Goal: Task Accomplishment & Management: Complete application form

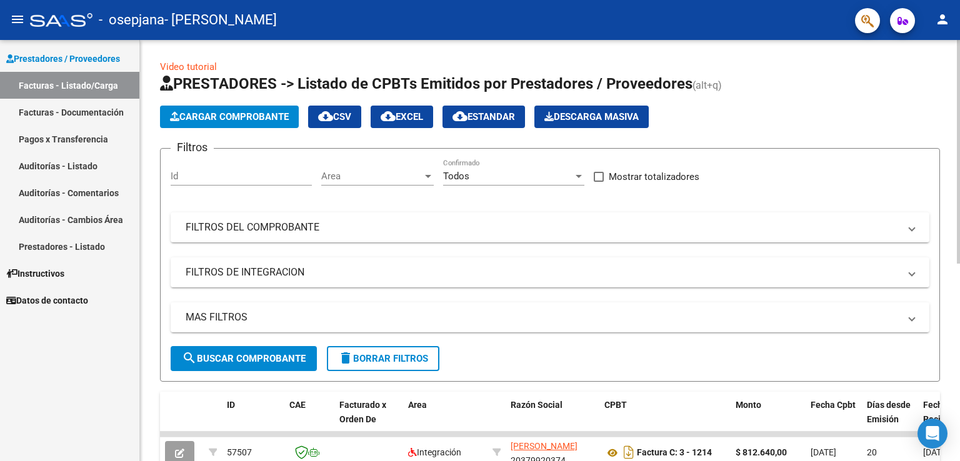
click at [230, 117] on span "Cargar Comprobante" at bounding box center [229, 116] width 119 height 11
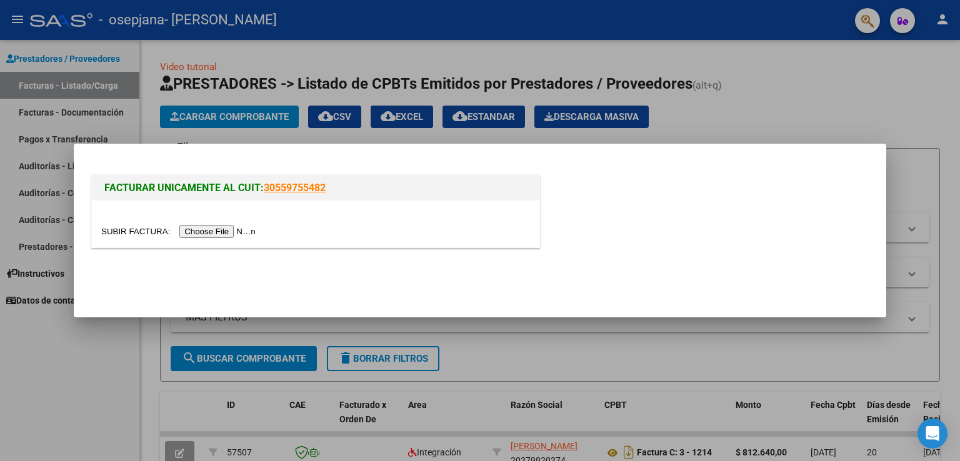
click at [200, 234] on input "file" at bounding box center [180, 231] width 158 height 13
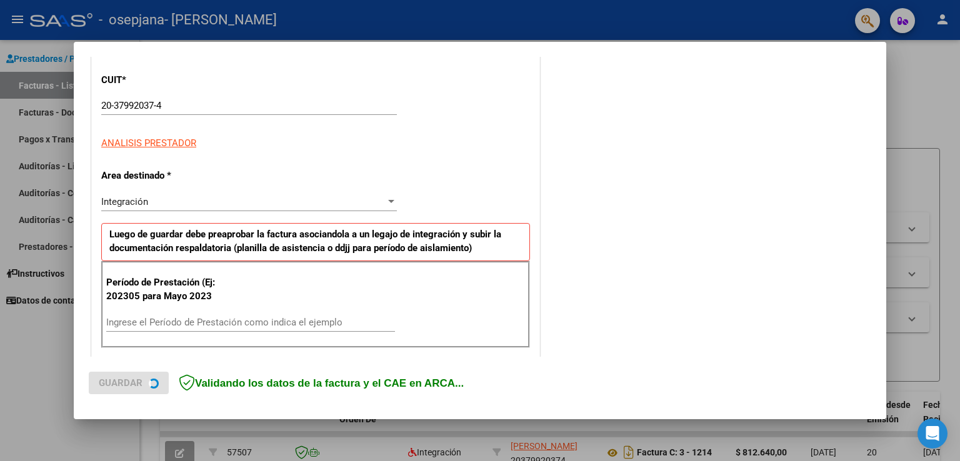
scroll to position [165, 0]
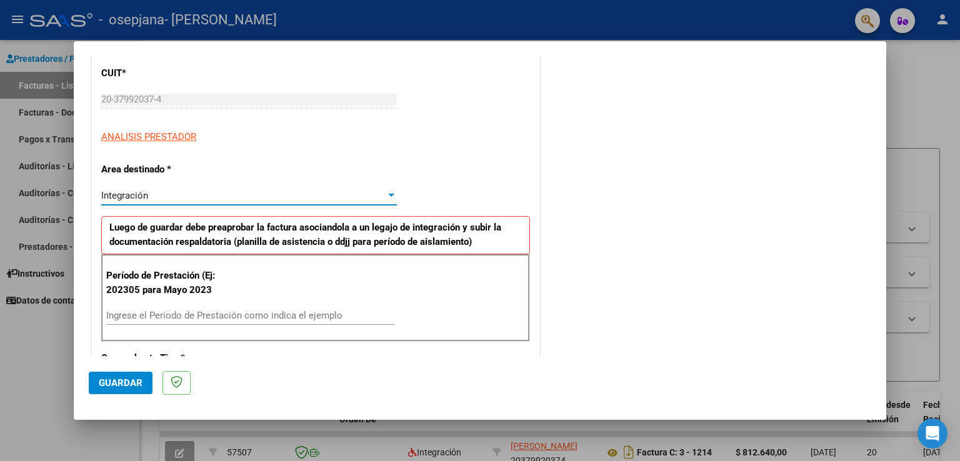
click at [154, 191] on div "Integración" at bounding box center [243, 195] width 284 height 11
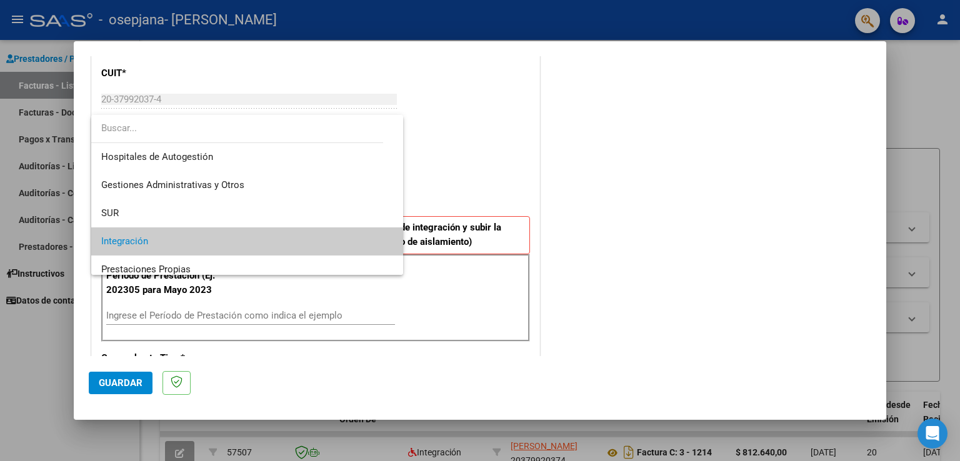
scroll to position [46, 0]
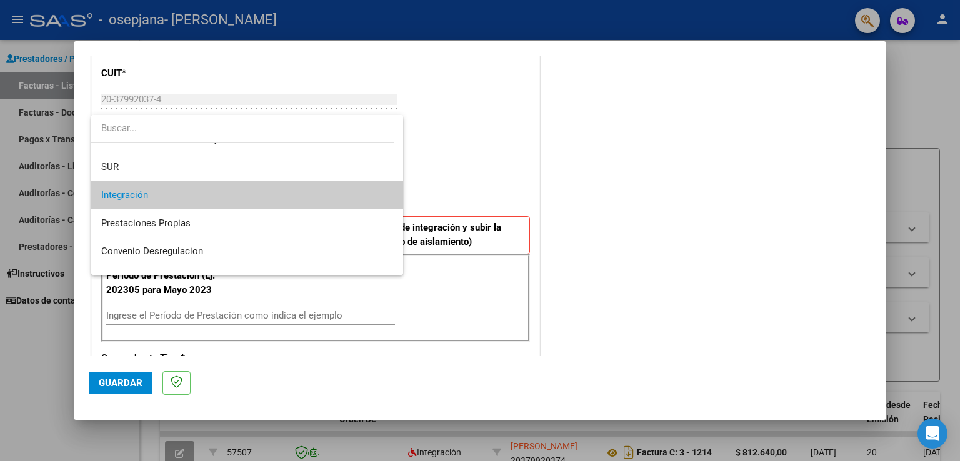
click at [157, 192] on span "Integración" at bounding box center [247, 195] width 292 height 28
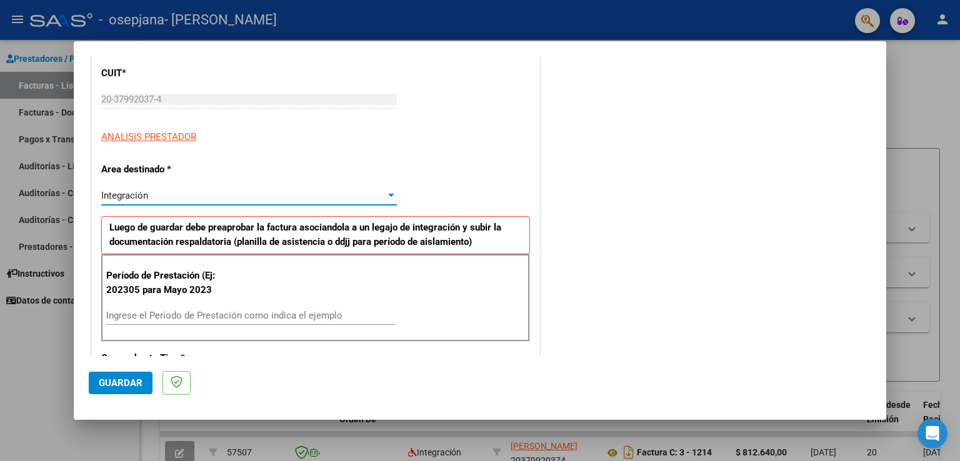
click at [142, 313] on input "Ingrese el Período de Prestación como indica el ejemplo" at bounding box center [250, 315] width 289 height 11
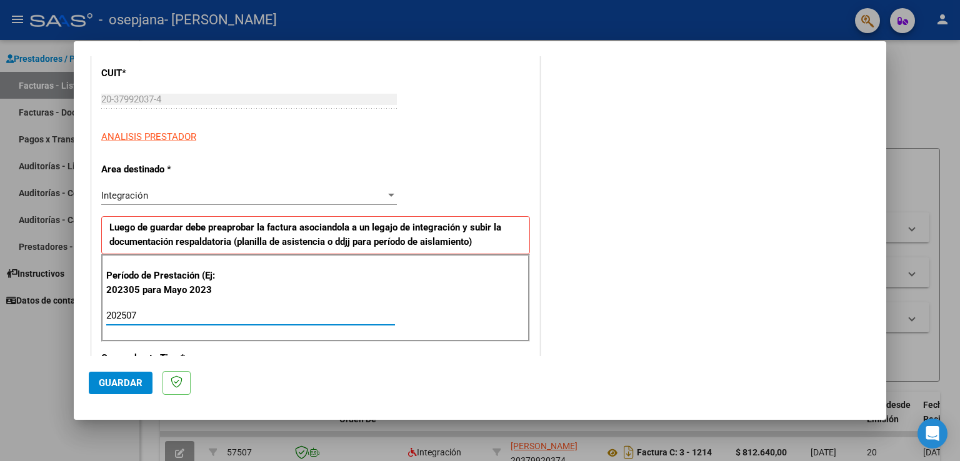
type input "202507"
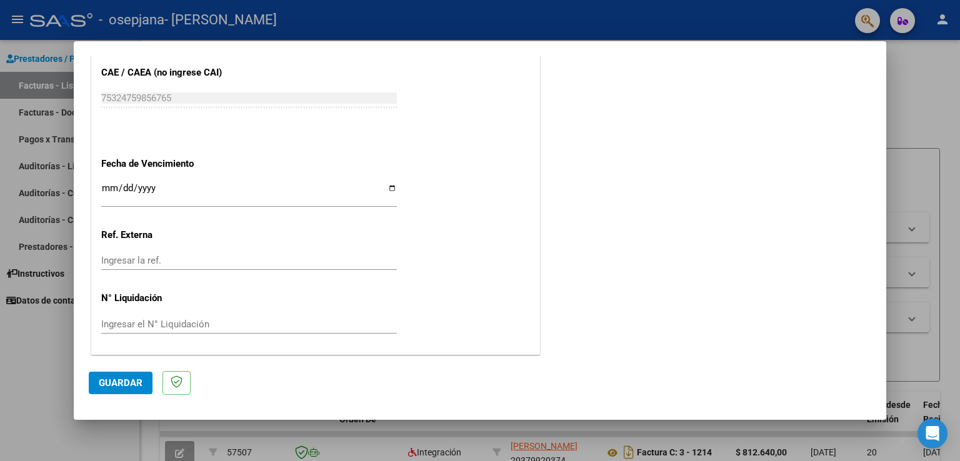
scroll to position [775, 0]
click at [107, 186] on input "Ingresar la fecha" at bounding box center [249, 193] width 296 height 20
type input "[DATE]"
click at [123, 389] on button "Guardar" at bounding box center [121, 383] width 64 height 22
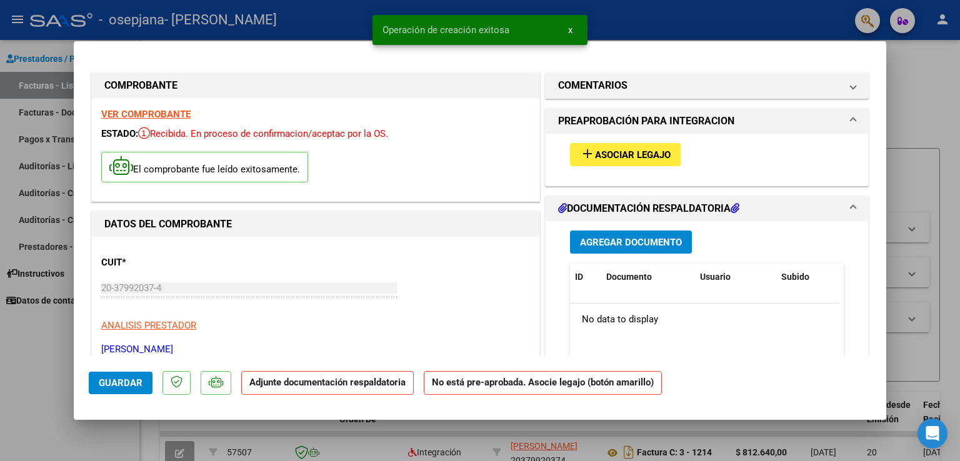
click at [610, 149] on span "Asociar Legajo" at bounding box center [633, 154] width 76 height 11
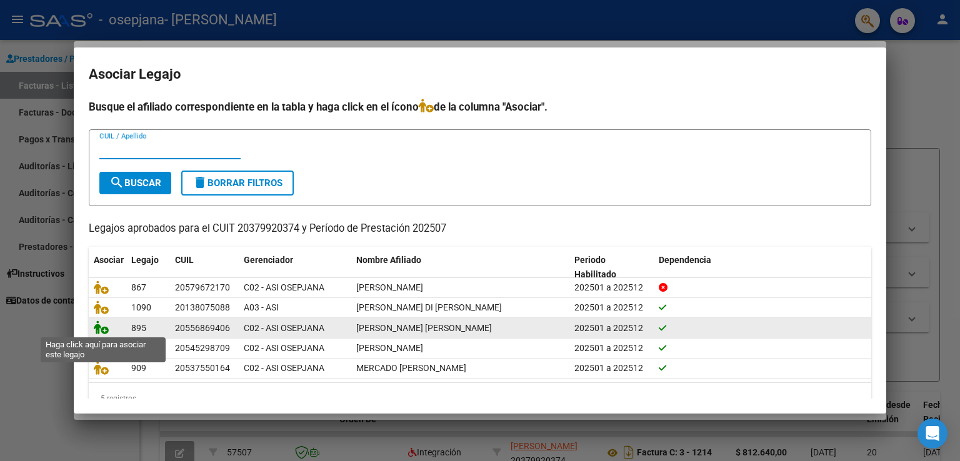
click at [105, 330] on icon at bounding box center [101, 328] width 15 height 14
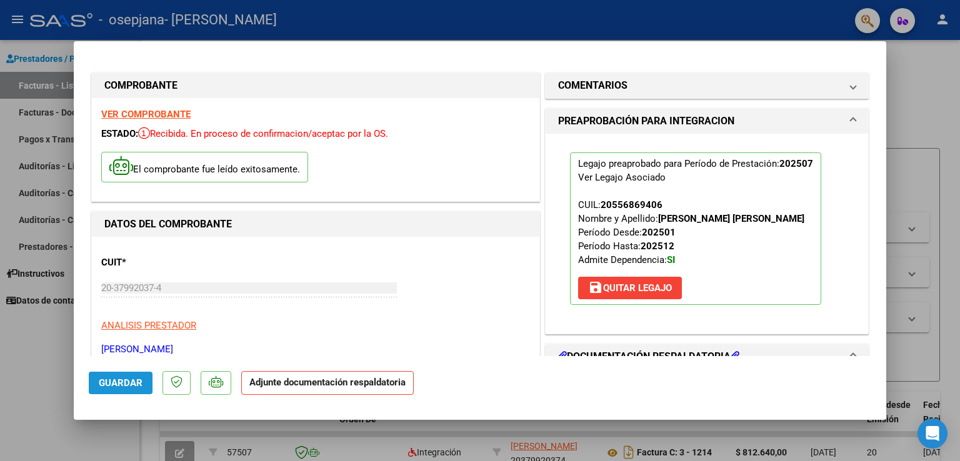
click at [107, 380] on span "Guardar" at bounding box center [121, 382] width 44 height 11
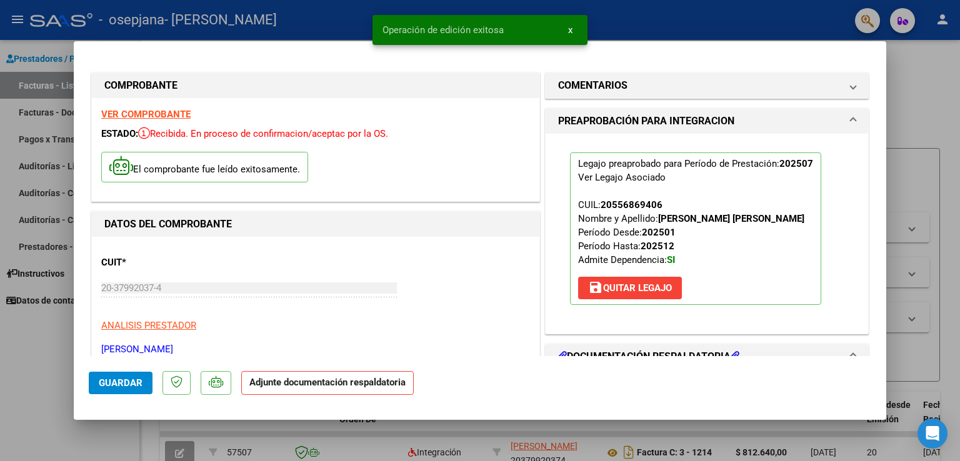
type input "$ 0,00"
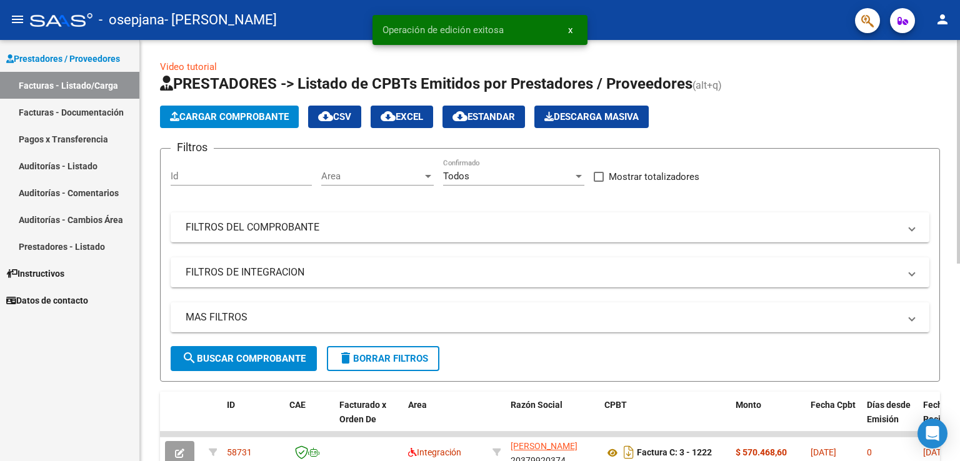
click at [234, 114] on span "Cargar Comprobante" at bounding box center [229, 116] width 119 height 11
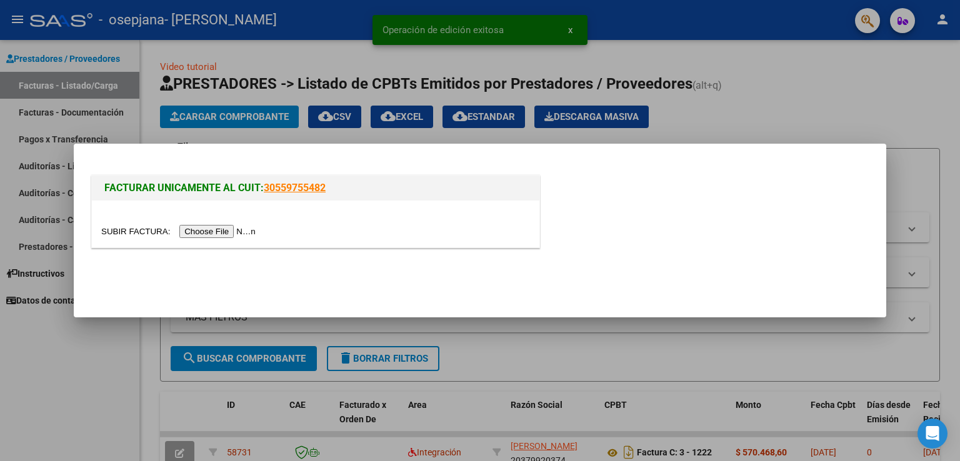
click at [202, 234] on input "file" at bounding box center [180, 231] width 158 height 13
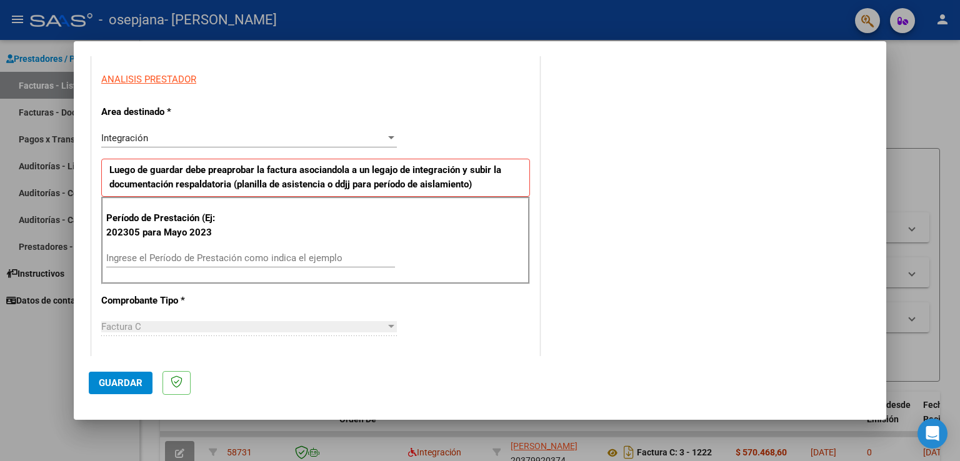
scroll to position [222, 0]
click at [197, 257] on input "Ingrese el Período de Prestación como indica el ejemplo" at bounding box center [250, 258] width 289 height 11
type input "202507"
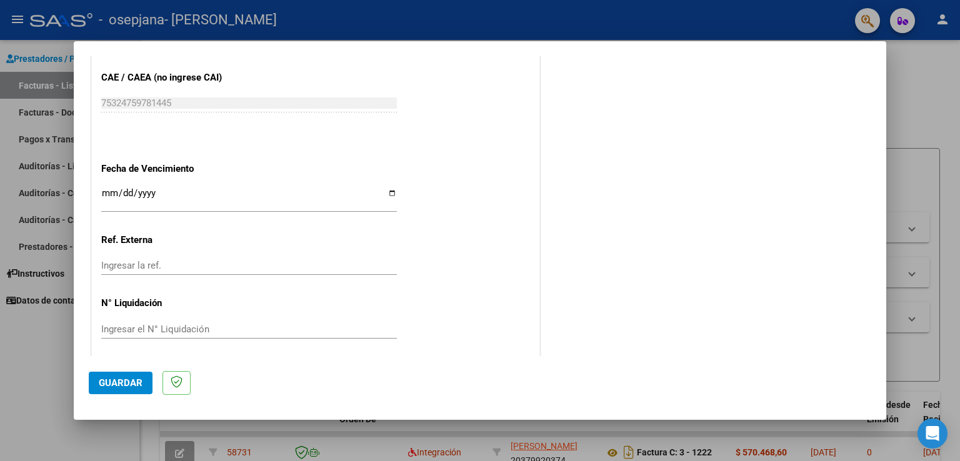
scroll to position [775, 0]
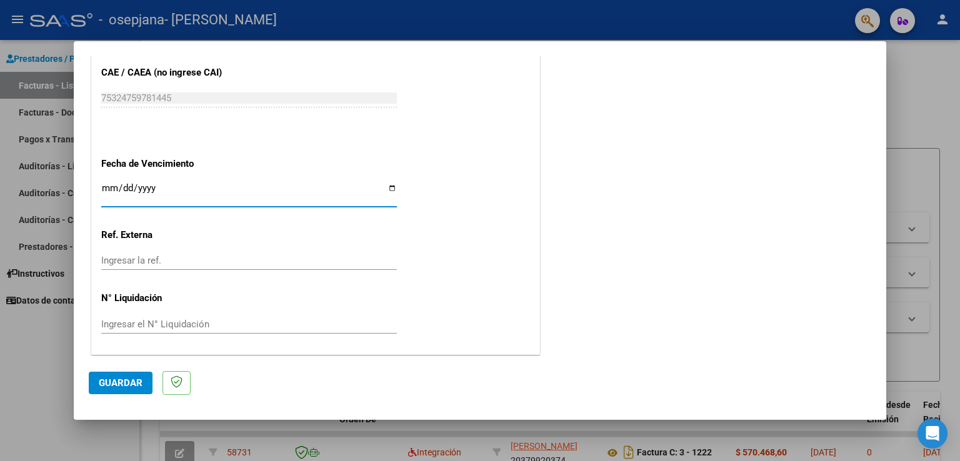
click at [111, 191] on input "Ingresar la fecha" at bounding box center [249, 193] width 296 height 20
type input "[DATE]"
click at [134, 392] on button "Guardar" at bounding box center [121, 383] width 64 height 22
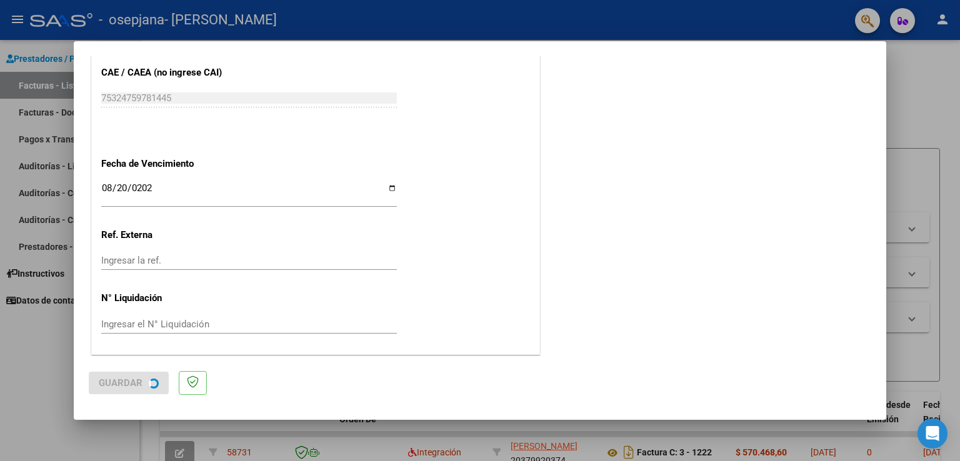
scroll to position [0, 0]
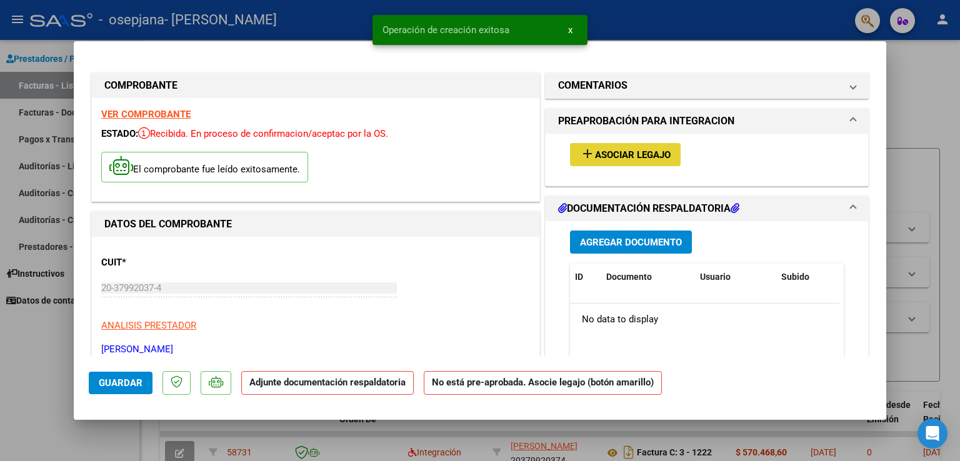
click at [632, 149] on span "add Asociar Legajo" at bounding box center [625, 154] width 91 height 11
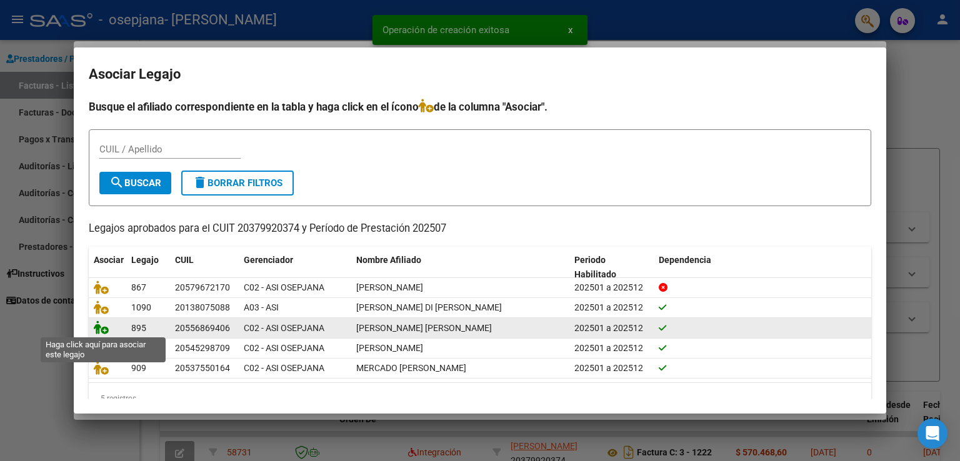
click at [102, 331] on icon at bounding box center [101, 328] width 15 height 14
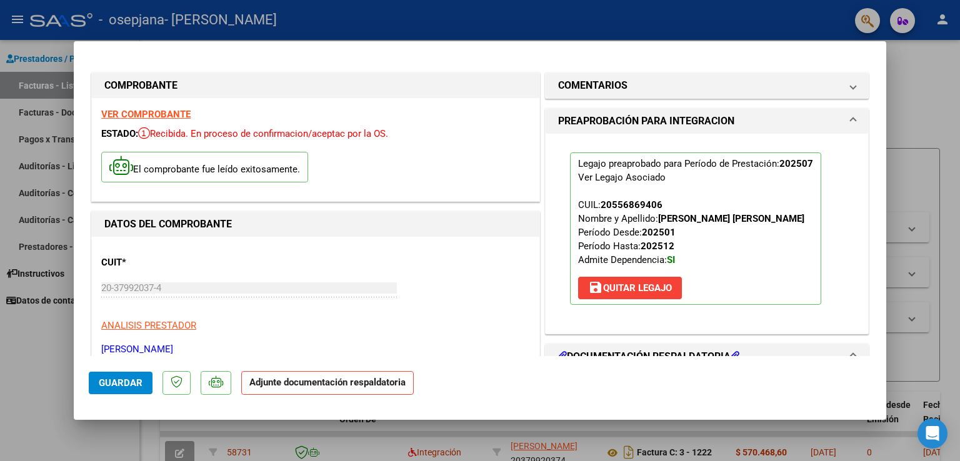
click at [112, 381] on span "Guardar" at bounding box center [121, 382] width 44 height 11
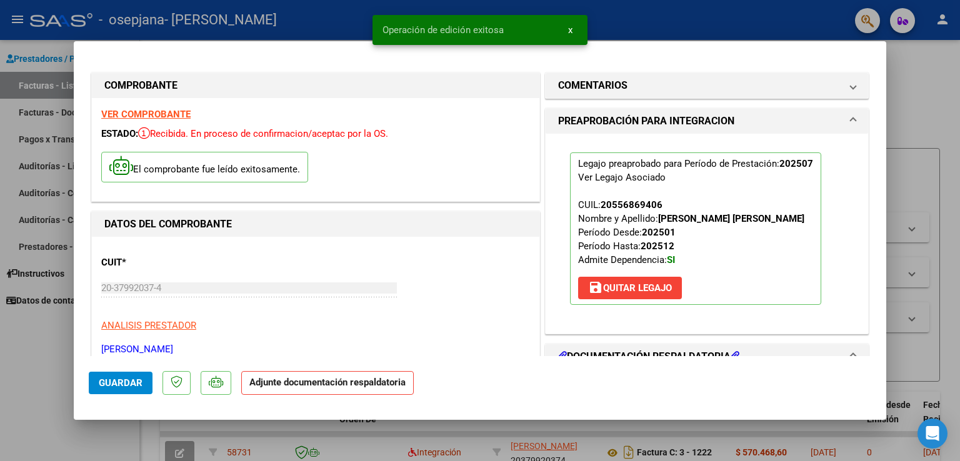
type input "$ 0,00"
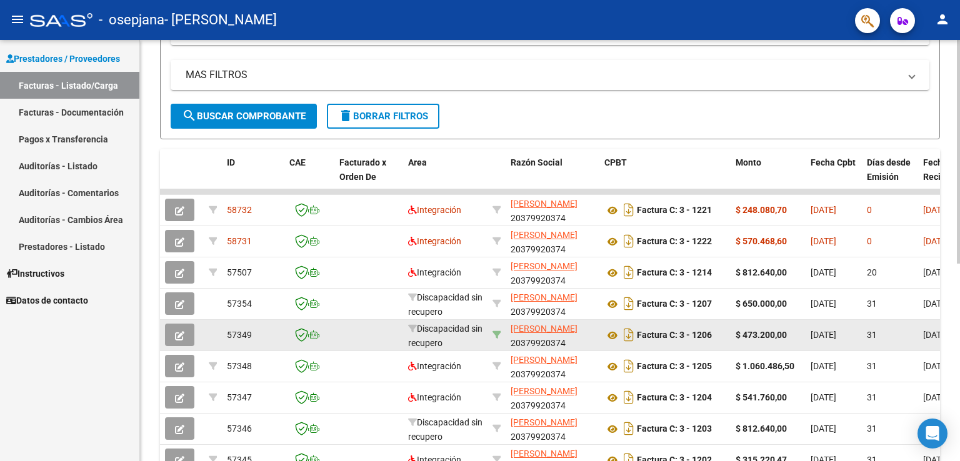
scroll to position [209, 0]
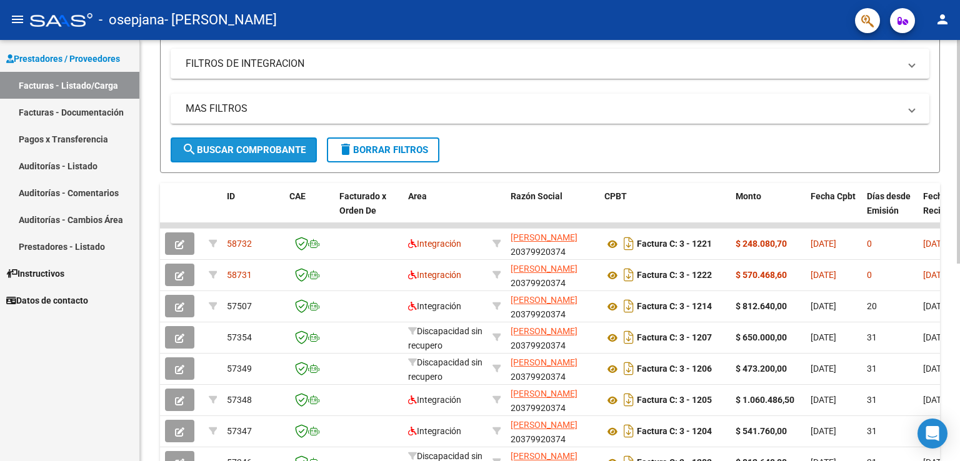
click at [242, 142] on button "search Buscar Comprobante" at bounding box center [244, 149] width 146 height 25
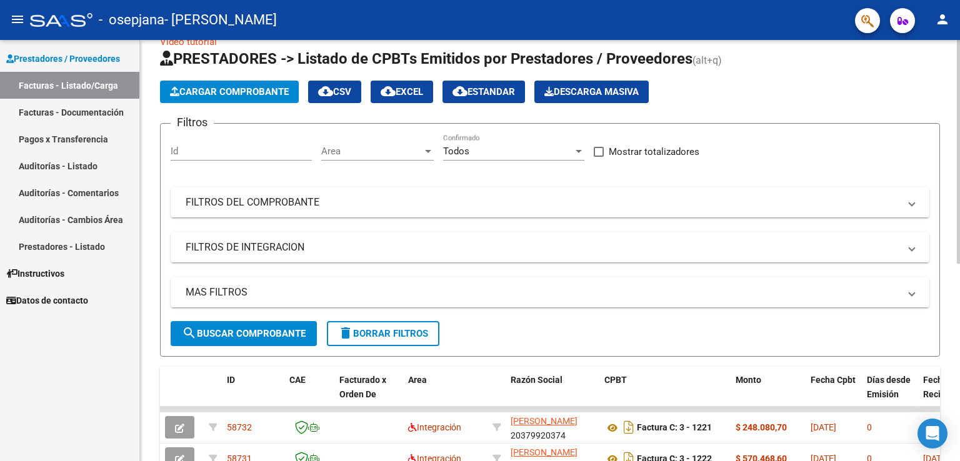
scroll to position [22, 0]
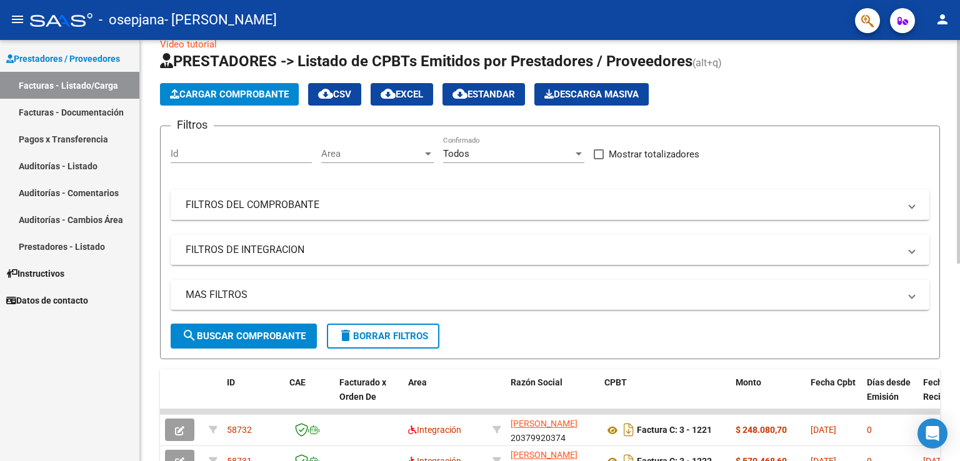
click at [235, 86] on button "Cargar Comprobante" at bounding box center [229, 94] width 139 height 22
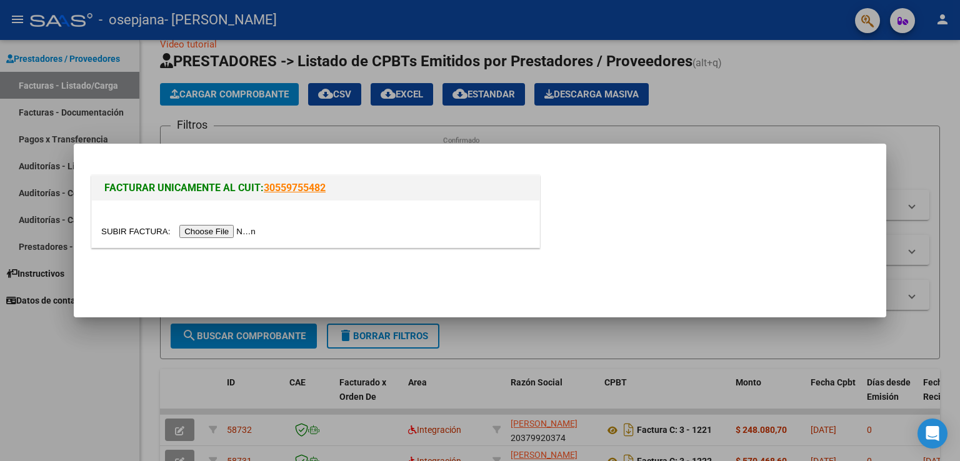
click at [240, 231] on input "file" at bounding box center [180, 231] width 158 height 13
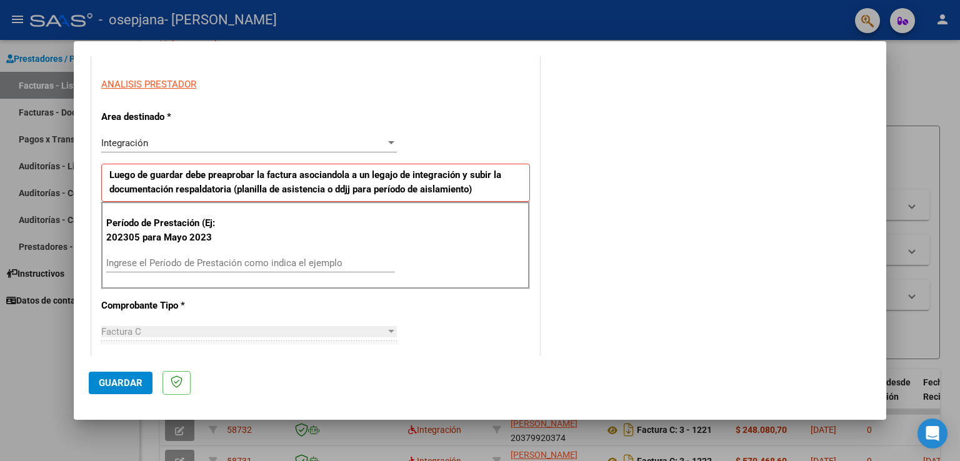
scroll to position [219, 0]
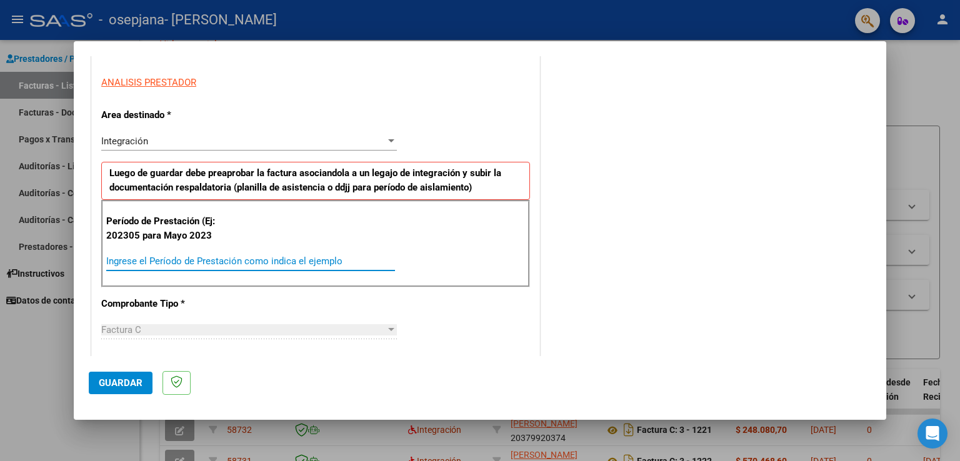
click at [143, 258] on input "Ingrese el Período de Prestación como indica el ejemplo" at bounding box center [250, 261] width 289 height 11
type input "202507"
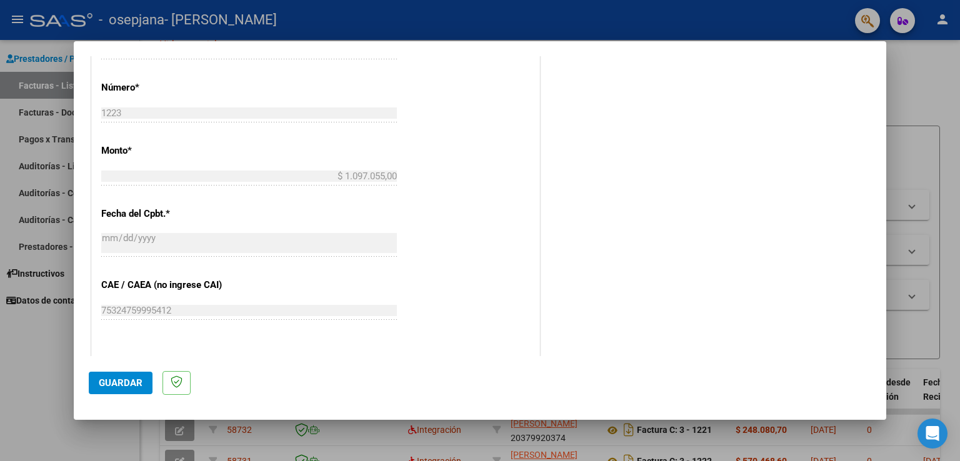
scroll to position [679, 0]
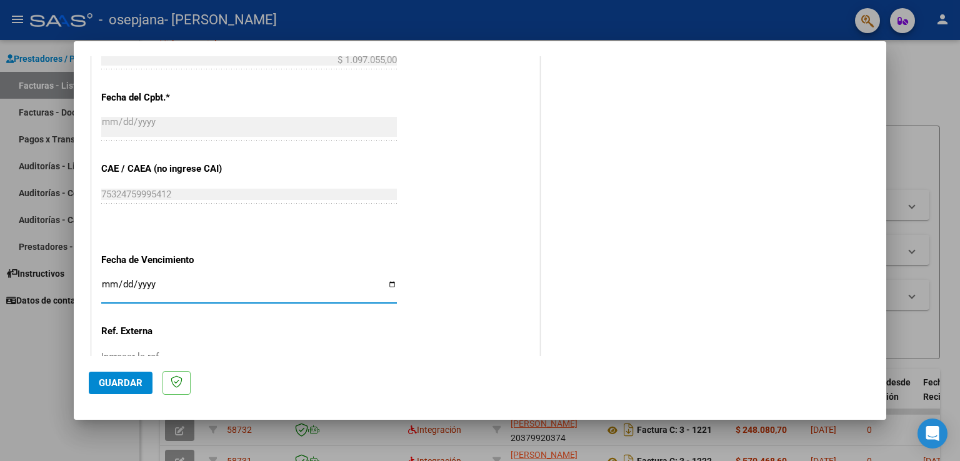
click at [111, 283] on input "Ingresar la fecha" at bounding box center [249, 289] width 296 height 20
type input "[DATE]"
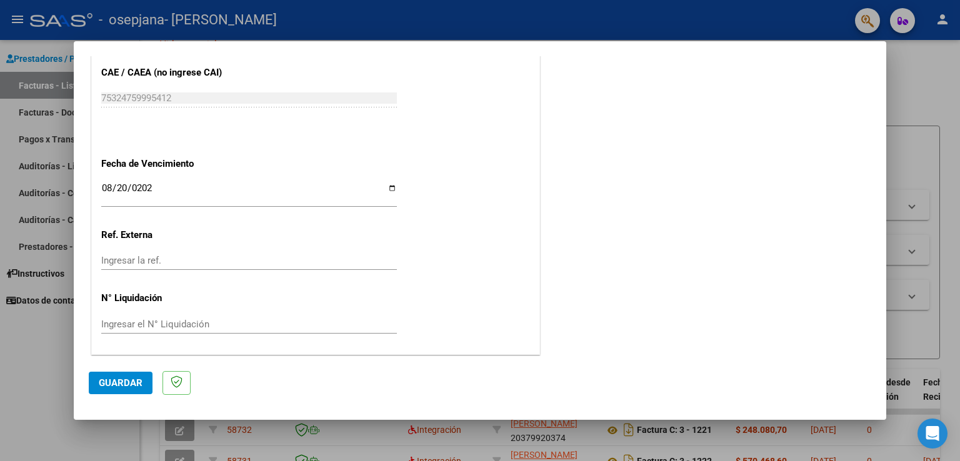
click at [117, 381] on span "Guardar" at bounding box center [121, 382] width 44 height 11
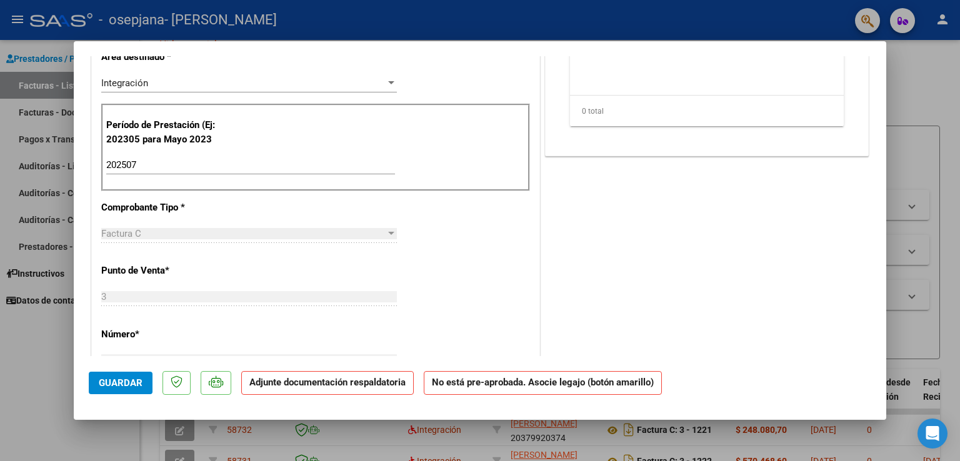
scroll to position [0, 0]
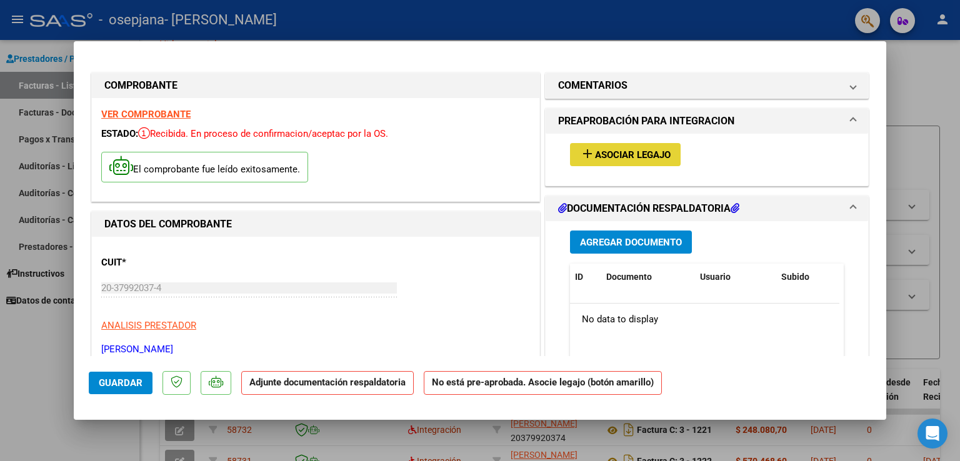
click at [634, 154] on span "Asociar Legajo" at bounding box center [633, 154] width 76 height 11
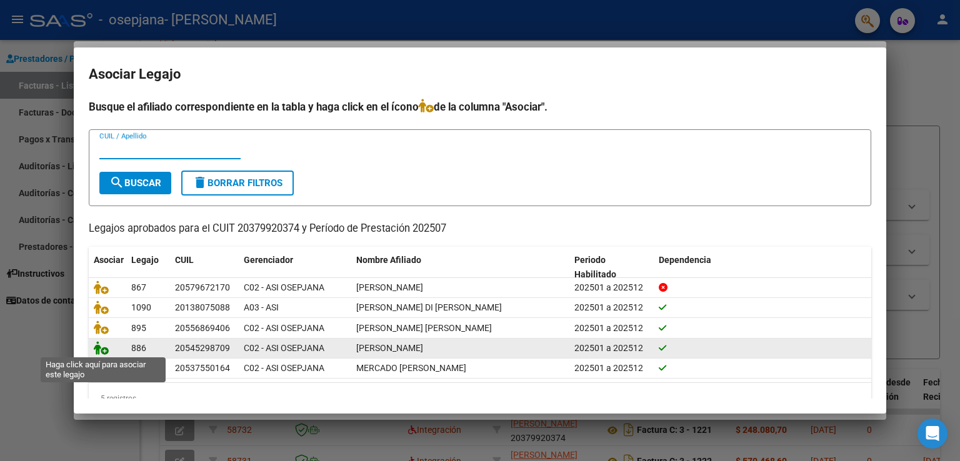
click at [99, 349] on icon at bounding box center [101, 348] width 15 height 14
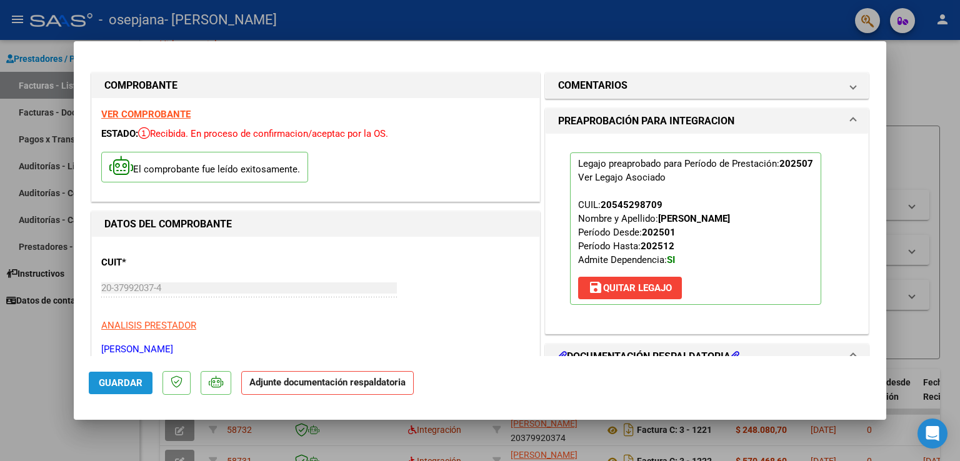
click at [117, 379] on span "Guardar" at bounding box center [121, 382] width 44 height 11
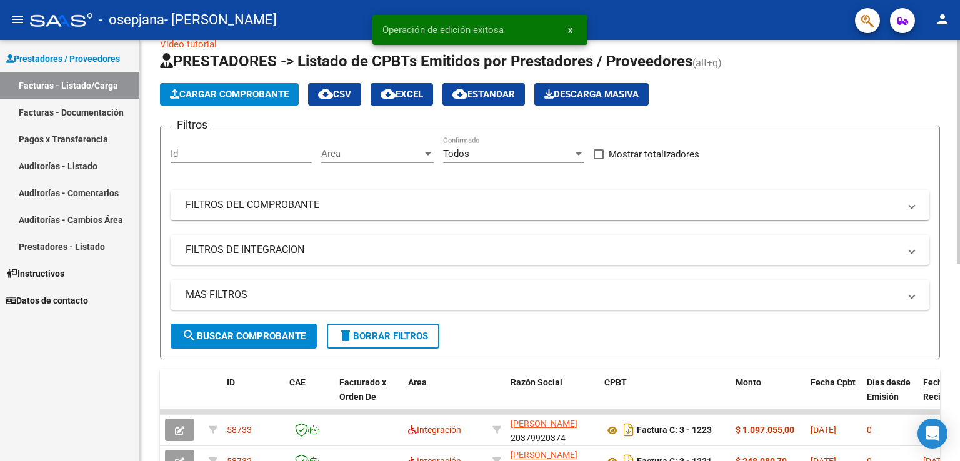
click at [267, 97] on span "Cargar Comprobante" at bounding box center [229, 94] width 119 height 11
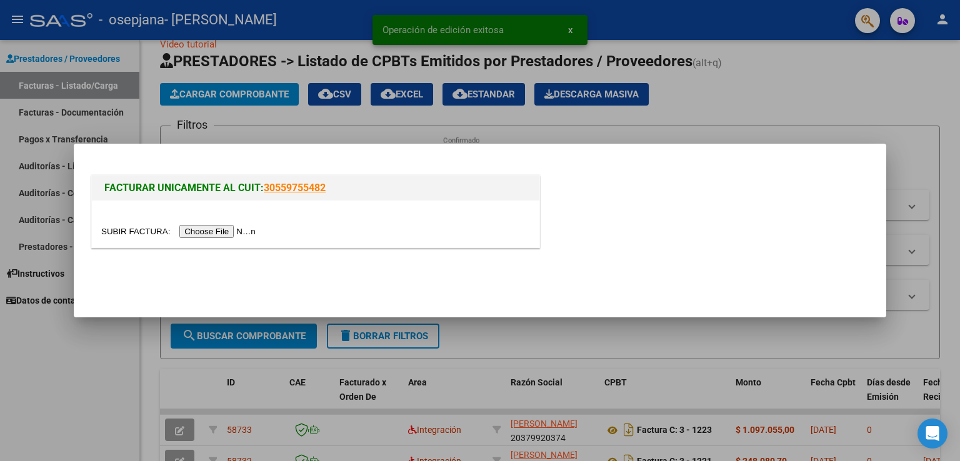
click at [215, 230] on input "file" at bounding box center [180, 231] width 158 height 13
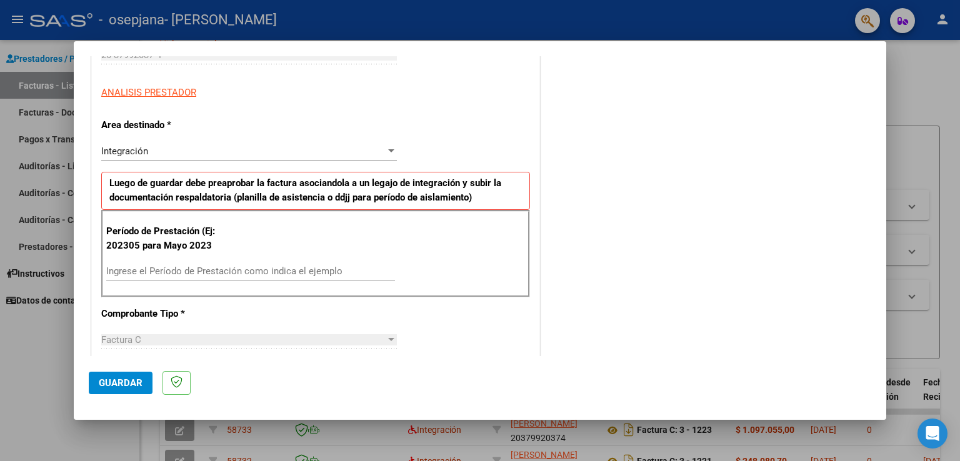
scroll to position [209, 0]
click at [301, 268] on input "Ingrese el Período de Prestación como indica el ejemplo" at bounding box center [250, 271] width 289 height 11
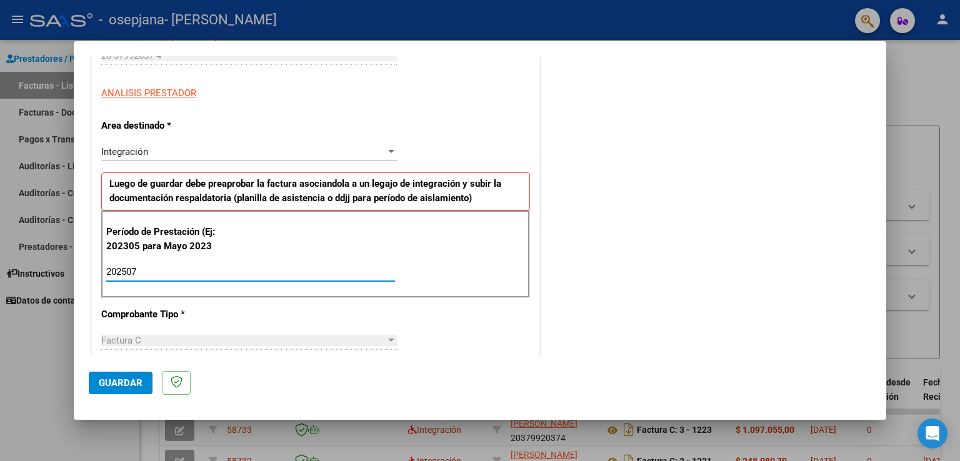
type input "202507"
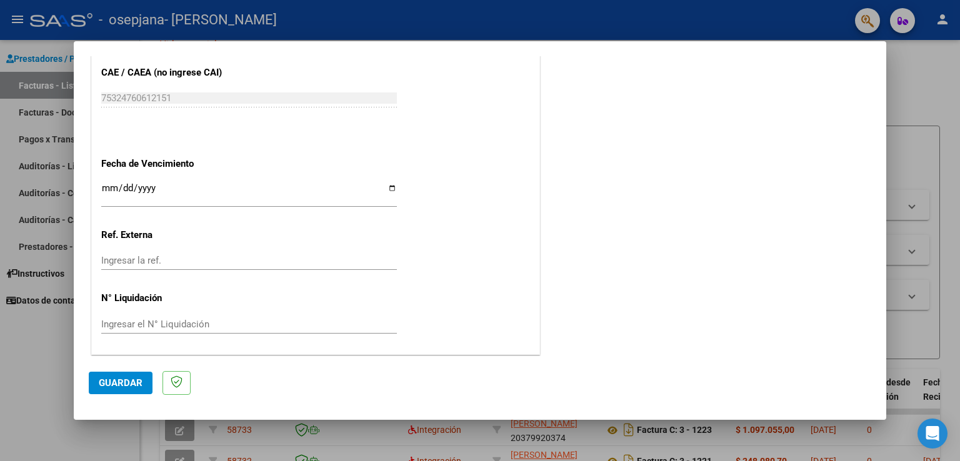
scroll to position [774, 0]
click at [107, 185] on input "Ingresar la fecha" at bounding box center [249, 194] width 296 height 20
type input "[DATE]"
click at [119, 381] on span "Guardar" at bounding box center [121, 382] width 44 height 11
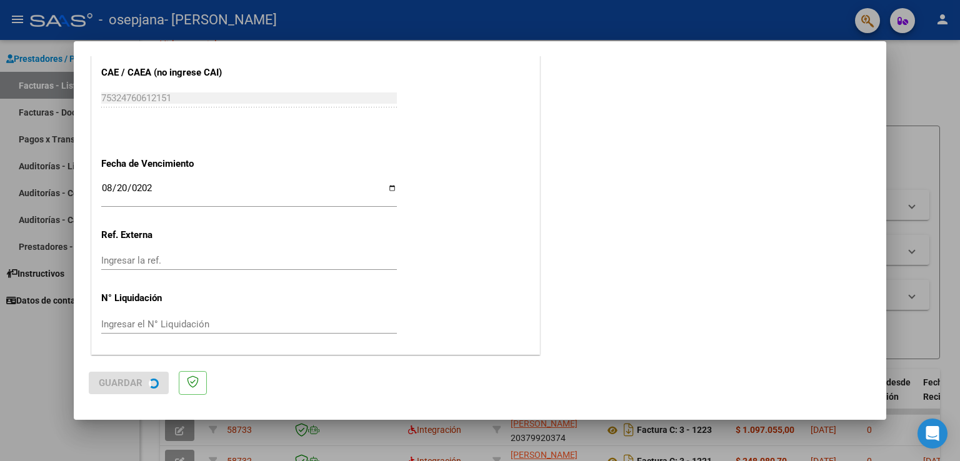
scroll to position [0, 0]
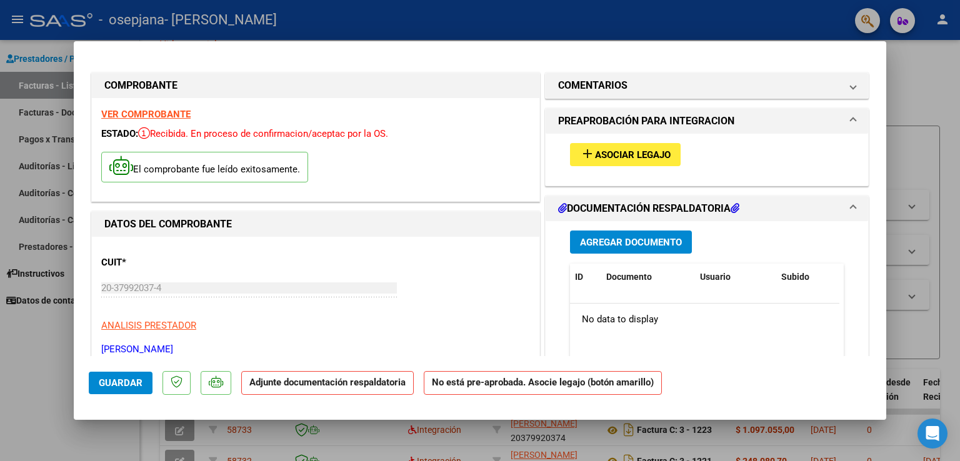
click at [611, 151] on span "Asociar Legajo" at bounding box center [633, 154] width 76 height 11
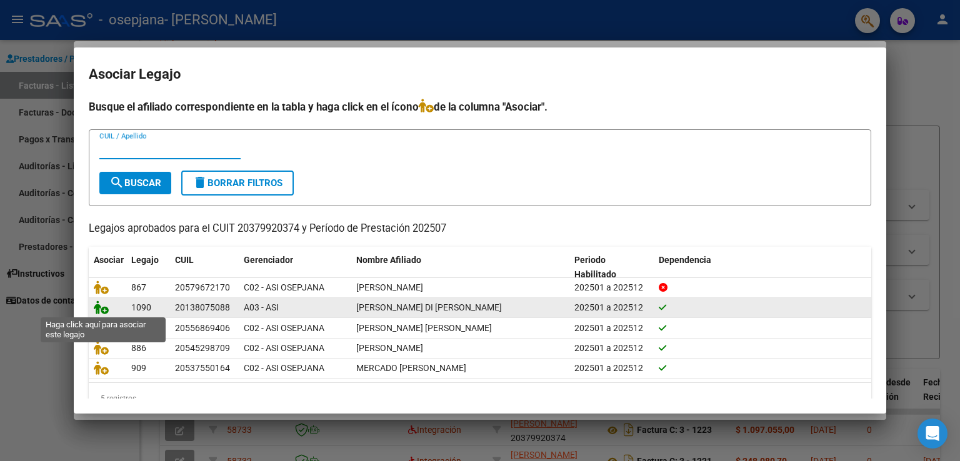
click at [101, 308] on icon at bounding box center [101, 308] width 15 height 14
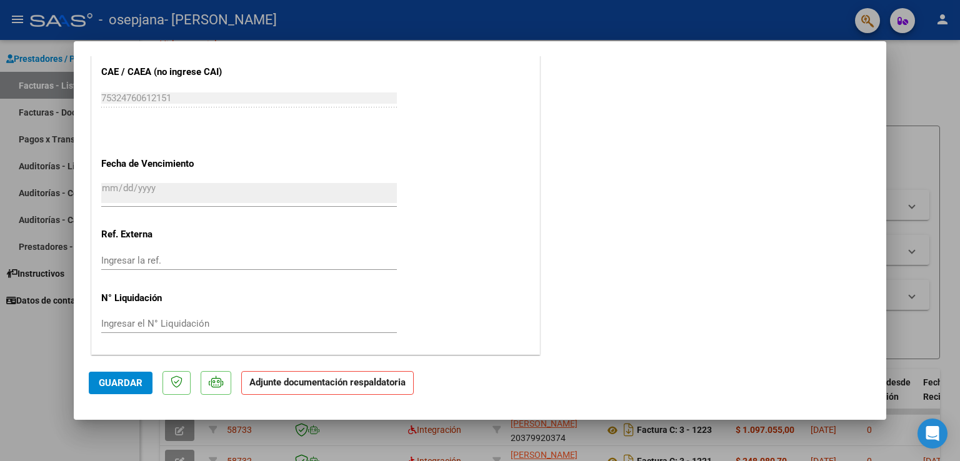
scroll to position [817, 0]
click at [121, 387] on span "Guardar" at bounding box center [121, 382] width 44 height 11
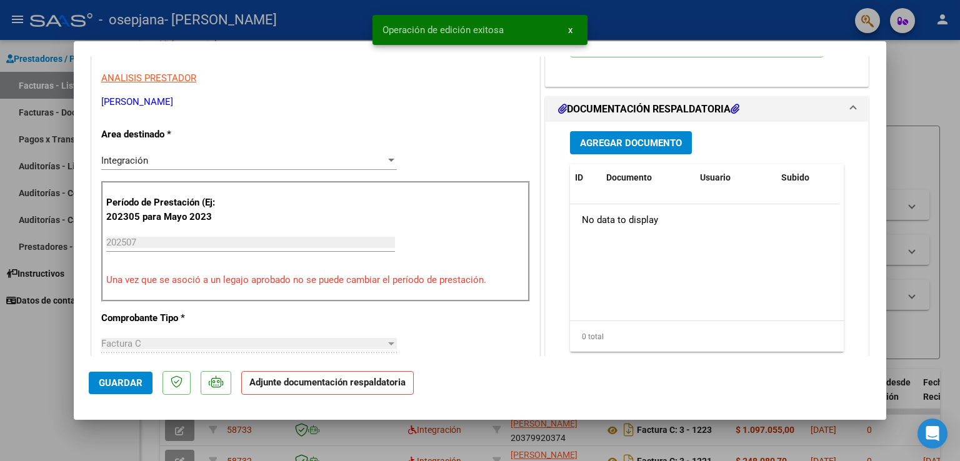
scroll to position [205, 0]
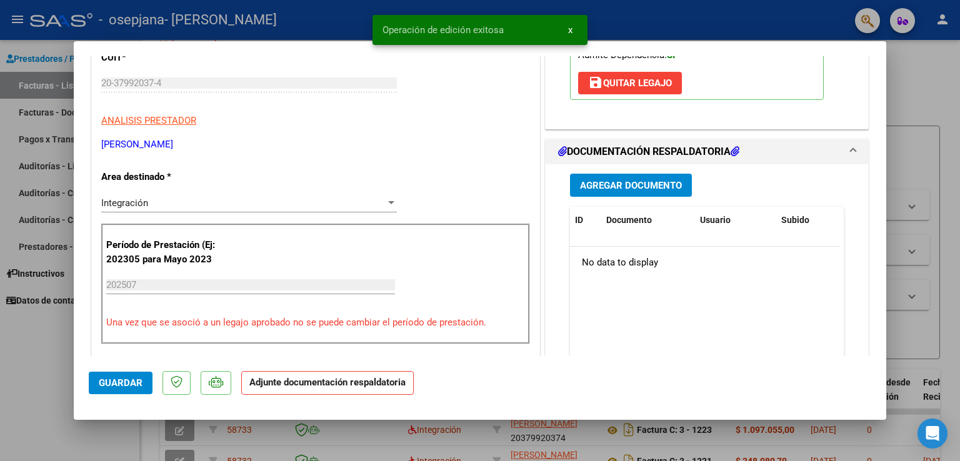
click at [512, 134] on div "CUIT * 20-37992037-4 Ingresar CUIT ANALISIS PRESTADOR [PERSON_NAME] [PERSON_NAM…" at bounding box center [315, 96] width 429 height 110
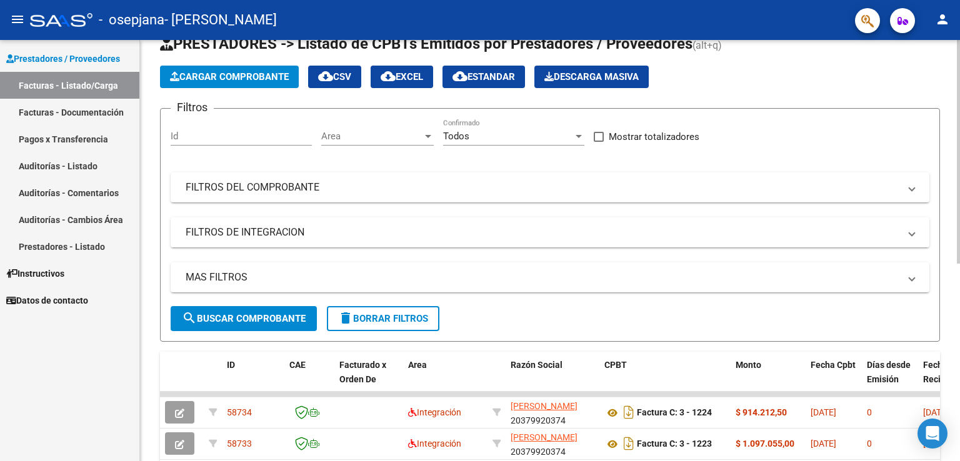
scroll to position [0, 0]
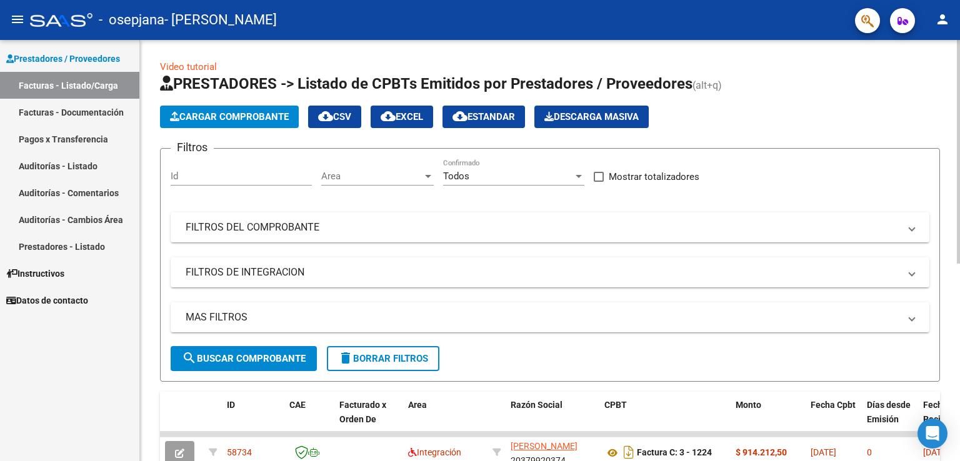
click at [252, 116] on span "Cargar Comprobante" at bounding box center [229, 116] width 119 height 11
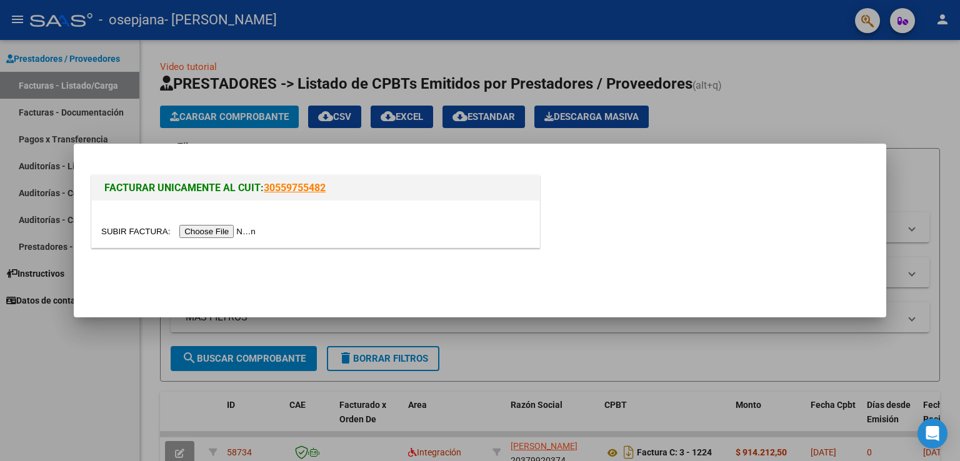
click at [228, 231] on input "file" at bounding box center [180, 231] width 158 height 13
click at [241, 227] on input "file" at bounding box center [180, 231] width 158 height 13
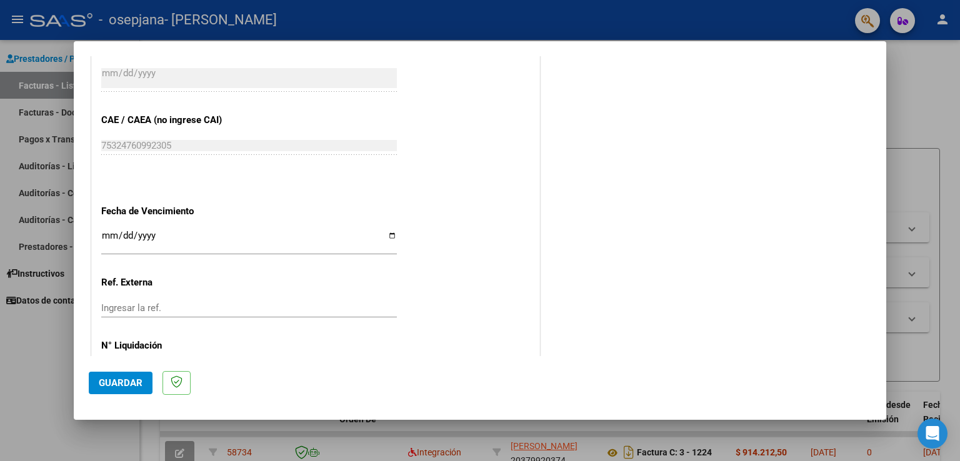
scroll to position [765, 0]
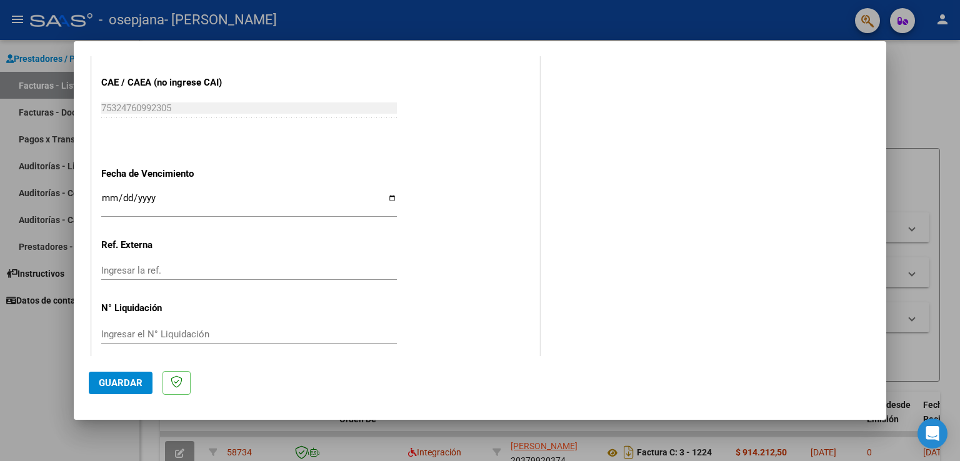
click at [107, 194] on input "Ingresar la fecha" at bounding box center [249, 203] width 296 height 20
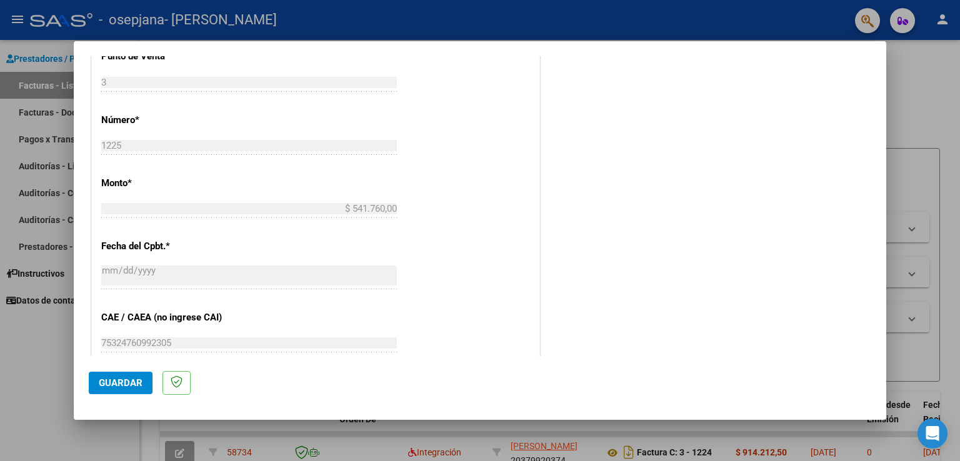
scroll to position [755, 0]
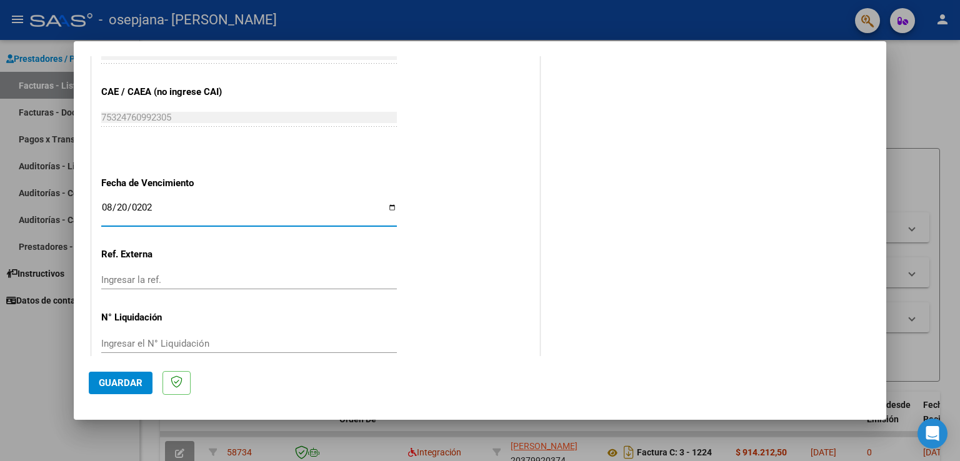
type input "[DATE]"
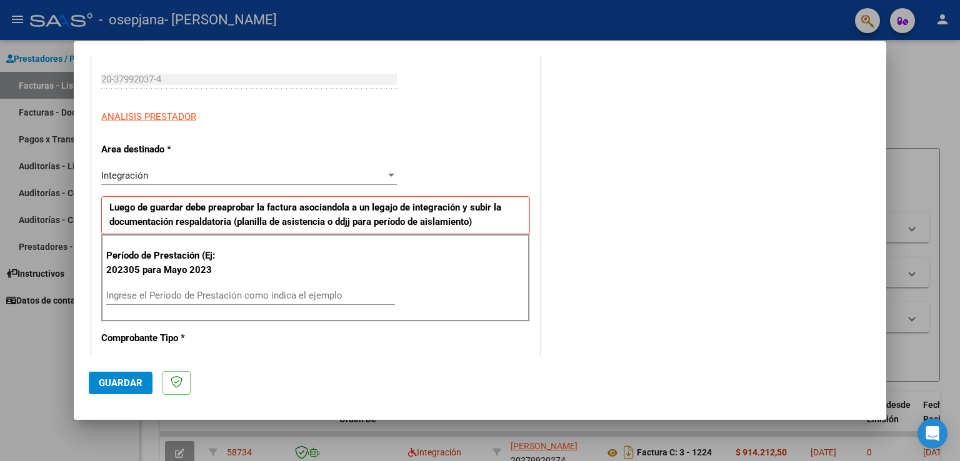
scroll to position [186, 0]
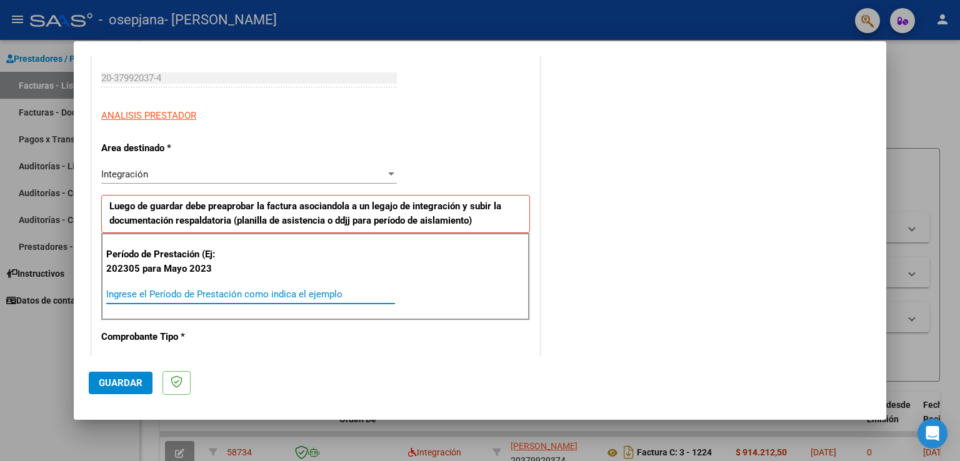
click at [216, 289] on input "Ingrese el Período de Prestación como indica el ejemplo" at bounding box center [250, 294] width 289 height 11
type input "202507"
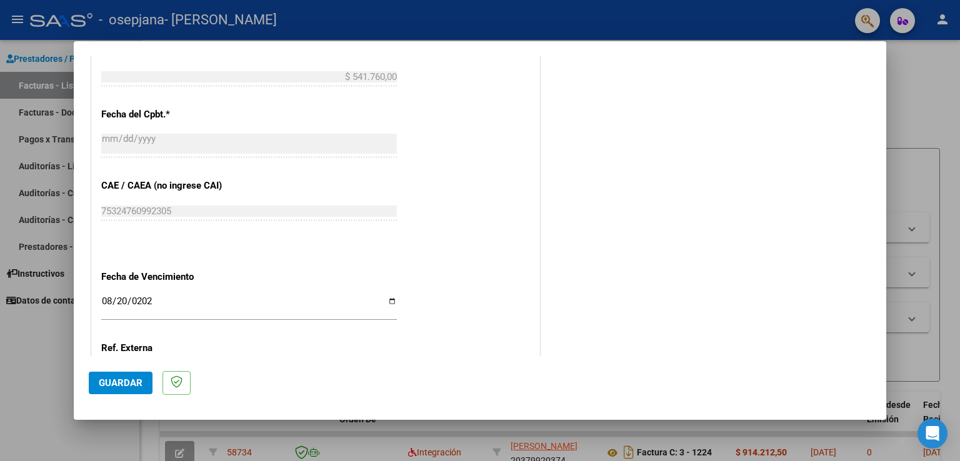
scroll to position [775, 0]
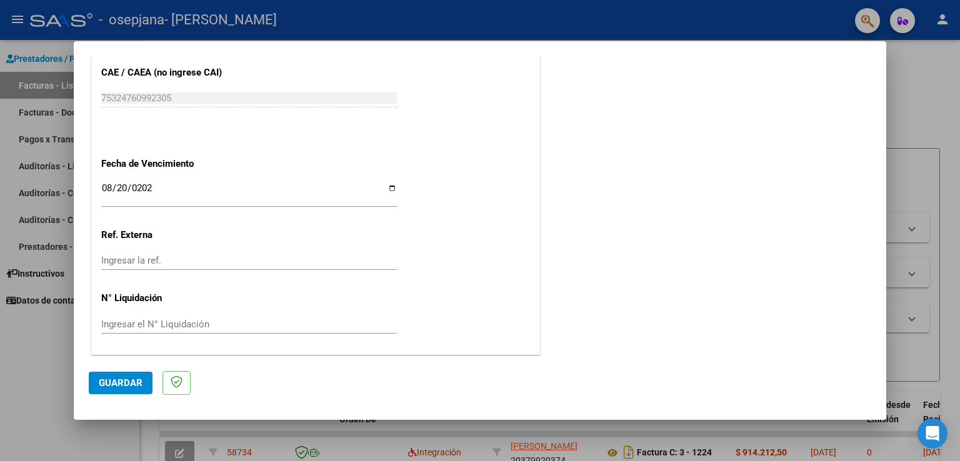
click at [111, 386] on span "Guardar" at bounding box center [121, 382] width 44 height 11
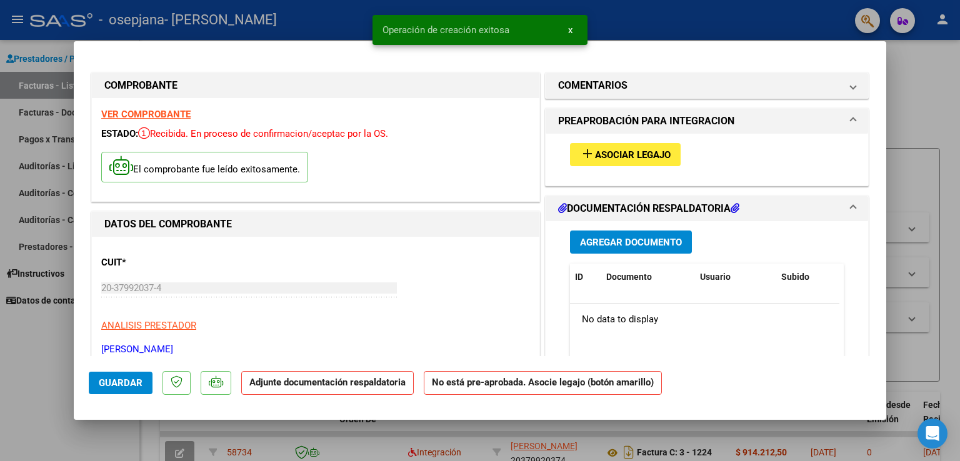
click at [615, 171] on div "add Asociar Legajo" at bounding box center [706, 155] width 292 height 42
click at [615, 156] on span "Asociar Legajo" at bounding box center [633, 154] width 76 height 11
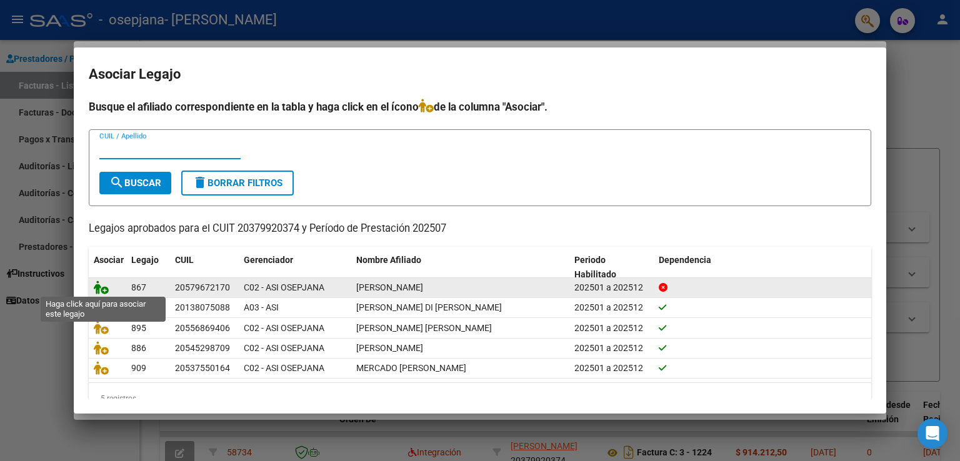
click at [102, 290] on icon at bounding box center [101, 288] width 15 height 14
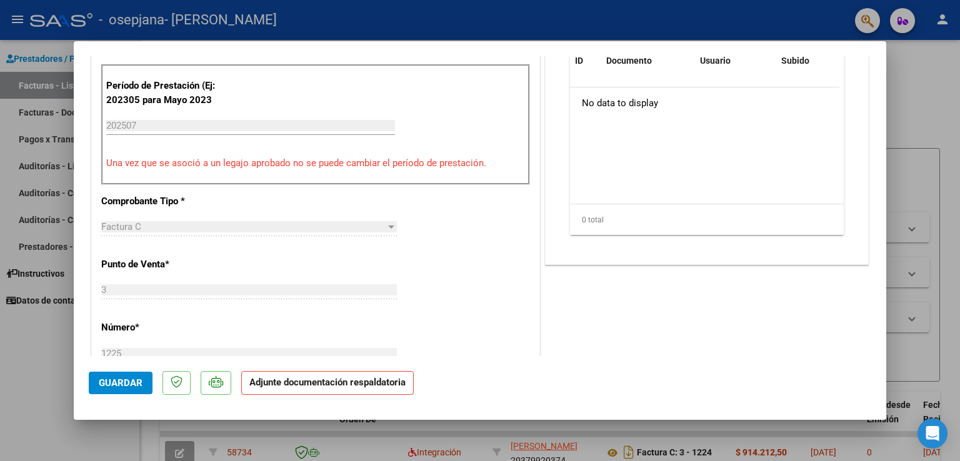
scroll to position [405, 0]
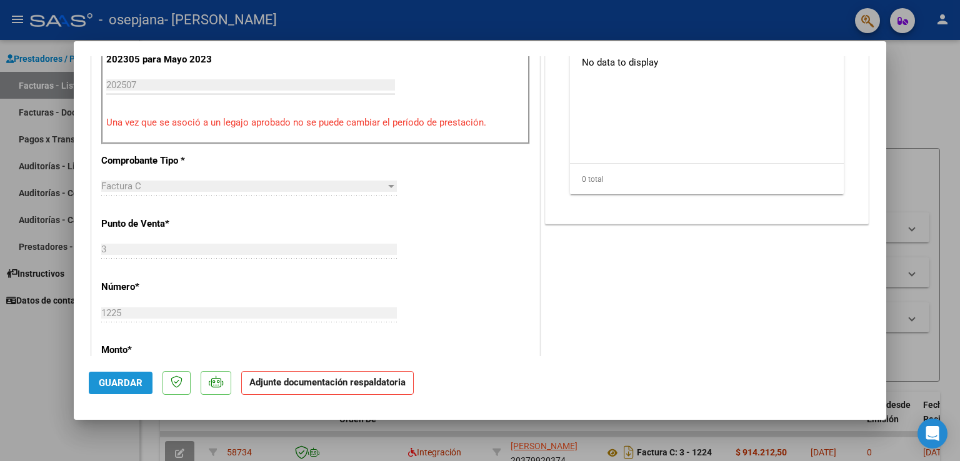
click at [97, 379] on button "Guardar" at bounding box center [121, 383] width 64 height 22
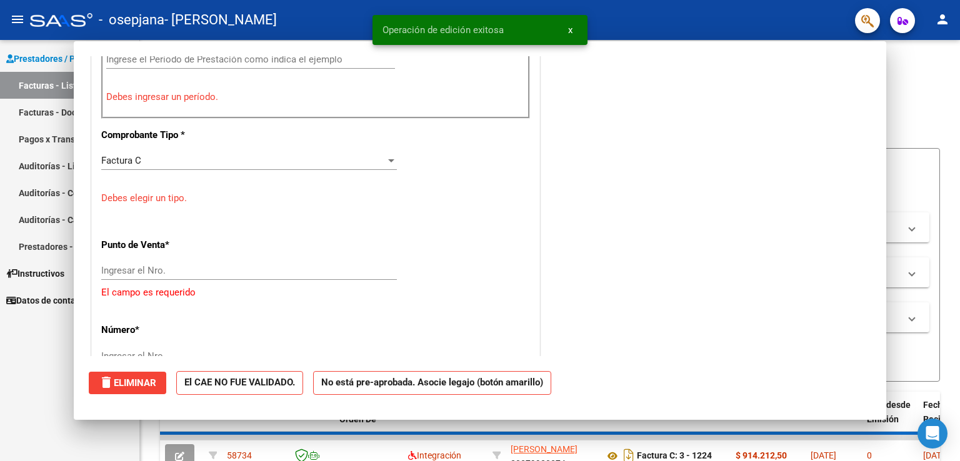
scroll to position [0, 0]
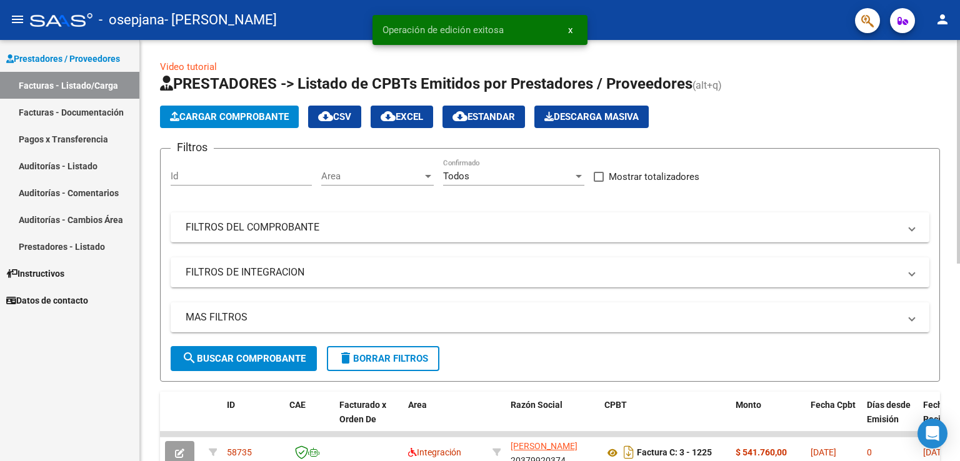
click at [245, 113] on span "Cargar Comprobante" at bounding box center [229, 116] width 119 height 11
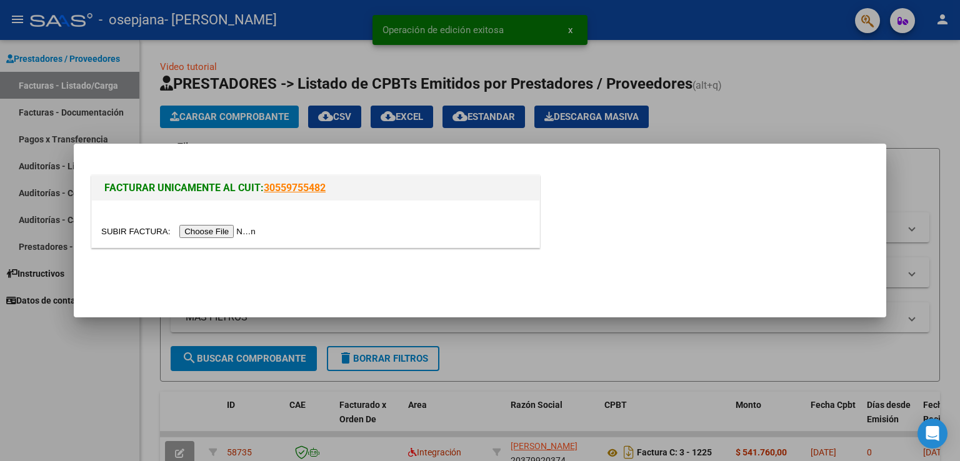
click at [216, 228] on input "file" at bounding box center [180, 231] width 158 height 13
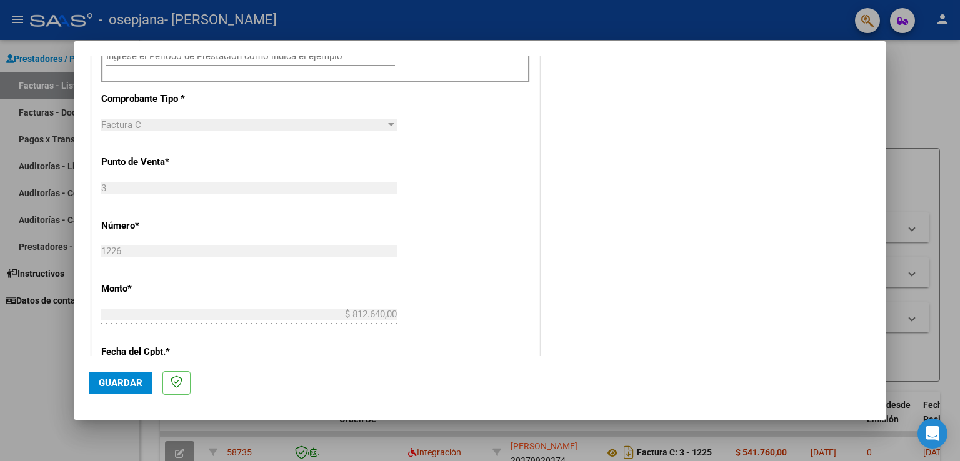
scroll to position [292, 0]
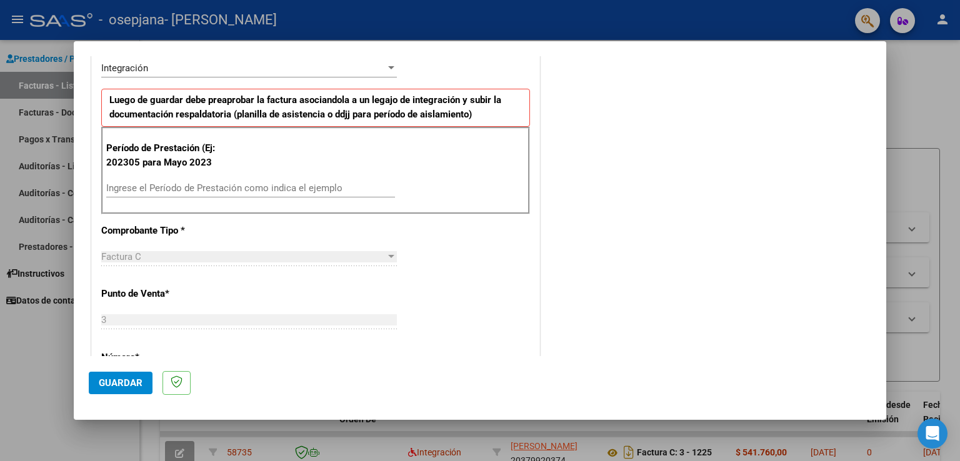
click at [277, 188] on input "Ingrese el Período de Prestación como indica el ejemplo" at bounding box center [250, 187] width 289 height 11
type input "202507"
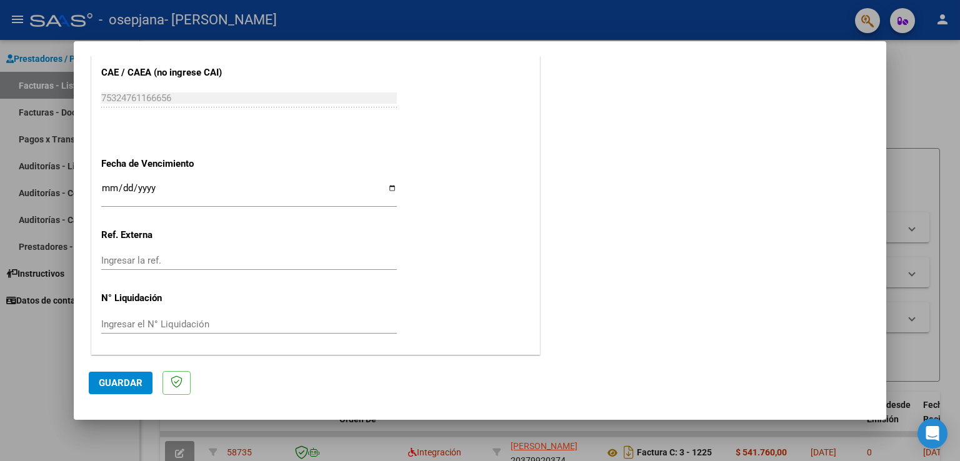
scroll to position [775, 0]
click at [108, 195] on input "Ingresar la fecha" at bounding box center [249, 193] width 296 height 20
type input "[DATE]"
click at [120, 383] on span "Guardar" at bounding box center [121, 382] width 44 height 11
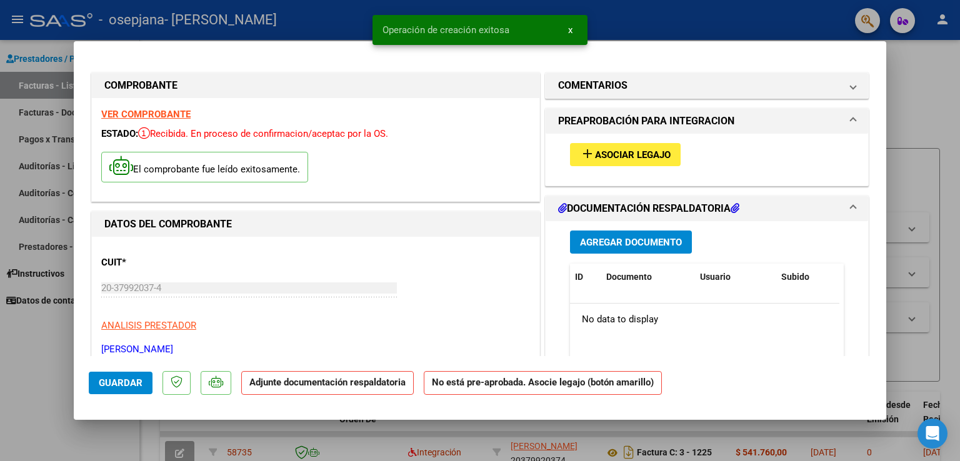
click at [592, 145] on button "add Asociar Legajo" at bounding box center [625, 154] width 111 height 23
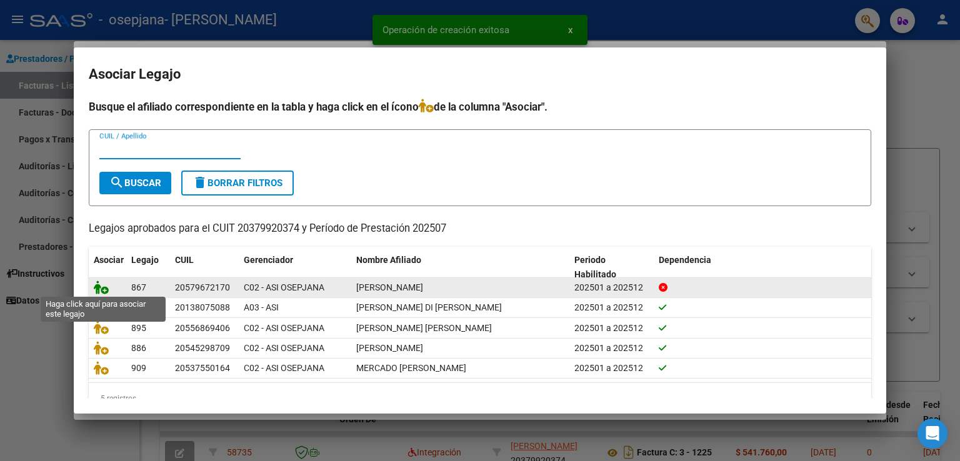
click at [102, 287] on icon at bounding box center [101, 288] width 15 height 14
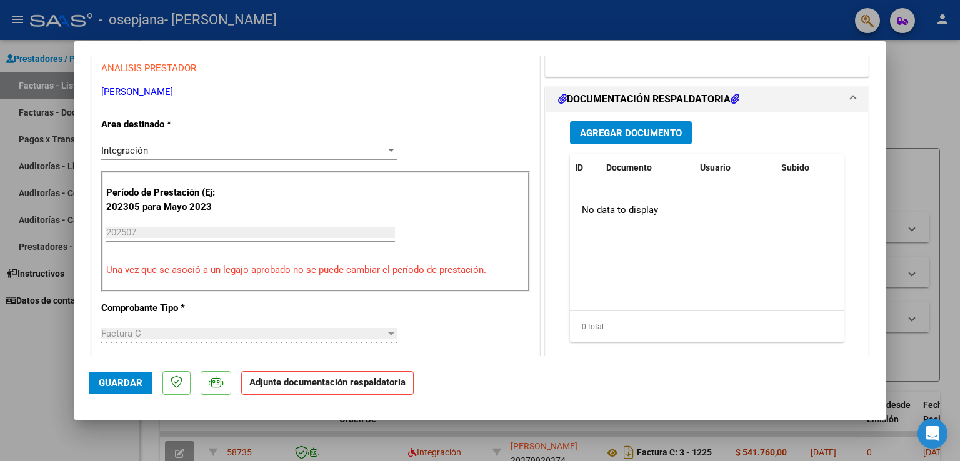
scroll to position [305, 0]
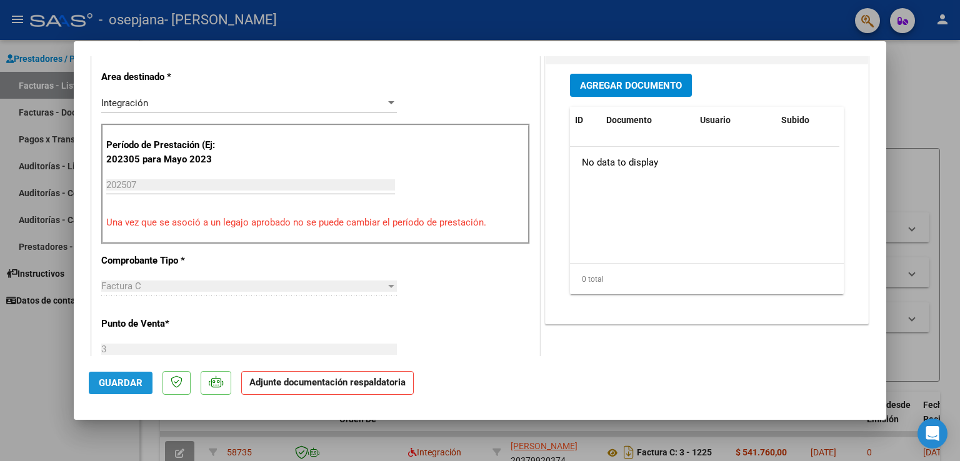
click at [117, 379] on span "Guardar" at bounding box center [121, 382] width 44 height 11
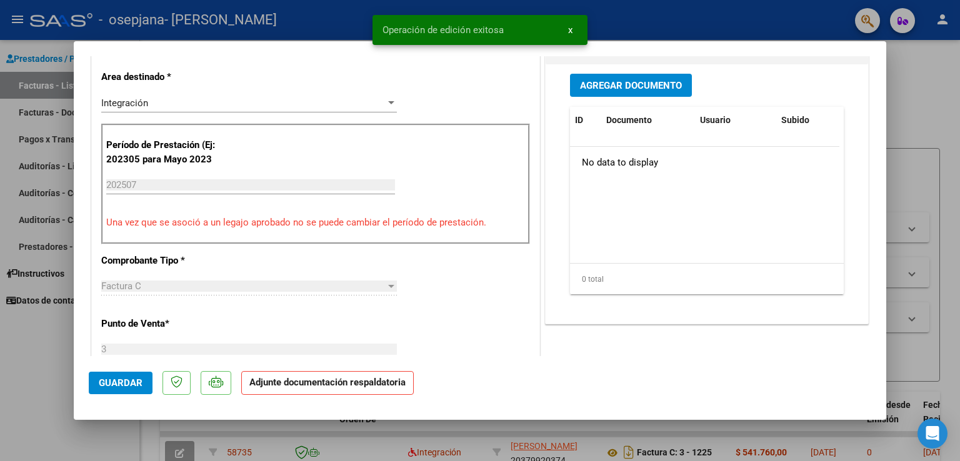
click at [103, 379] on span "Guardar" at bounding box center [121, 382] width 44 height 11
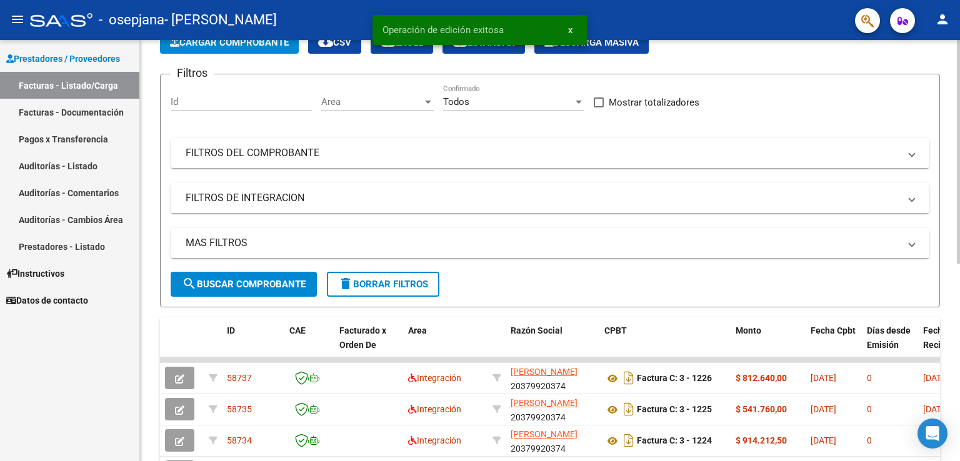
scroll to position [0, 0]
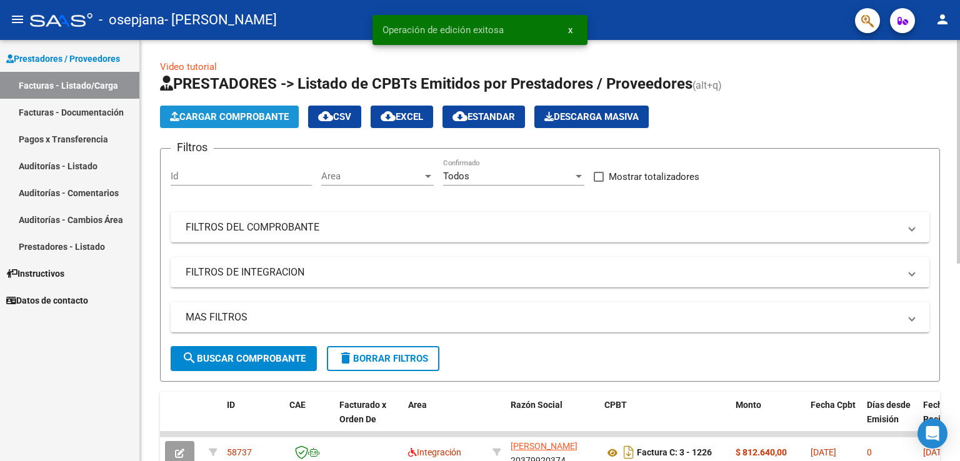
click at [244, 124] on button "Cargar Comprobante" at bounding box center [229, 117] width 139 height 22
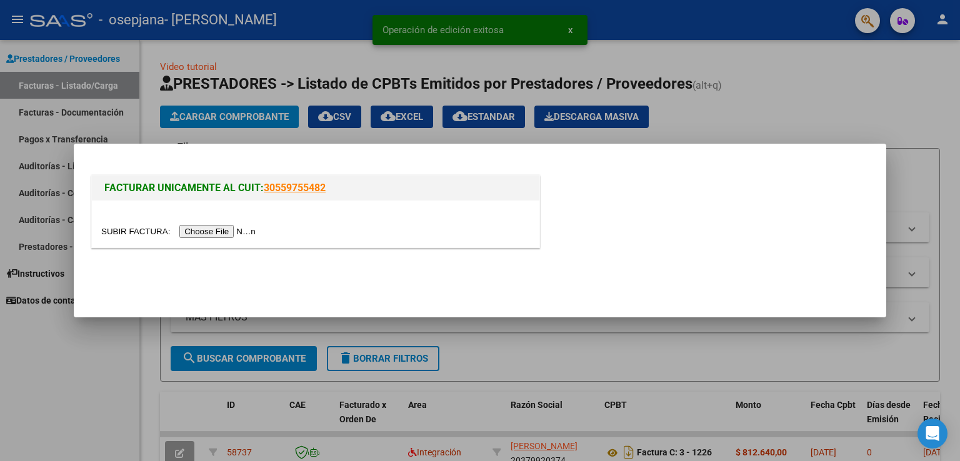
click at [236, 236] on input "file" at bounding box center [180, 231] width 158 height 13
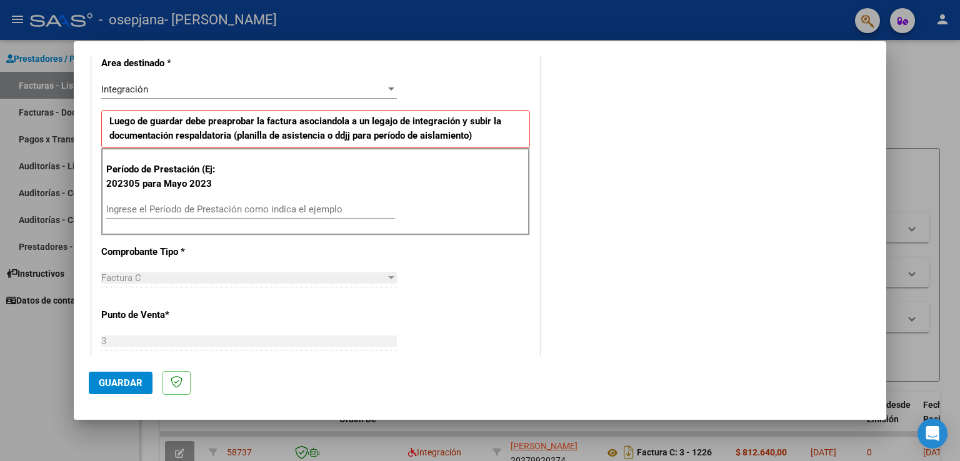
scroll to position [269, 0]
click at [294, 206] on input "Ingrese el Período de Prestación como indica el ejemplo" at bounding box center [250, 211] width 289 height 11
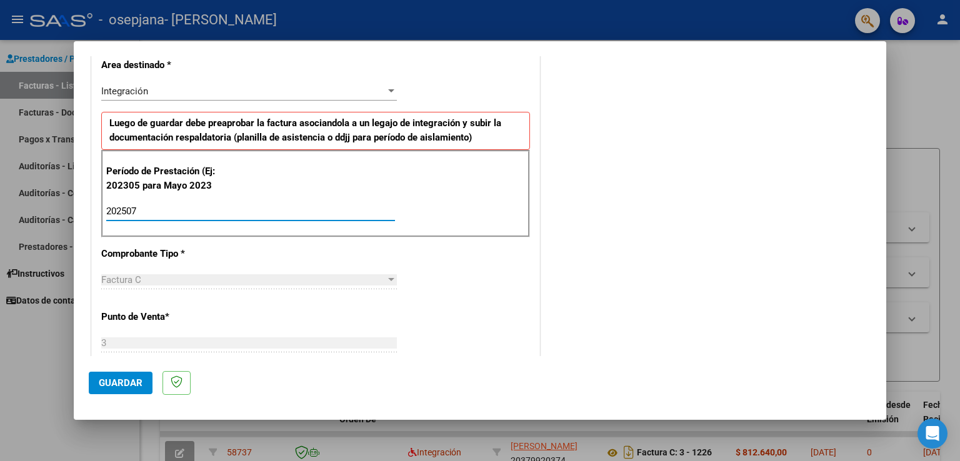
type input "202507"
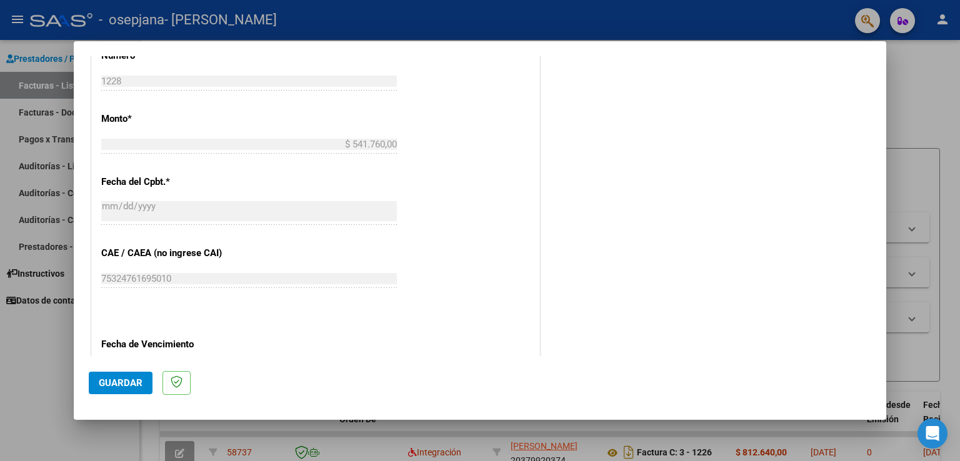
scroll to position [775, 0]
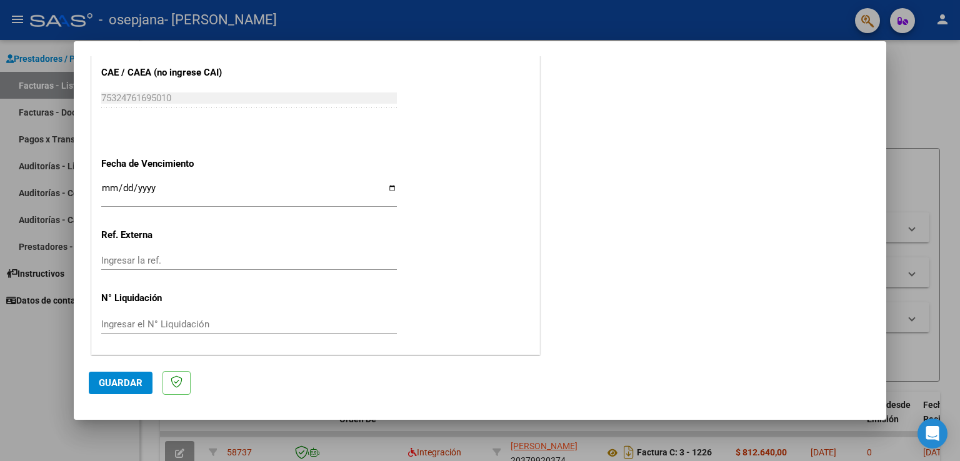
click at [106, 183] on input "Ingresar la fecha" at bounding box center [249, 193] width 296 height 20
type input "[DATE]"
click at [122, 382] on span "Guardar" at bounding box center [121, 382] width 44 height 11
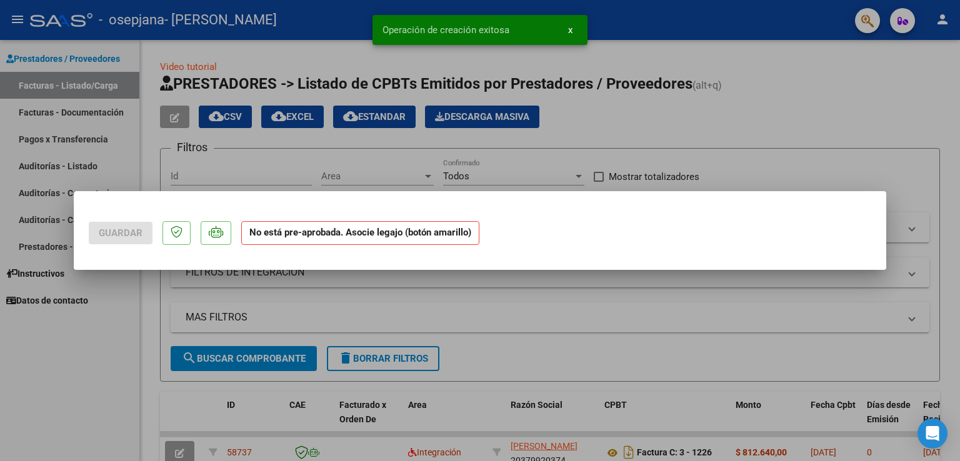
scroll to position [0, 0]
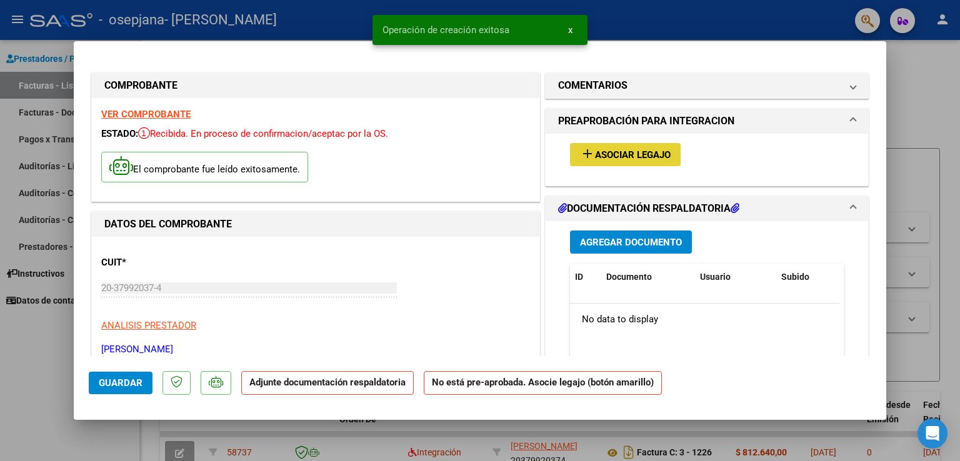
click at [599, 151] on span "Asociar Legajo" at bounding box center [633, 154] width 76 height 11
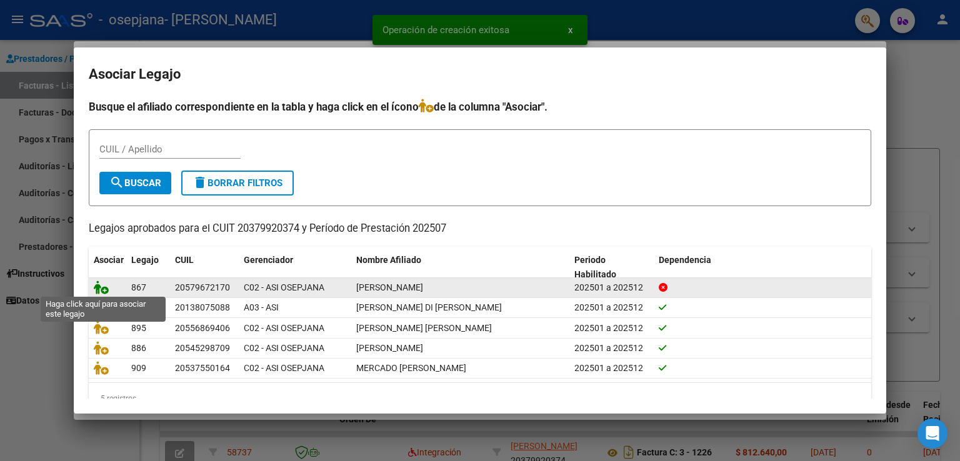
click at [95, 287] on icon at bounding box center [101, 288] width 15 height 14
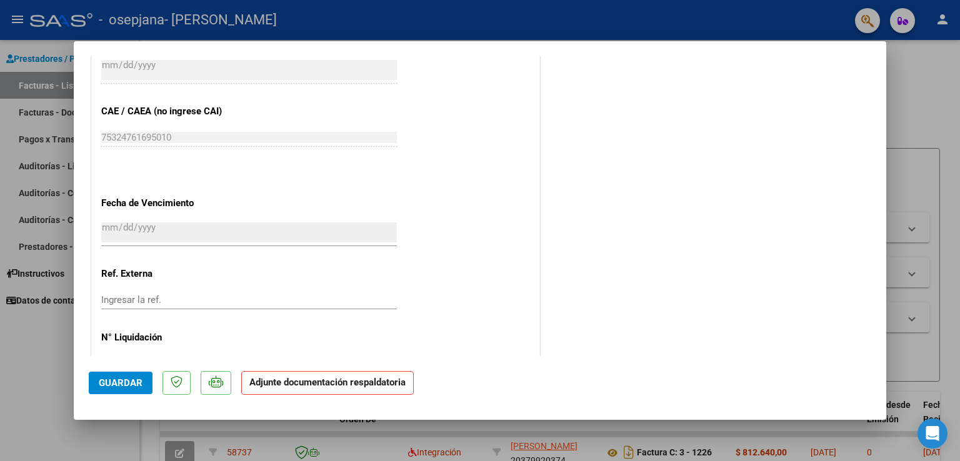
scroll to position [777, 0]
click at [93, 382] on button "Guardar" at bounding box center [121, 383] width 64 height 22
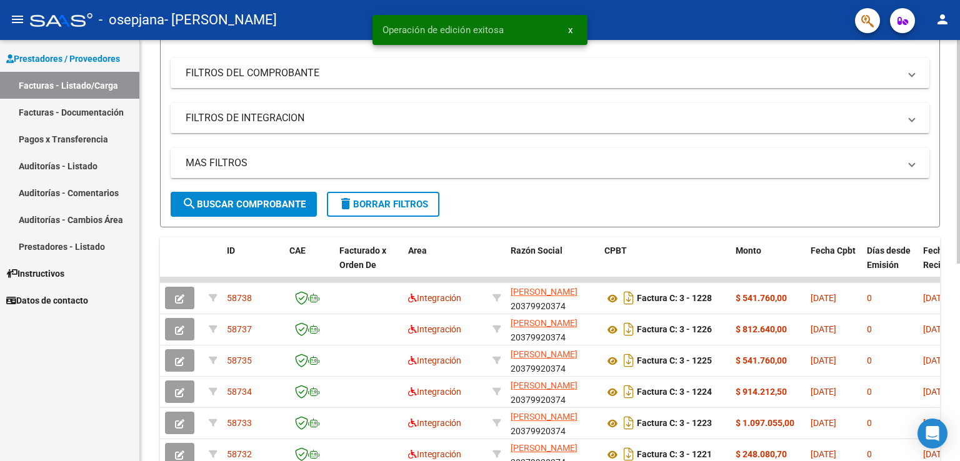
scroll to position [0, 0]
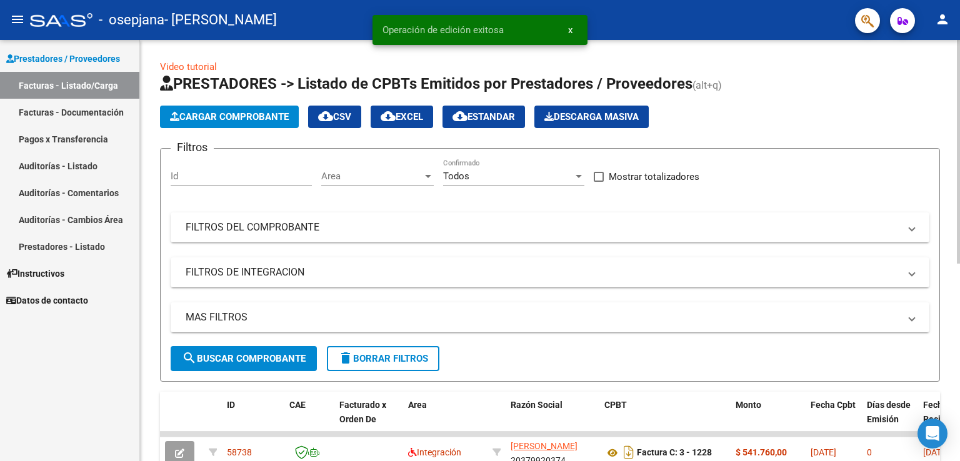
click at [277, 118] on span "Cargar Comprobante" at bounding box center [229, 116] width 119 height 11
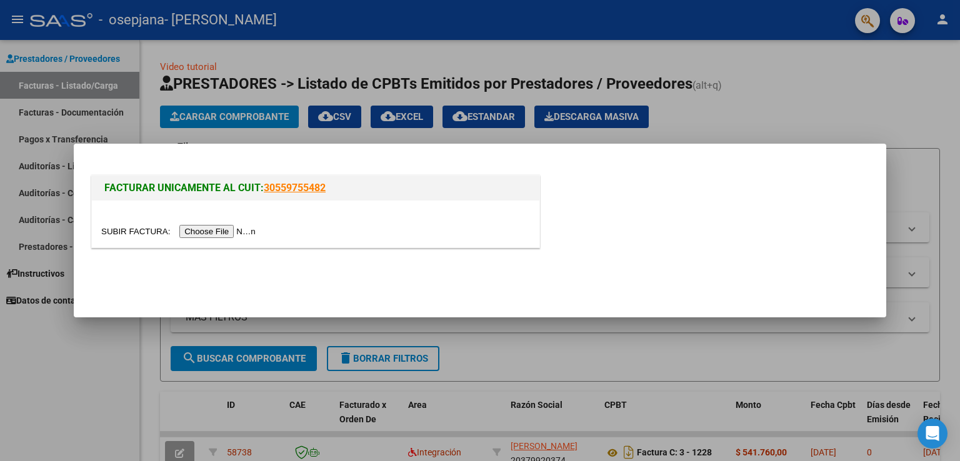
click at [227, 226] on input "file" at bounding box center [180, 231] width 158 height 13
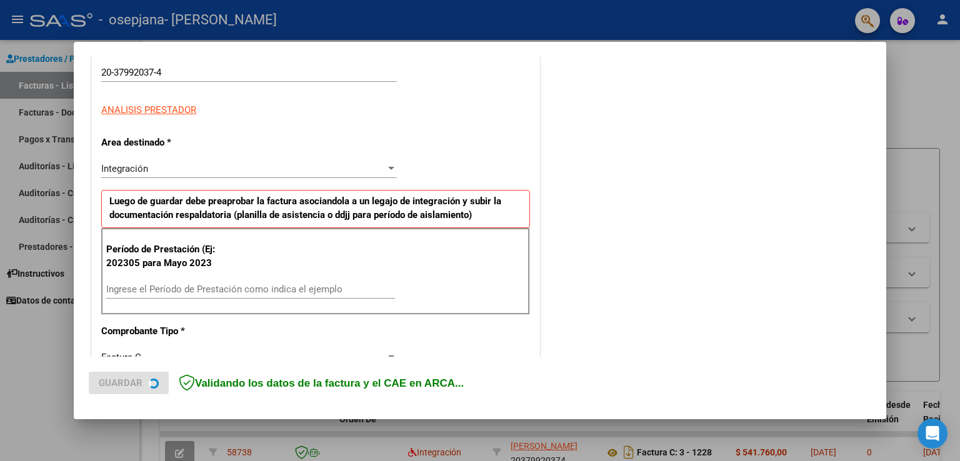
scroll to position [192, 0]
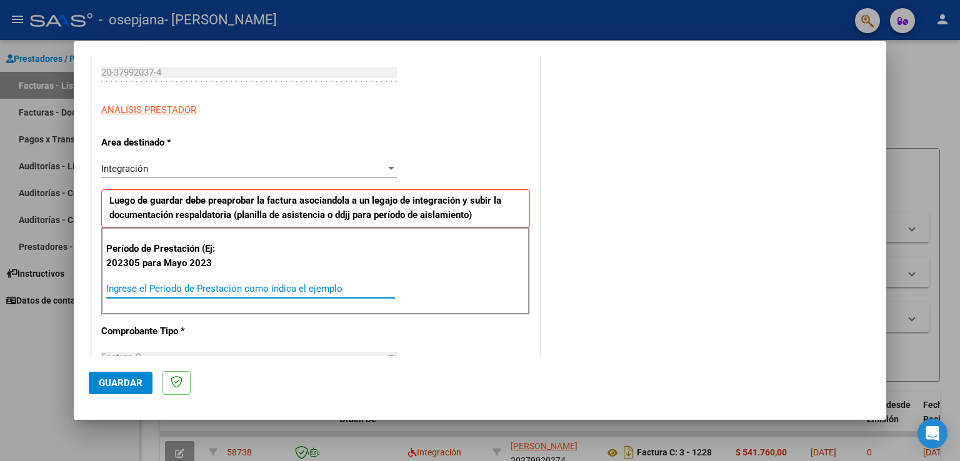
click at [167, 284] on input "Ingrese el Período de Prestación como indica el ejemplo" at bounding box center [250, 288] width 289 height 11
type input "202507"
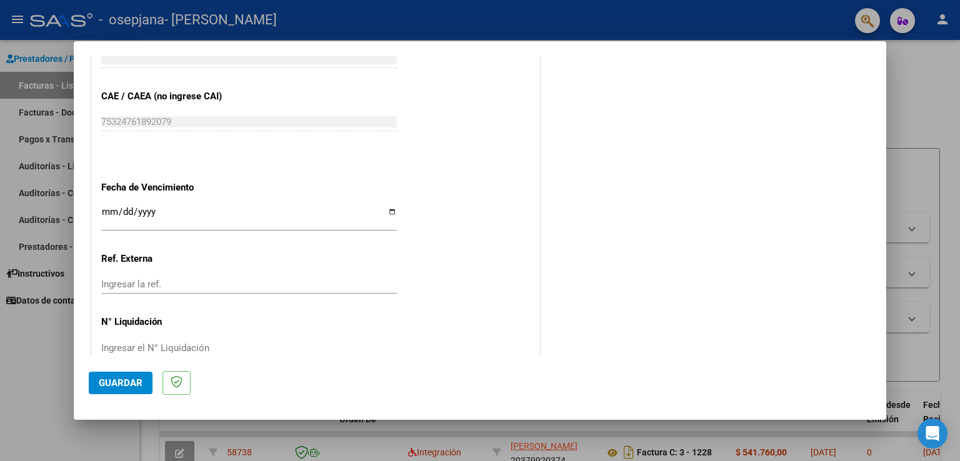
scroll to position [751, 0]
click at [107, 210] on input "Ingresar la fecha" at bounding box center [249, 217] width 296 height 20
type input "[DATE]"
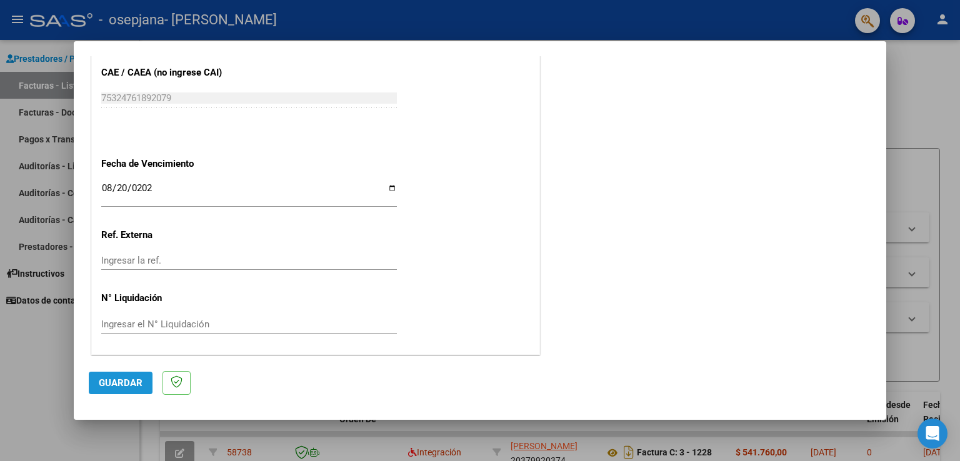
click at [112, 376] on button "Guardar" at bounding box center [121, 383] width 64 height 22
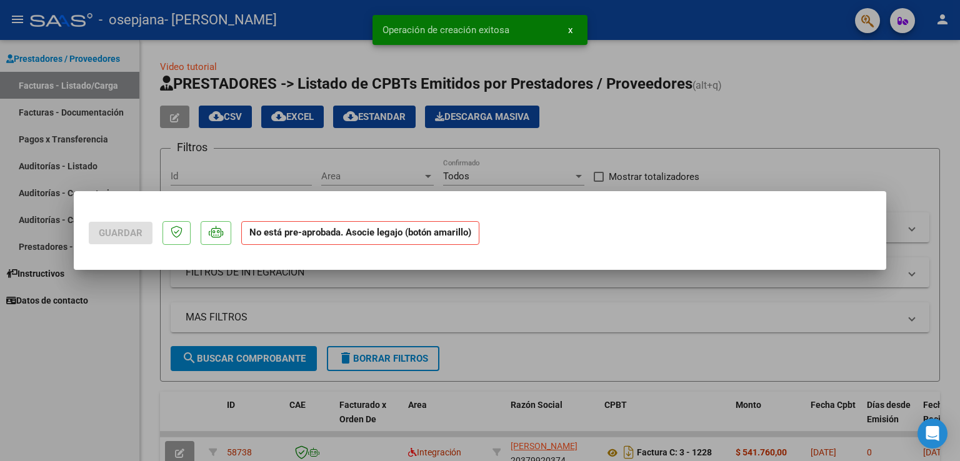
scroll to position [0, 0]
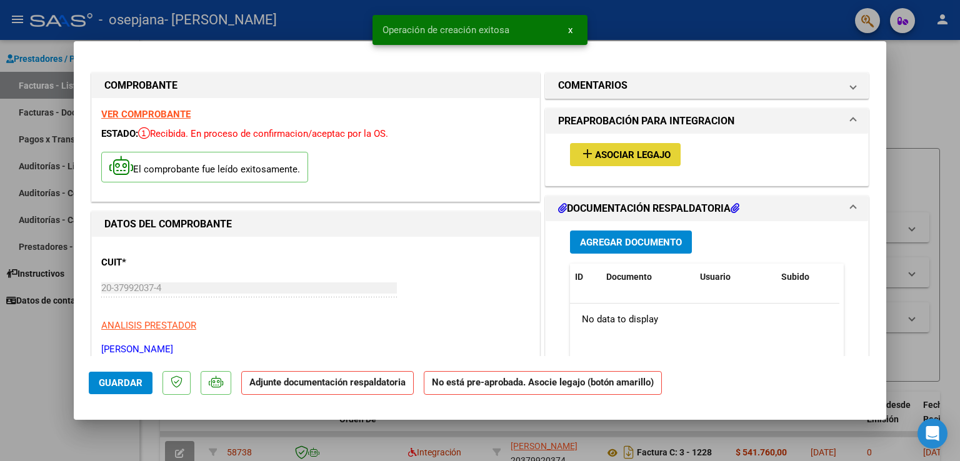
click at [582, 155] on mat-icon "add" at bounding box center [587, 153] width 15 height 15
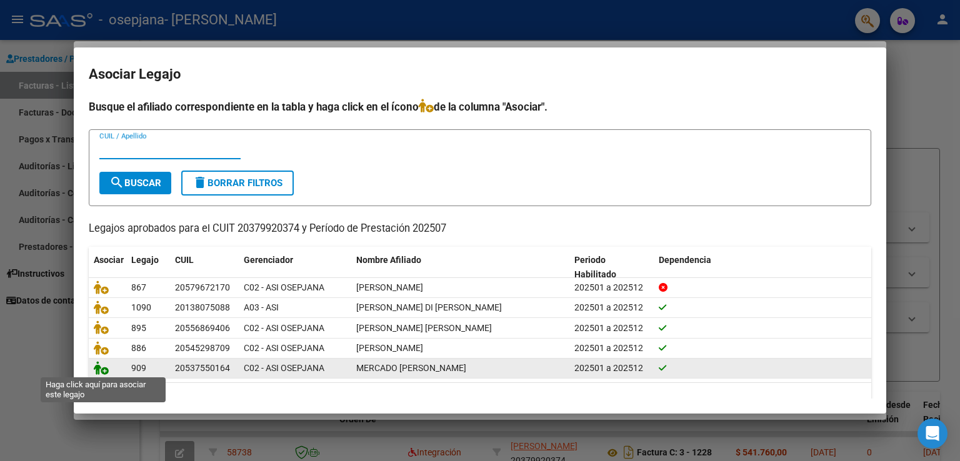
click at [105, 369] on icon at bounding box center [101, 368] width 15 height 14
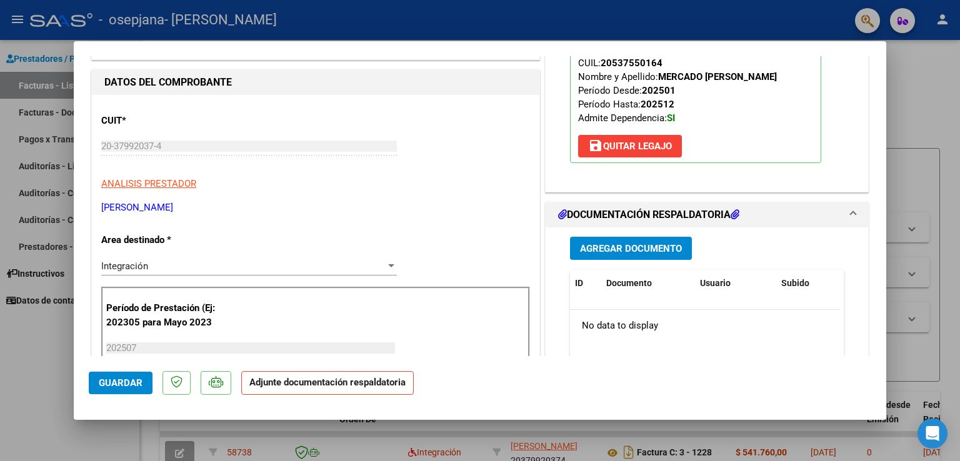
scroll to position [142, 0]
click at [122, 381] on span "Guardar" at bounding box center [121, 382] width 44 height 11
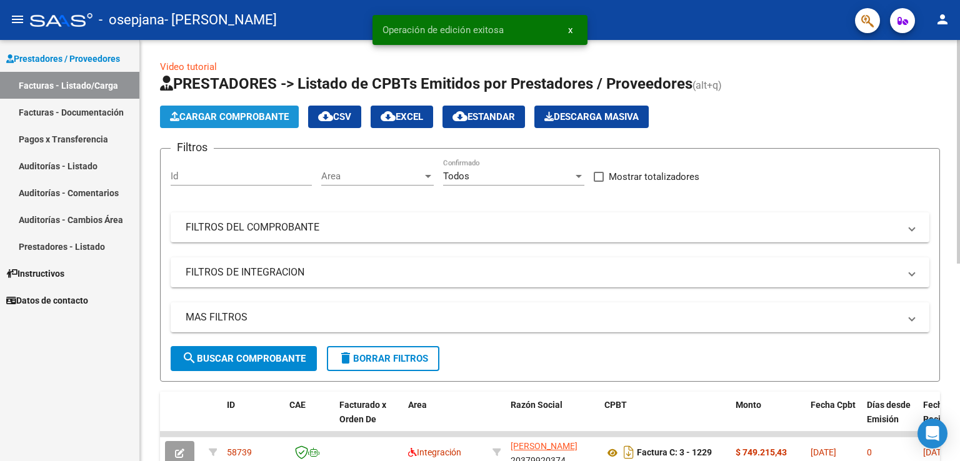
click at [210, 114] on span "Cargar Comprobante" at bounding box center [229, 116] width 119 height 11
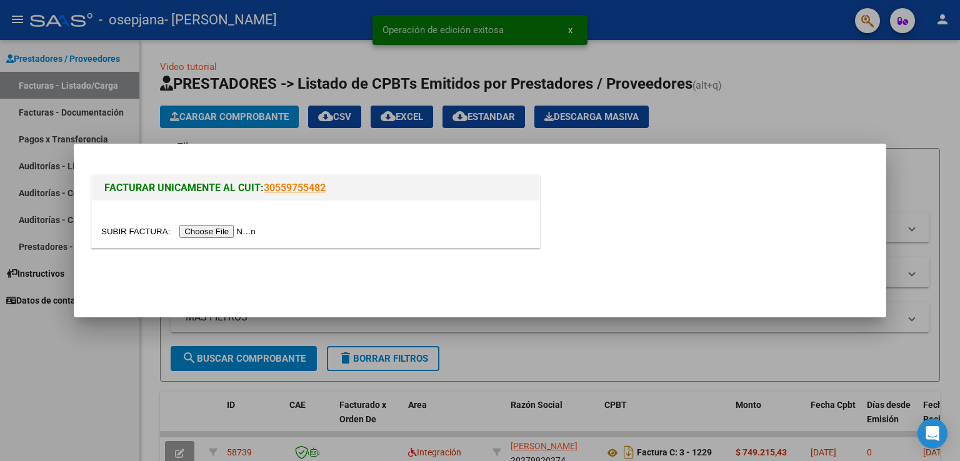
click at [220, 230] on input "file" at bounding box center [180, 231] width 158 height 13
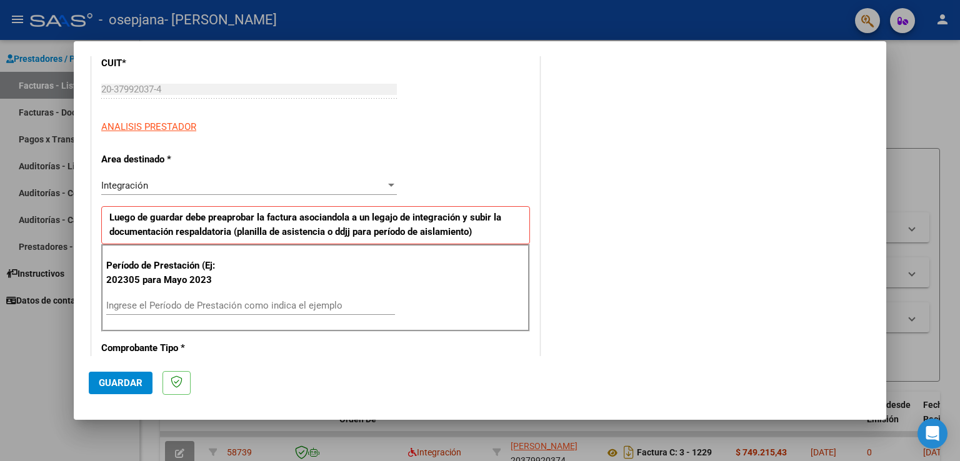
scroll to position [210, 0]
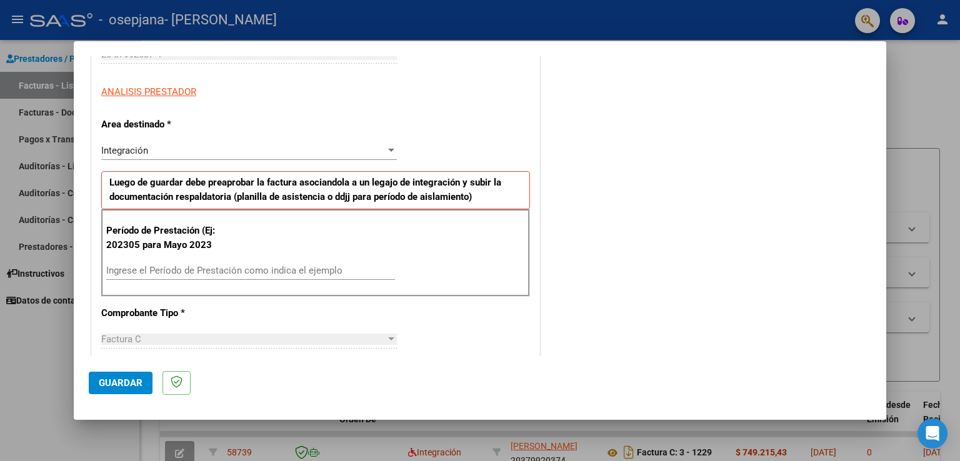
click at [229, 269] on input "Ingrese el Período de Prestación como indica el ejemplo" at bounding box center [250, 270] width 289 height 11
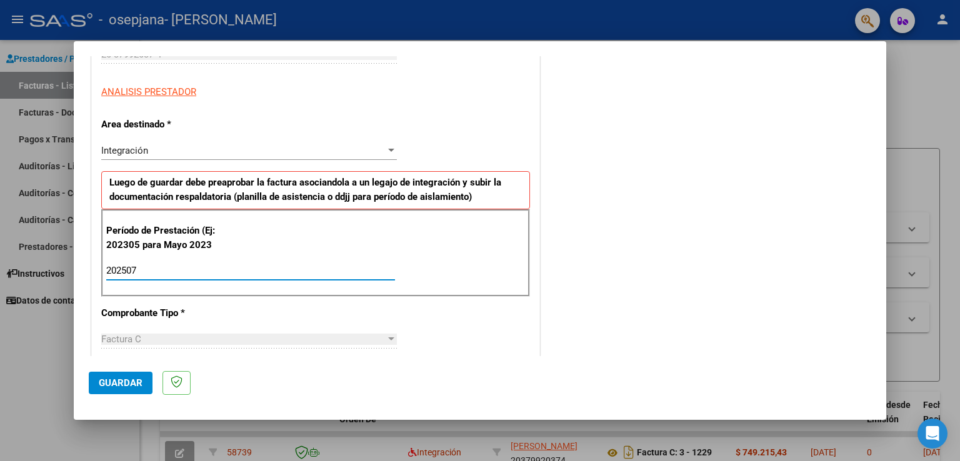
type input "202507"
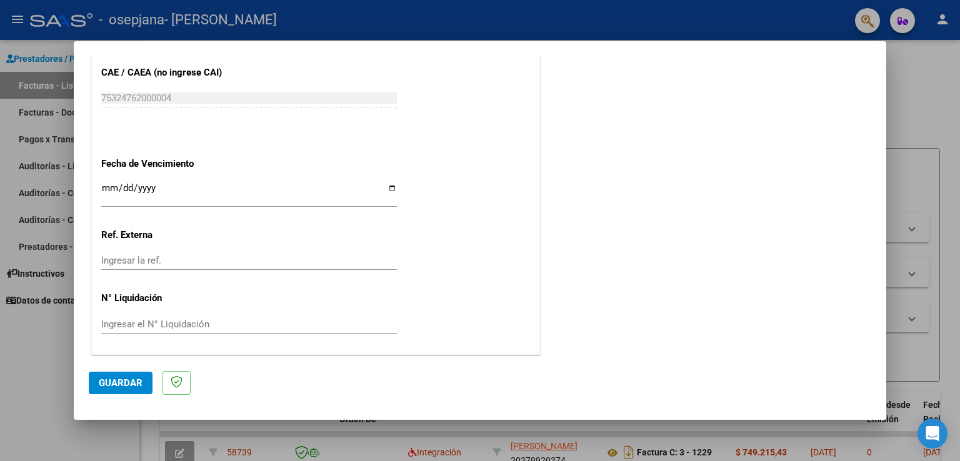
scroll to position [775, 0]
click at [107, 187] on input "Ingresar la fecha" at bounding box center [249, 193] width 296 height 20
type input "[DATE]"
click at [112, 385] on span "Guardar" at bounding box center [121, 382] width 44 height 11
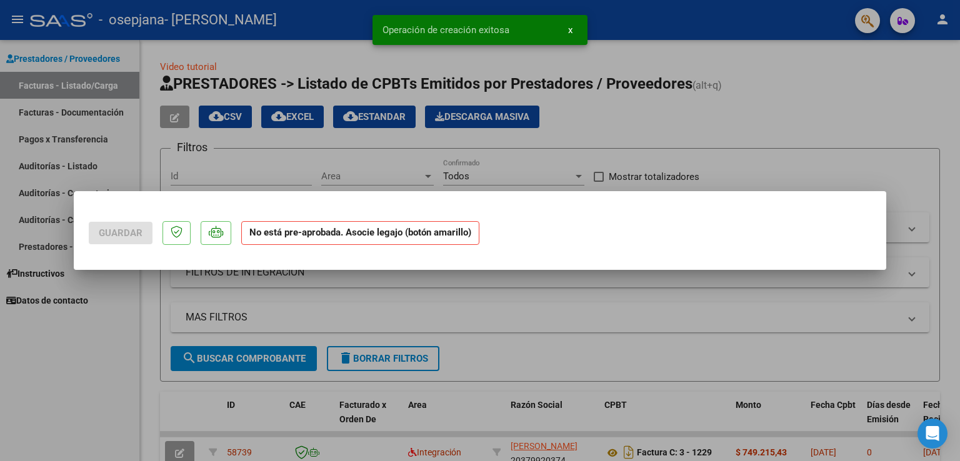
scroll to position [0, 0]
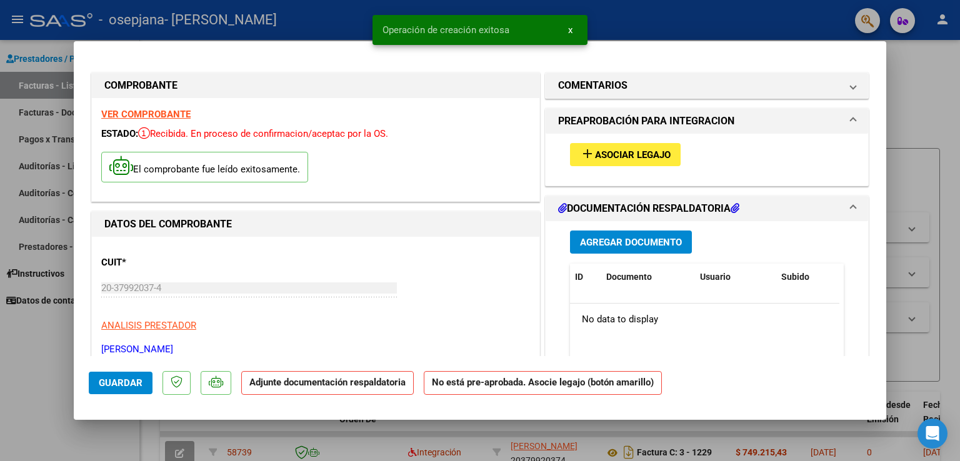
click at [585, 157] on mat-icon "add" at bounding box center [587, 153] width 15 height 15
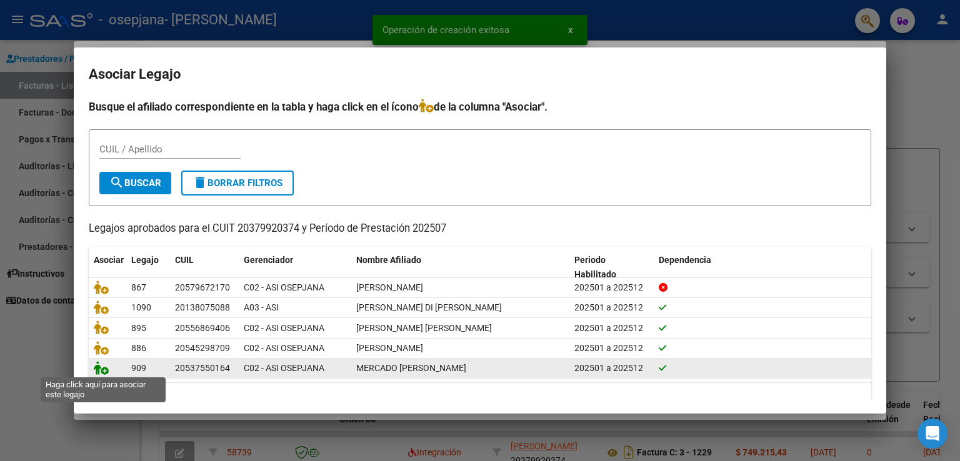
click at [102, 371] on icon at bounding box center [101, 368] width 15 height 14
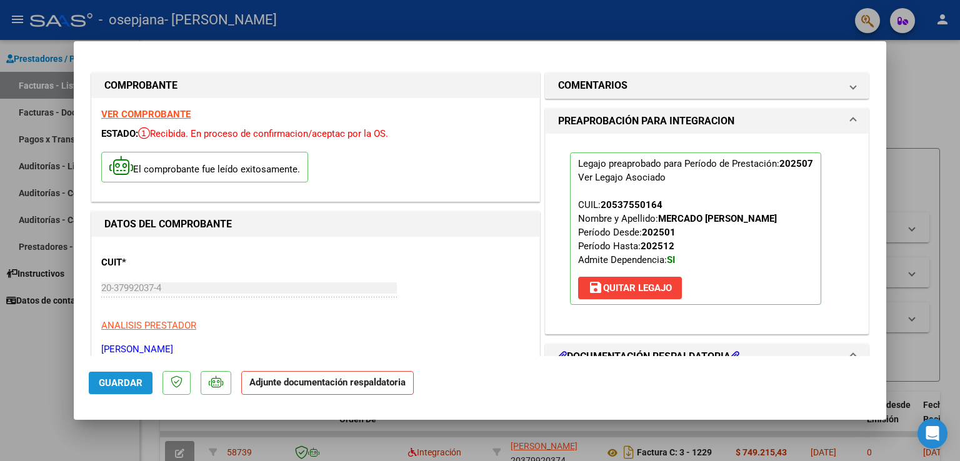
click at [102, 382] on span "Guardar" at bounding box center [121, 382] width 44 height 11
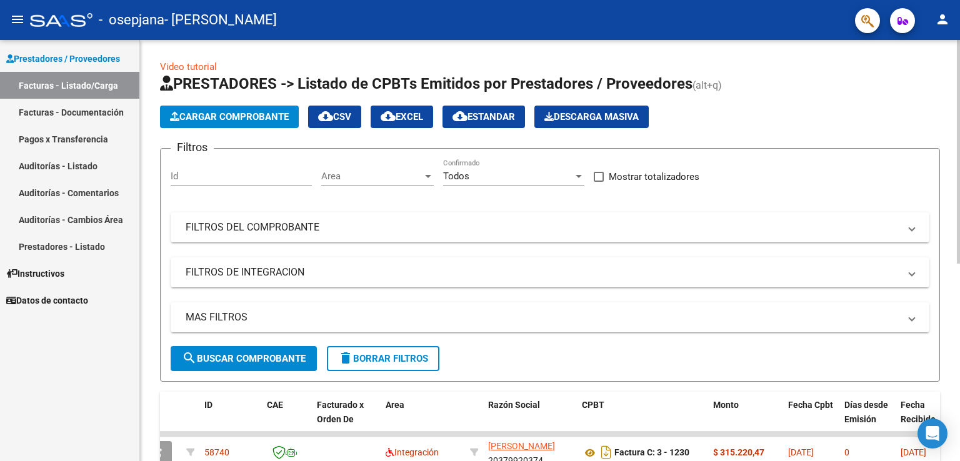
click at [274, 118] on span "Cargar Comprobante" at bounding box center [229, 116] width 119 height 11
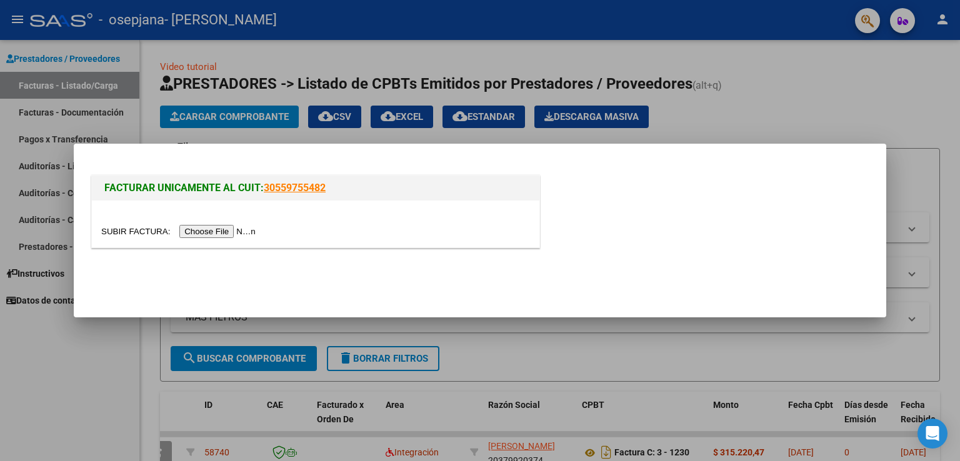
click at [213, 226] on input "file" at bounding box center [180, 231] width 158 height 13
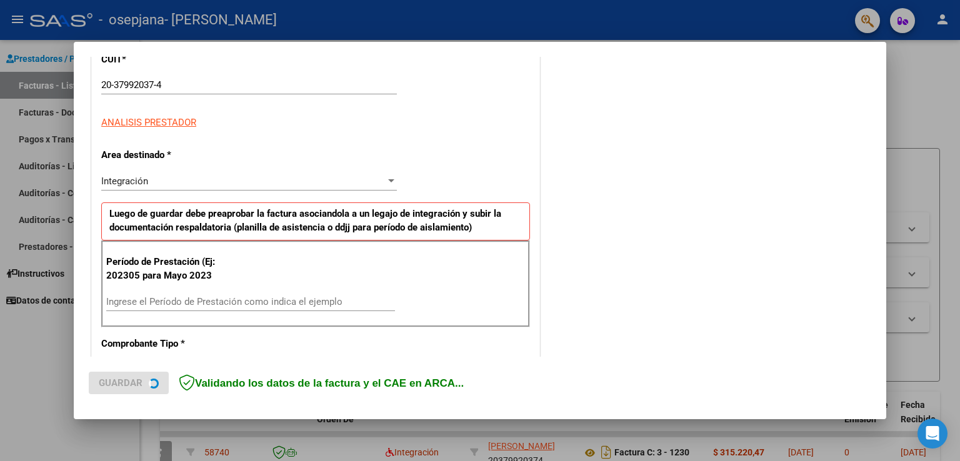
scroll to position [179, 0]
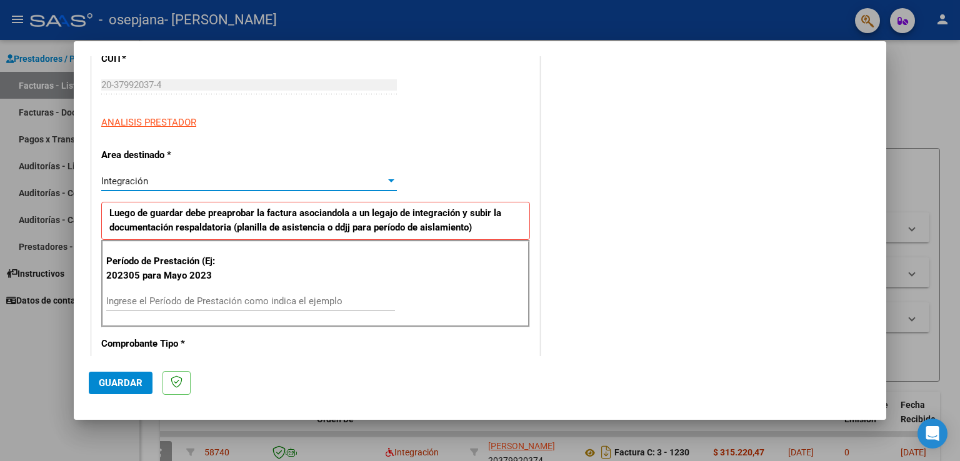
click at [166, 181] on div "Integración" at bounding box center [243, 181] width 284 height 11
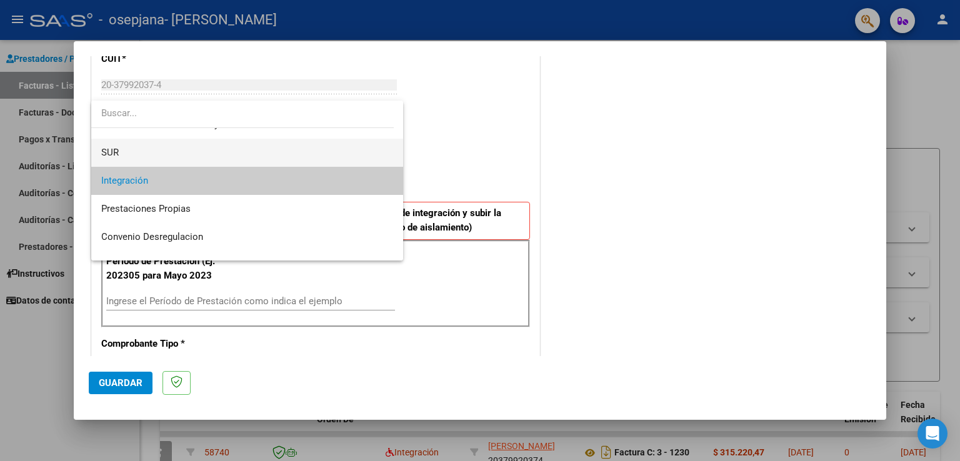
scroll to position [92, 0]
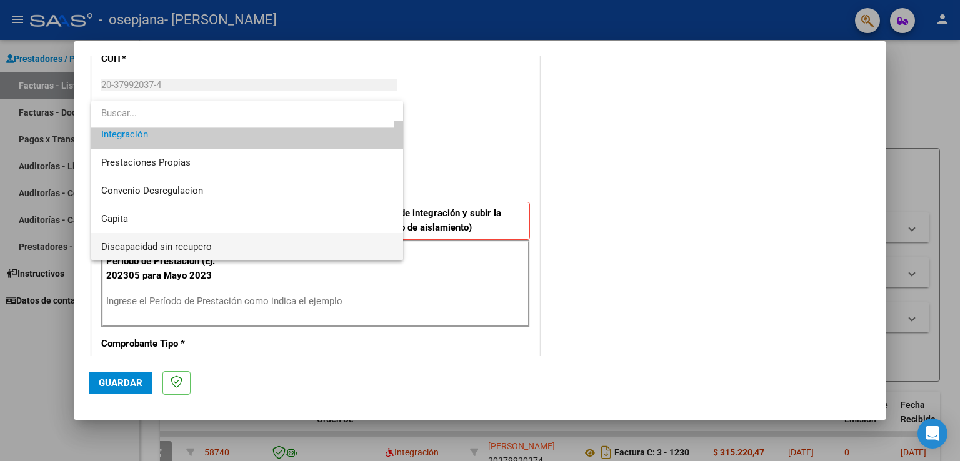
click at [158, 237] on span "Discapacidad sin recupero" at bounding box center [247, 247] width 292 height 28
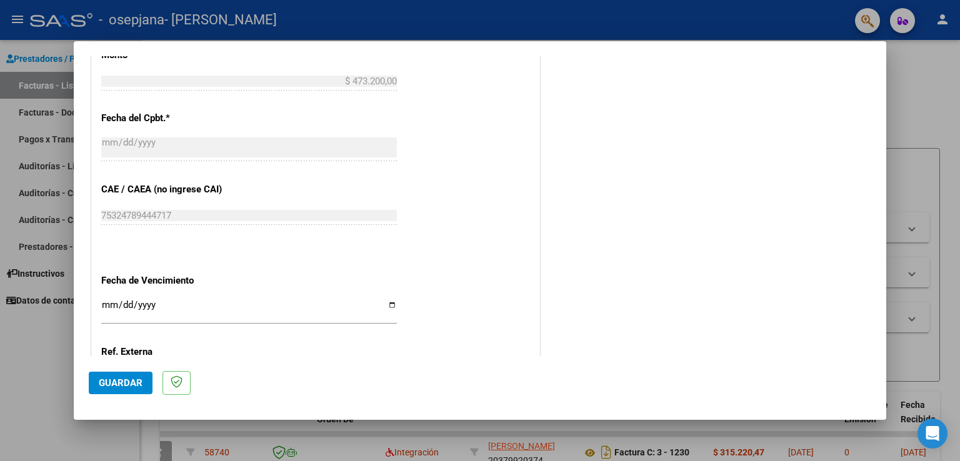
scroll to position [607, 0]
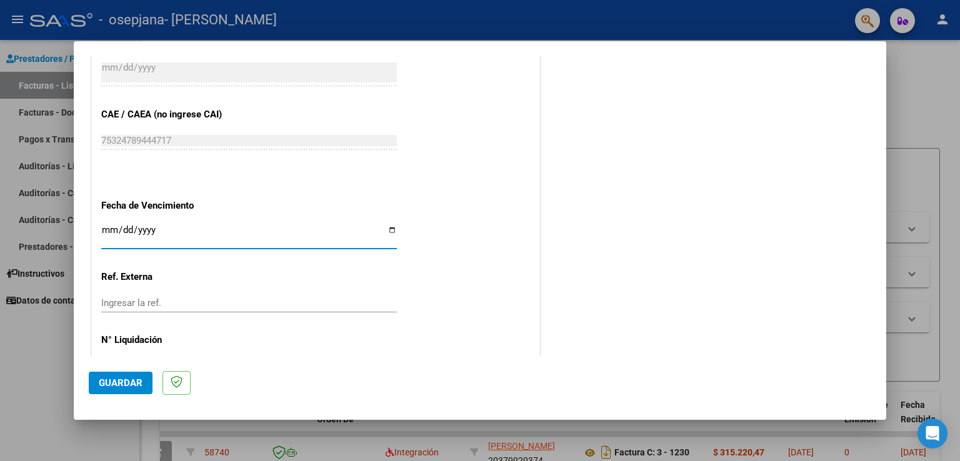
click at [107, 231] on input "Ingresar la fecha" at bounding box center [249, 235] width 296 height 20
type input "[DATE]"
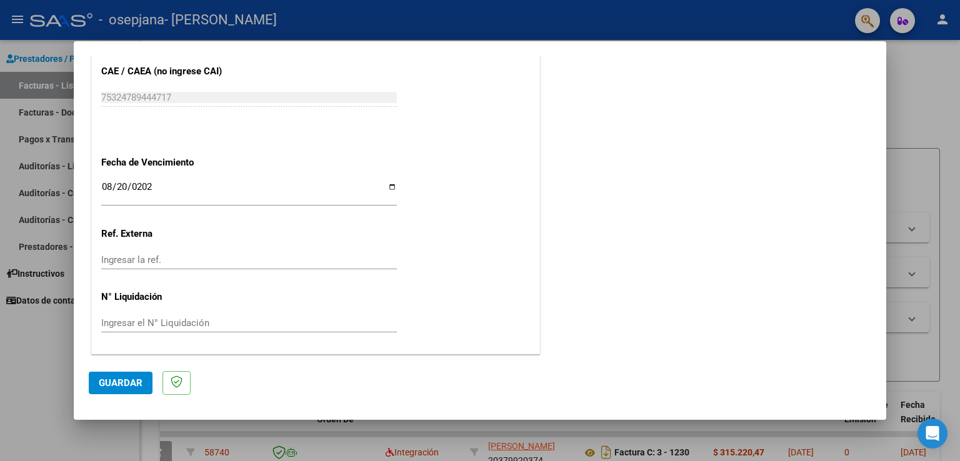
click at [97, 381] on button "Guardar" at bounding box center [121, 383] width 64 height 22
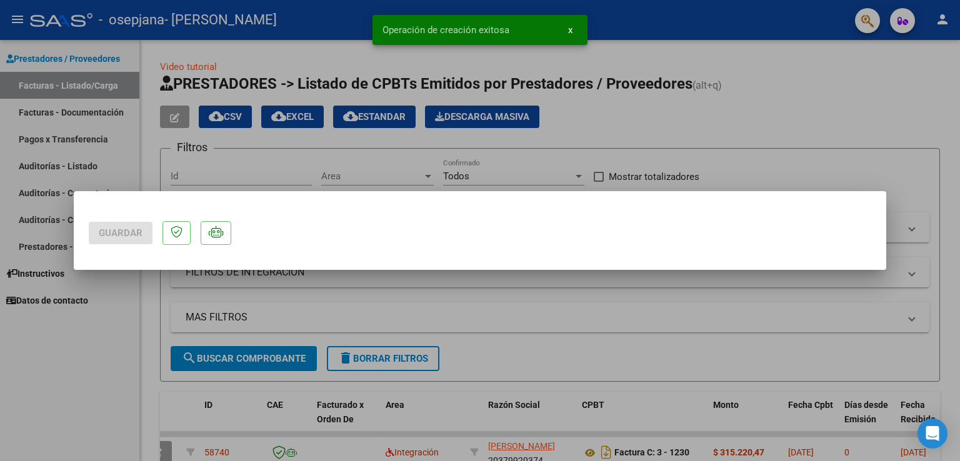
scroll to position [0, 0]
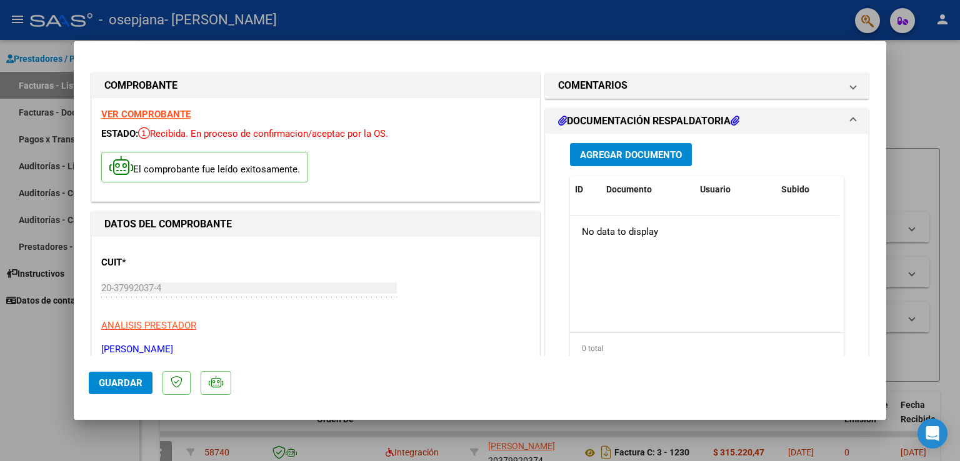
click at [625, 146] on button "Agregar Documento" at bounding box center [631, 154] width 122 height 23
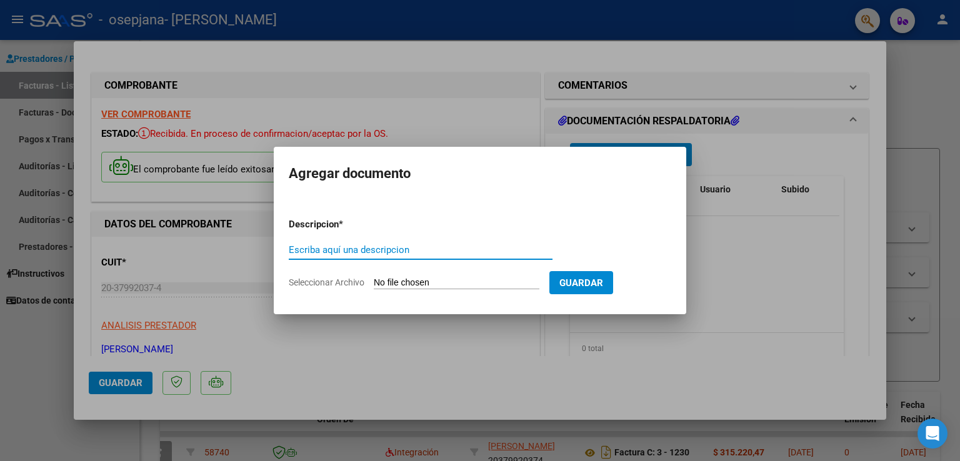
click at [393, 249] on input "Escriba aquí una descripcion" at bounding box center [421, 249] width 264 height 11
type input "Certificado [PERSON_NAME]"
click at [447, 282] on input "Seleccionar Archivo" at bounding box center [457, 283] width 166 height 12
type input "C:\fakepath\WhatsApp Image [DATE] 9.21.23 PM.jpeg"
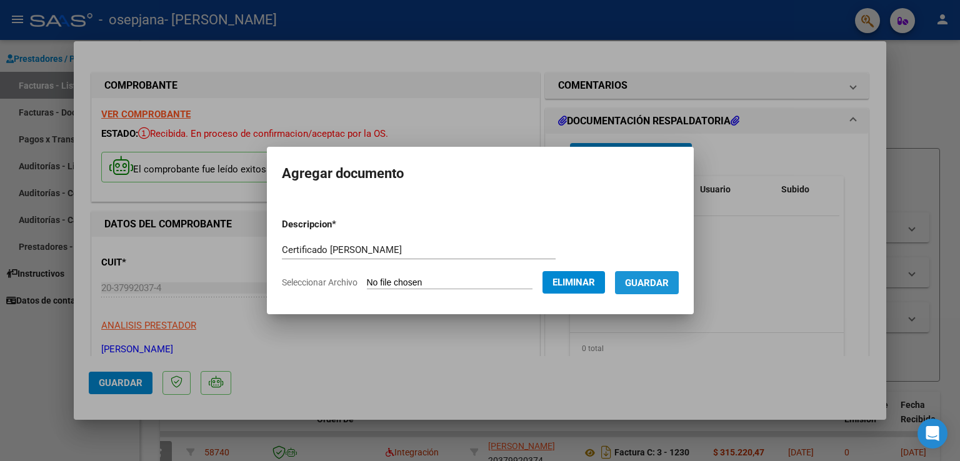
click at [665, 275] on button "Guardar" at bounding box center [647, 282] width 64 height 23
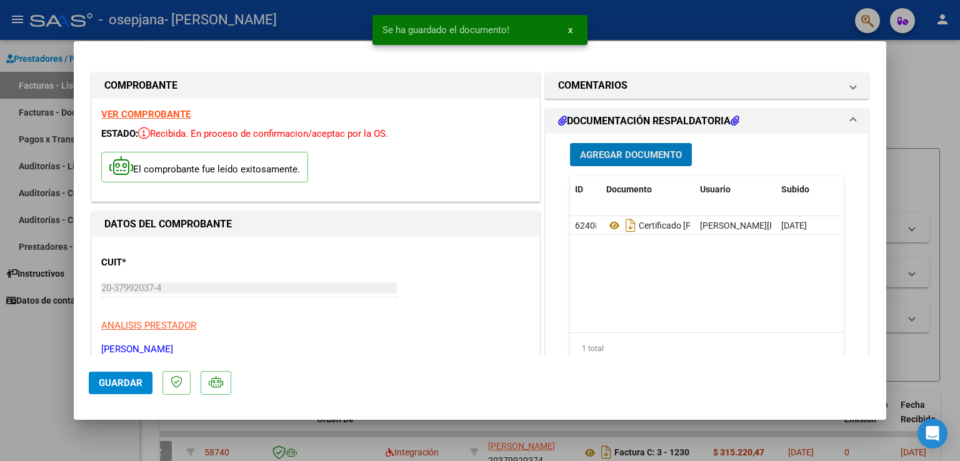
click at [625, 151] on span "Agregar Documento" at bounding box center [631, 154] width 102 height 11
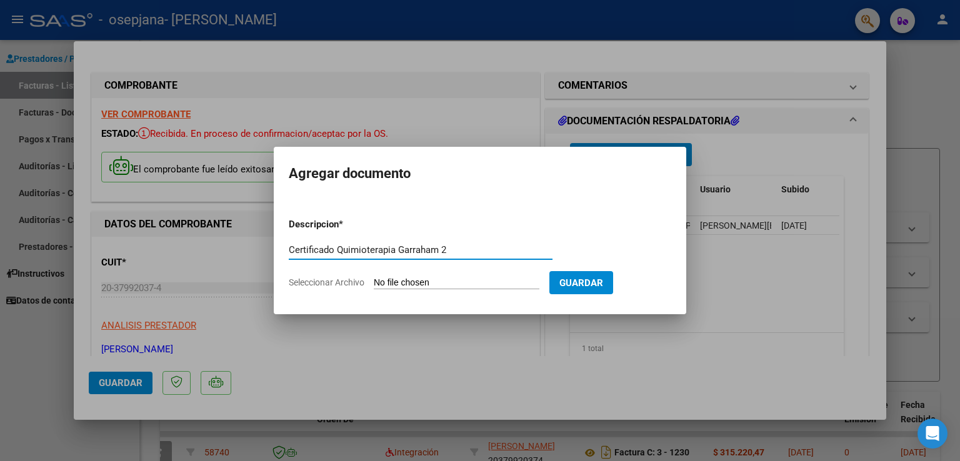
type input "Certificado Quimioterapia Garraham 2"
click at [450, 281] on input "Seleccionar Archivo" at bounding box center [457, 283] width 166 height 12
type input "C:\fakepath\WhatsApp Image [DATE] 8.58.25 PM.jpeg"
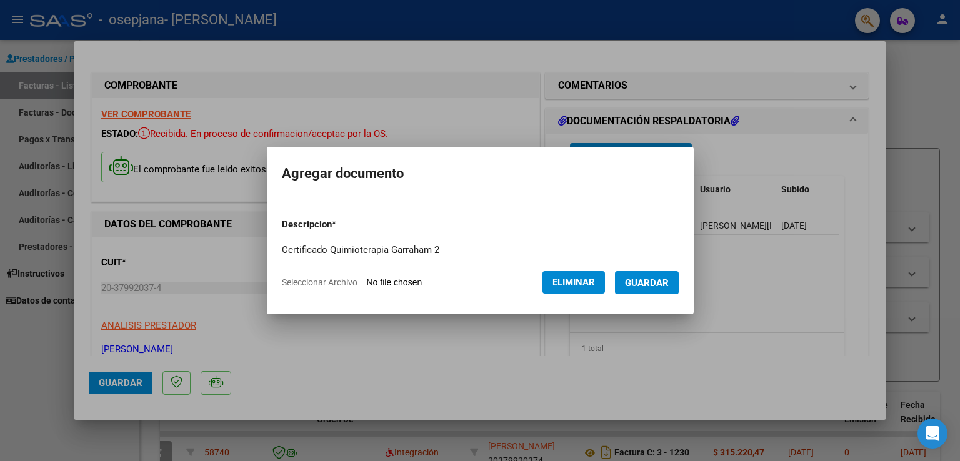
click at [660, 286] on span "Guardar" at bounding box center [647, 282] width 44 height 11
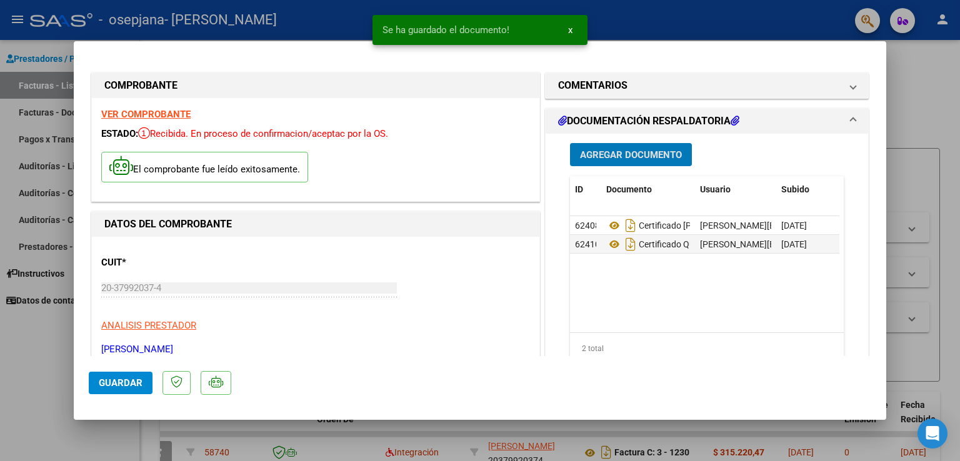
click at [634, 147] on button "Agregar Documento" at bounding box center [631, 154] width 122 height 23
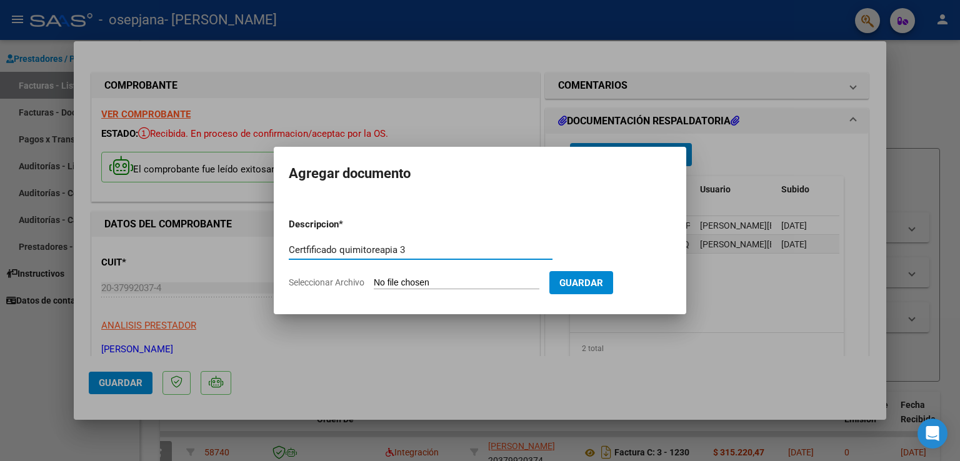
type input "Certfificado quimitoreapia 3"
click at [450, 279] on input "Seleccionar Archivo" at bounding box center [457, 283] width 166 height 12
type input "C:\fakepath\WhatsApp Image [DATE] 8.37.04 PM.jpeg"
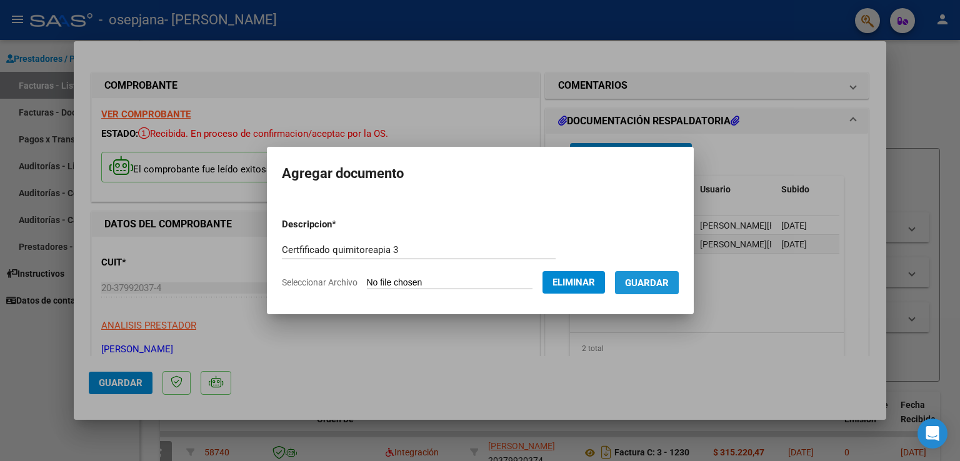
click at [668, 277] on span "Guardar" at bounding box center [647, 282] width 44 height 11
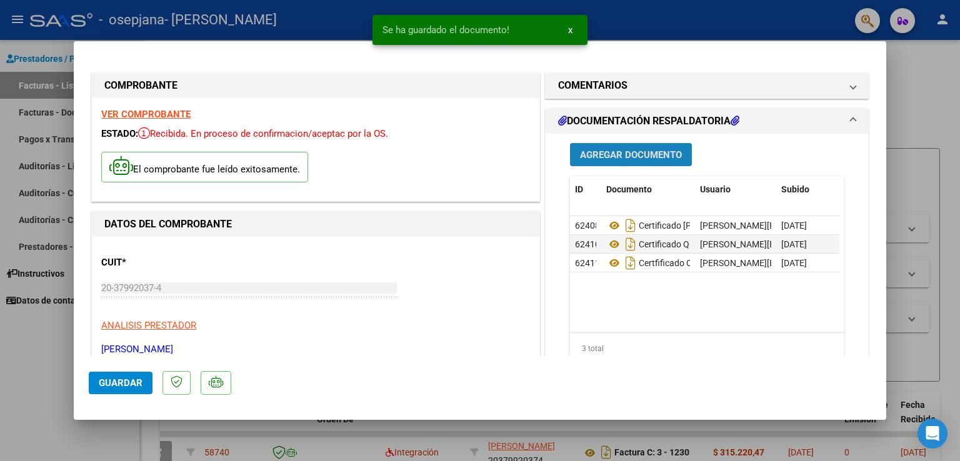
click at [633, 157] on span "Agregar Documento" at bounding box center [631, 154] width 102 height 11
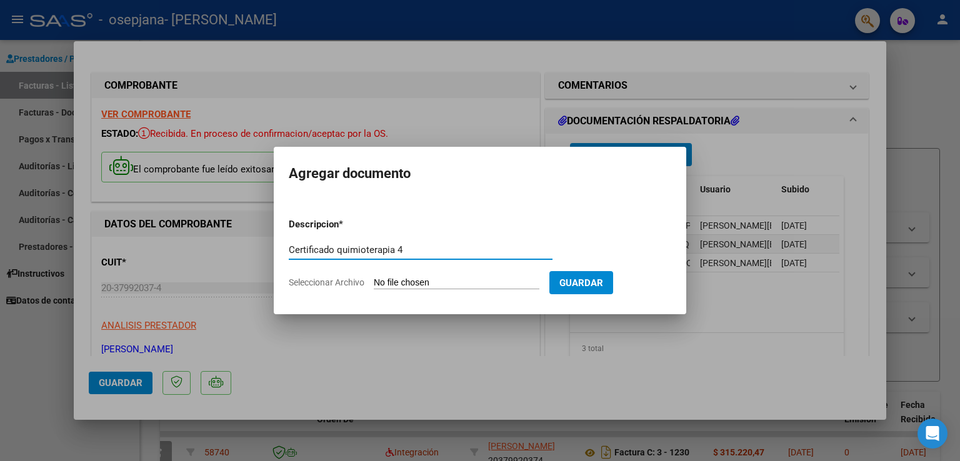
type input "Certificado quimioterapia 4"
click at [472, 278] on input "Seleccionar Archivo" at bounding box center [457, 283] width 166 height 12
type input "C:\fakepath\WhatsApp Image [DATE] 8.06.25 PM.jpeg"
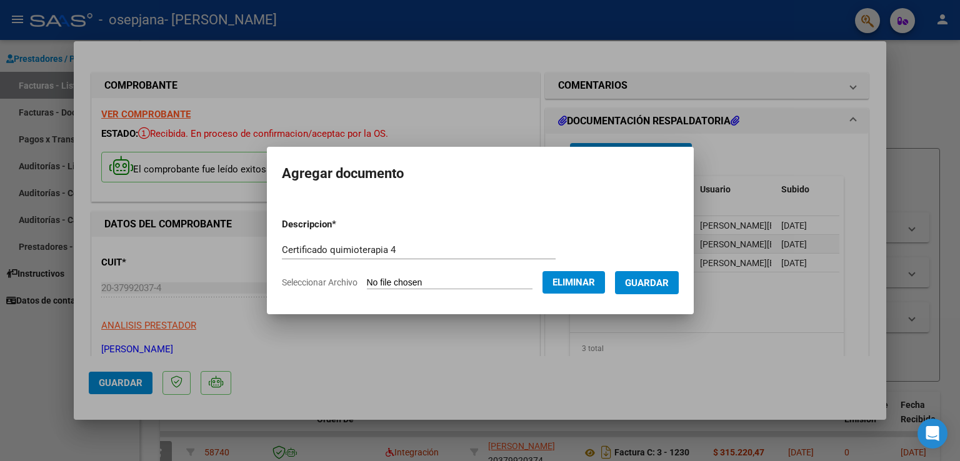
click at [672, 291] on button "Guardar" at bounding box center [647, 282] width 64 height 23
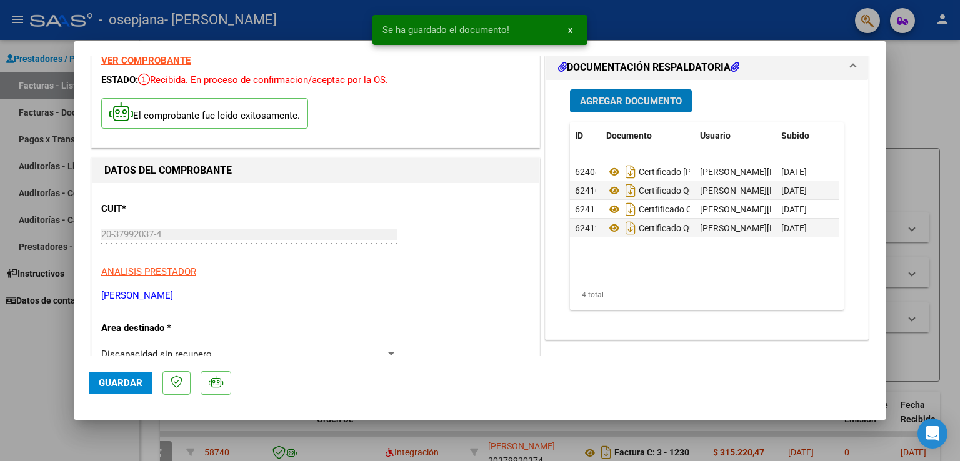
scroll to position [55, 0]
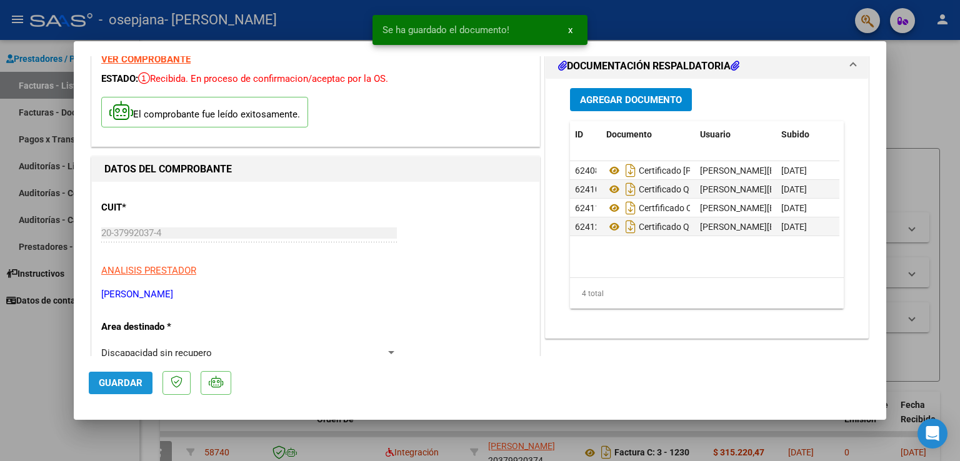
click at [106, 376] on button "Guardar" at bounding box center [121, 383] width 64 height 22
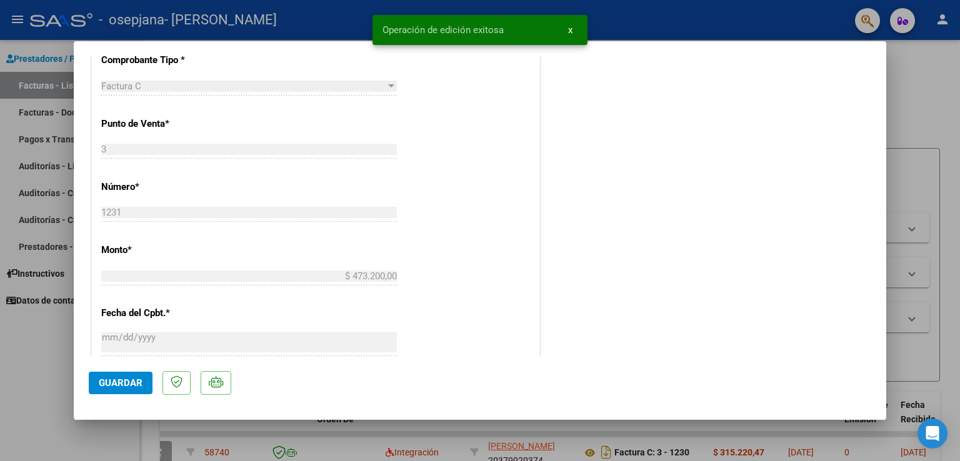
type input "$ 0,00"
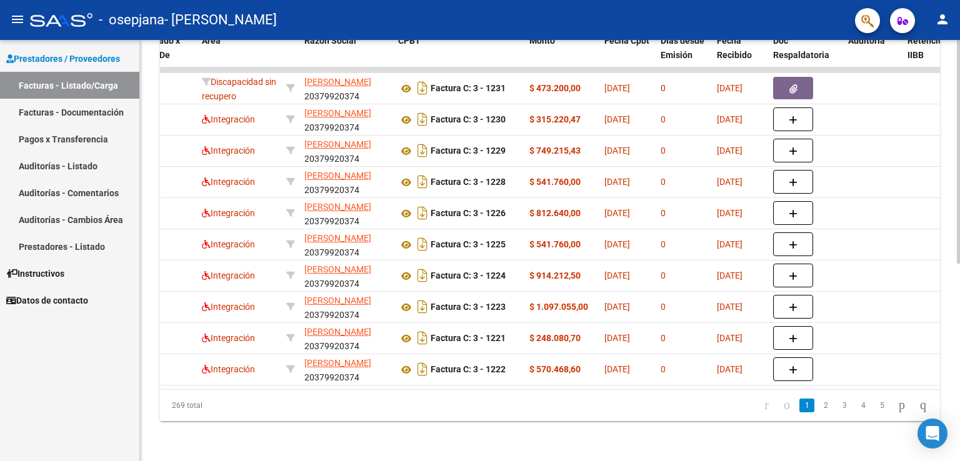
scroll to position [0, 206]
click at [818, 408] on link "2" at bounding box center [825, 406] width 15 height 14
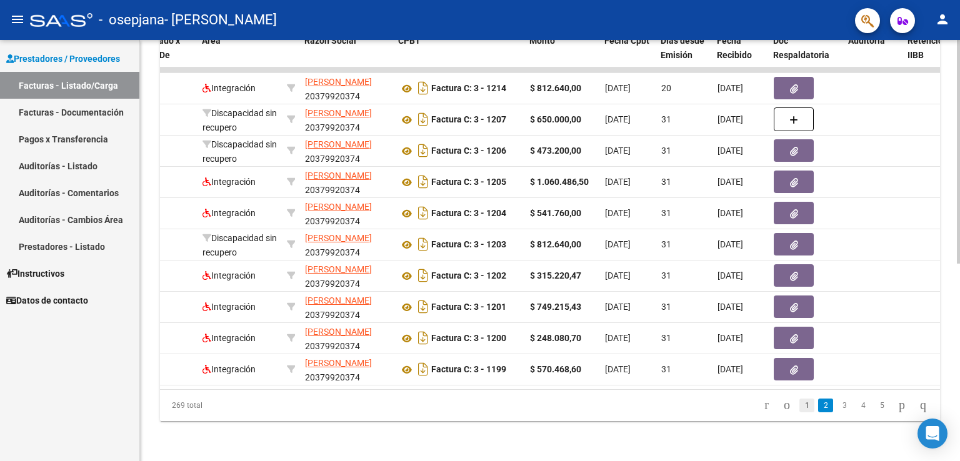
click at [799, 406] on link "1" at bounding box center [806, 406] width 15 height 14
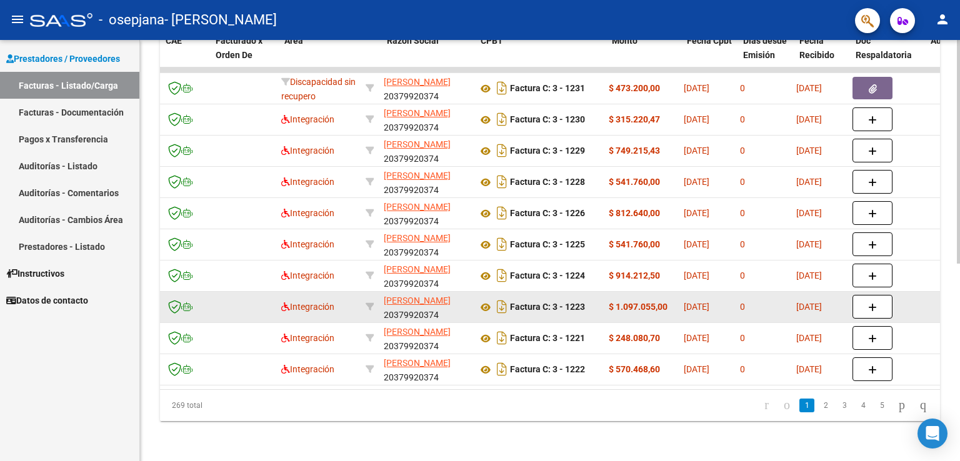
scroll to position [0, 121]
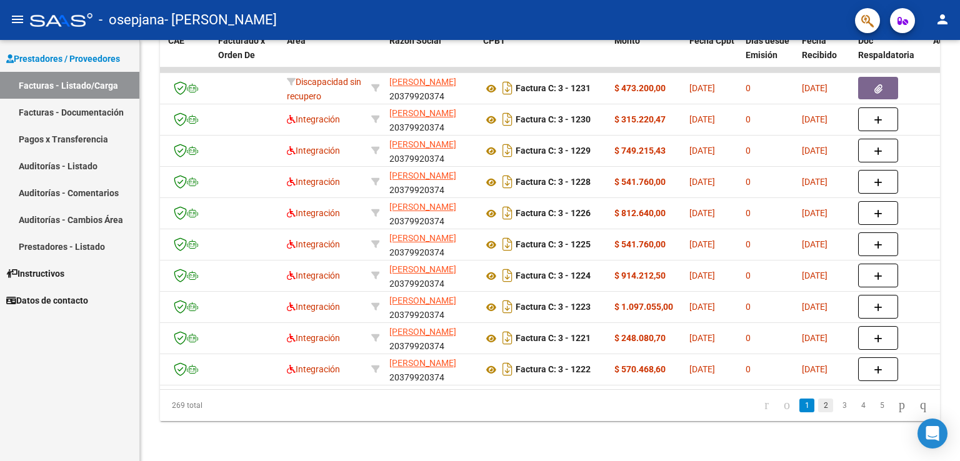
click at [818, 408] on link "2" at bounding box center [825, 406] width 15 height 14
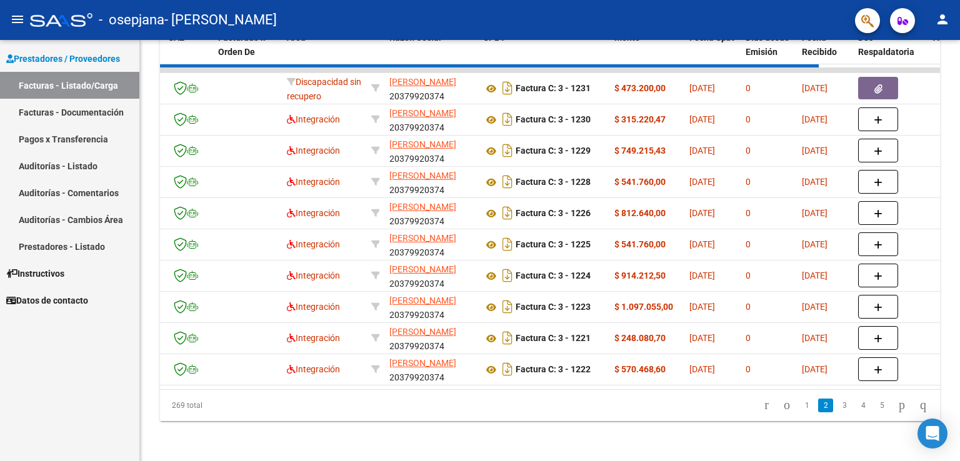
drag, startPoint x: 414, startPoint y: 385, endPoint x: 461, endPoint y: 404, distance: 50.7
click at [461, 404] on div "ID CAE Facturado x Orden De Area Razón Social CPBT Monto Fecha Cpbt Días desde …" at bounding box center [550, 222] width 780 height 397
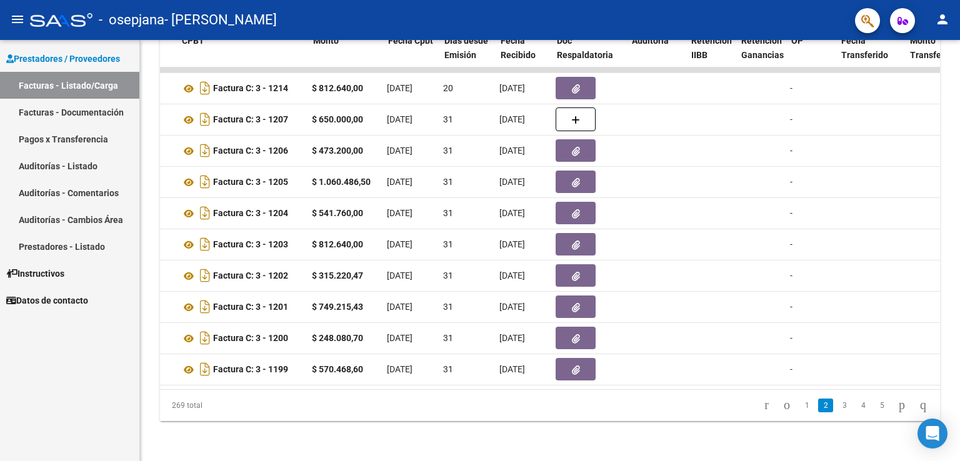
scroll to position [0, 422]
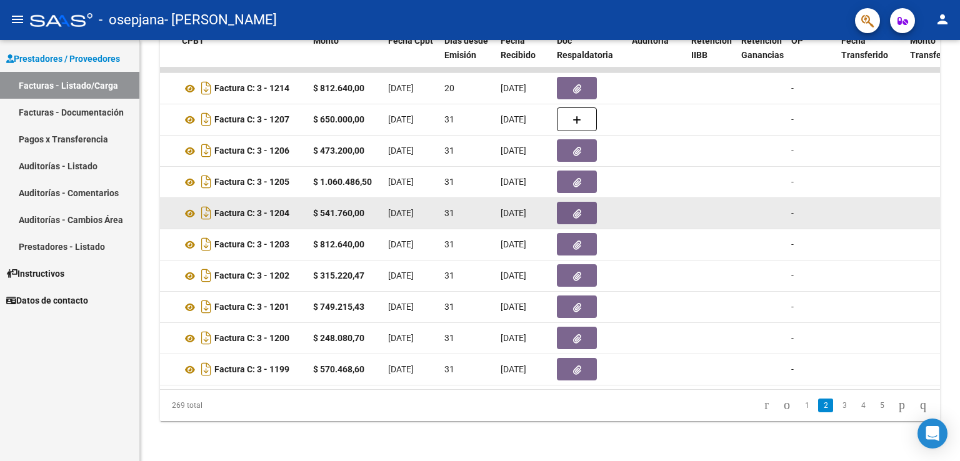
click at [585, 211] on button "button" at bounding box center [577, 213] width 40 height 22
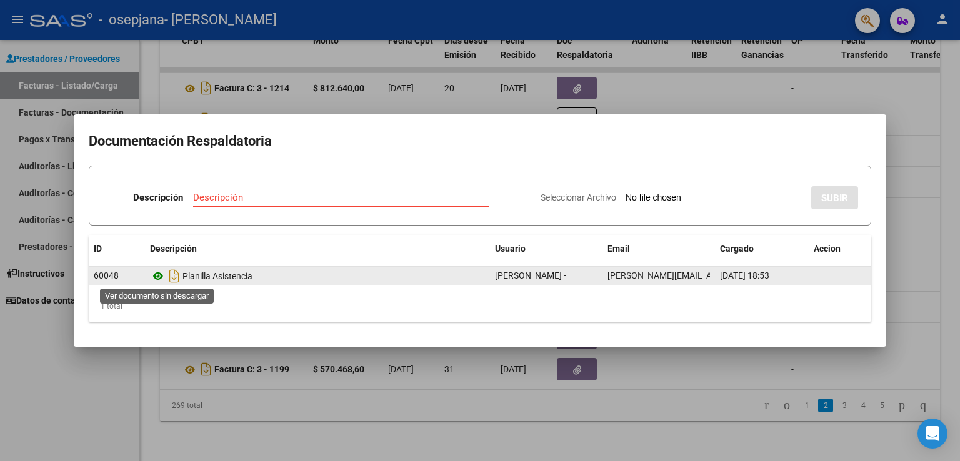
click at [160, 271] on icon at bounding box center [158, 276] width 16 height 15
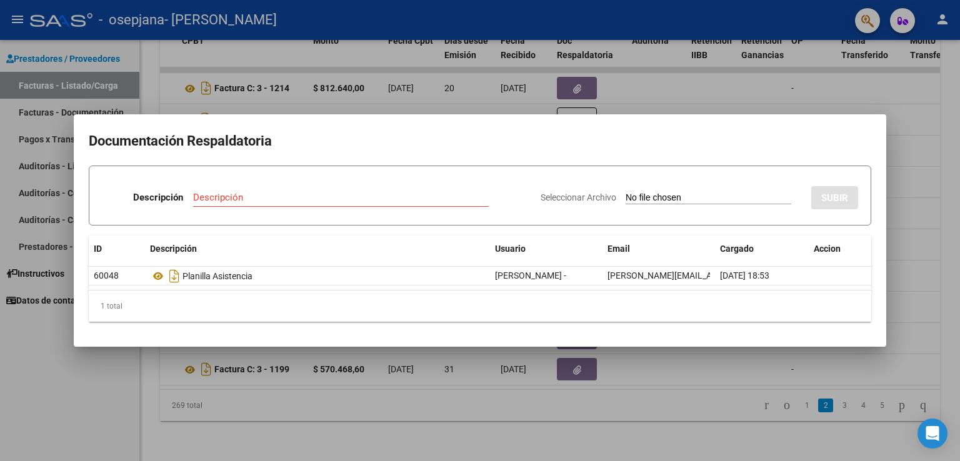
click at [812, 115] on mat-dialog-container "Documentación Respaldatoria Descripción Descripción Seleccionar Archivo SUBIR I…" at bounding box center [480, 230] width 812 height 232
click at [800, 78] on div at bounding box center [480, 230] width 960 height 461
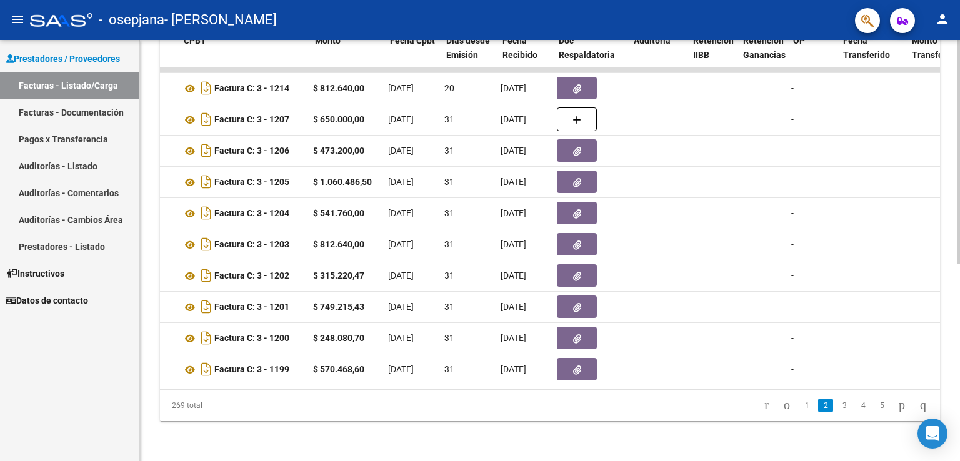
scroll to position [0, 417]
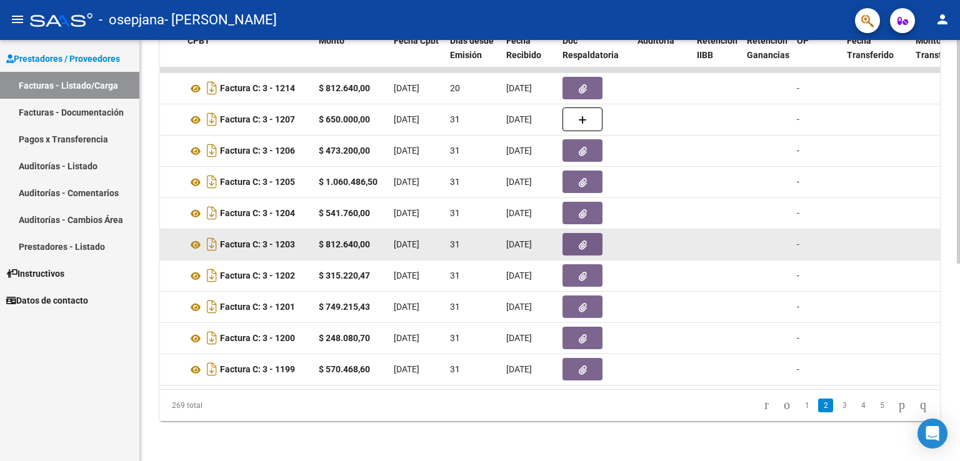
click at [567, 244] on button "button" at bounding box center [582, 244] width 40 height 22
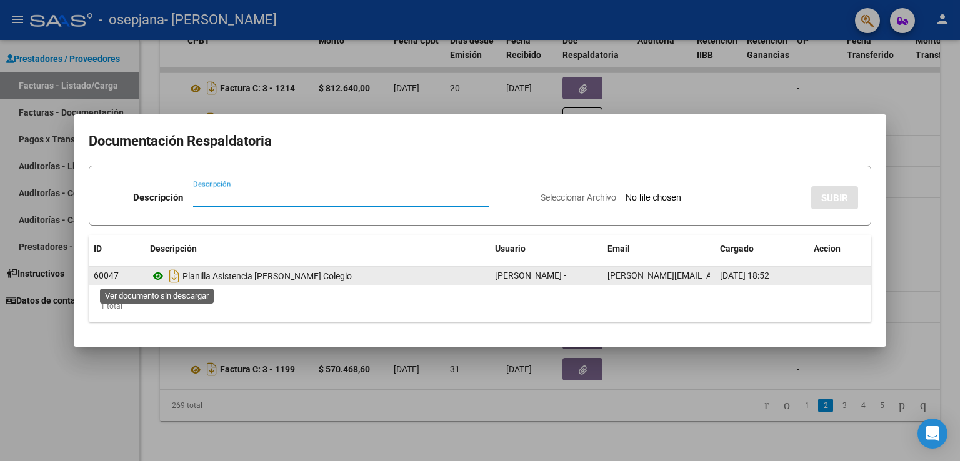
click at [164, 274] on icon at bounding box center [158, 276] width 16 height 15
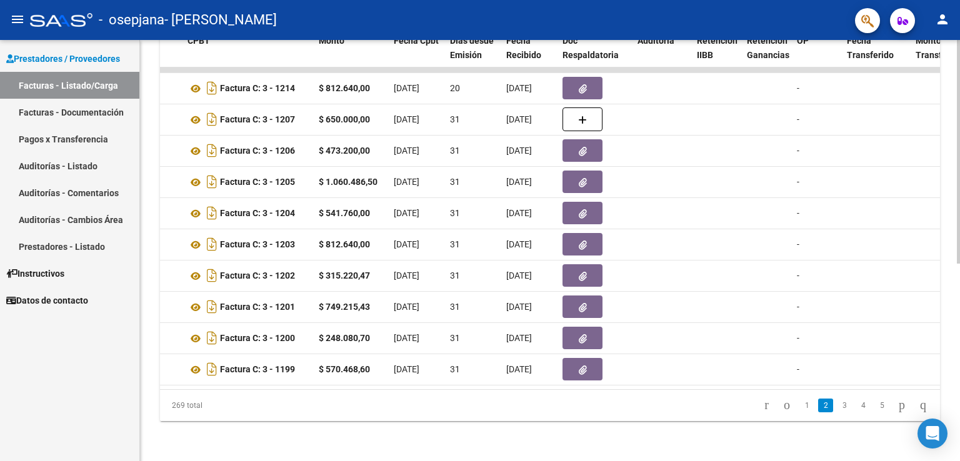
click at [266, 413] on div "269 total" at bounding box center [237, 405] width 154 height 31
click at [799, 406] on link "1" at bounding box center [806, 406] width 15 height 14
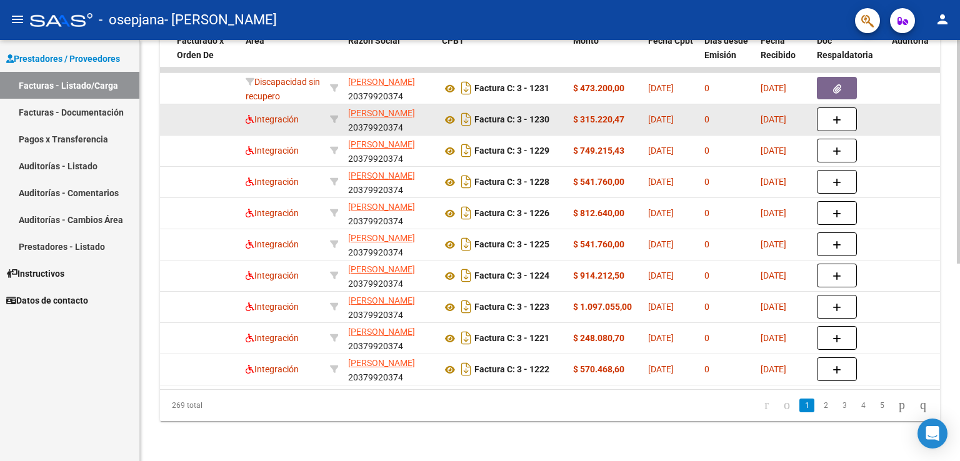
scroll to position [0, 0]
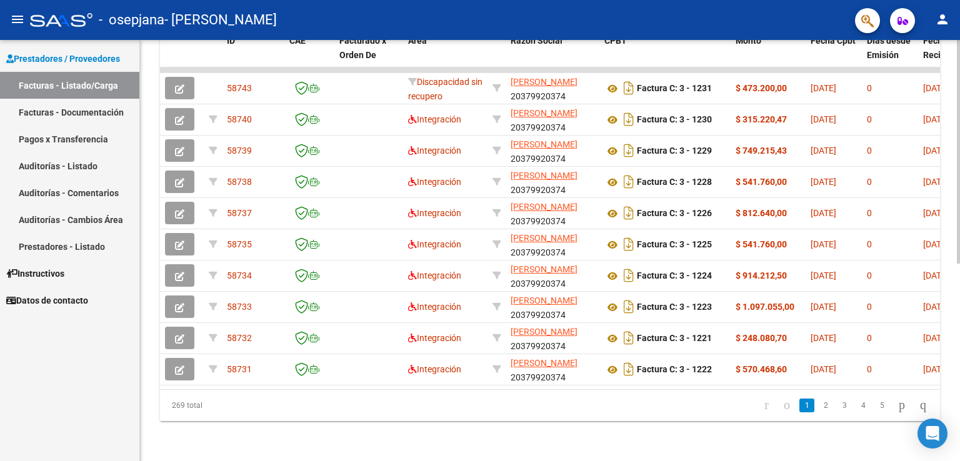
click at [502, 434] on div "Video tutorial PRESTADORES -> Listado de CPBTs Emitidos por Prestadores / Prove…" at bounding box center [550, 68] width 820 height 785
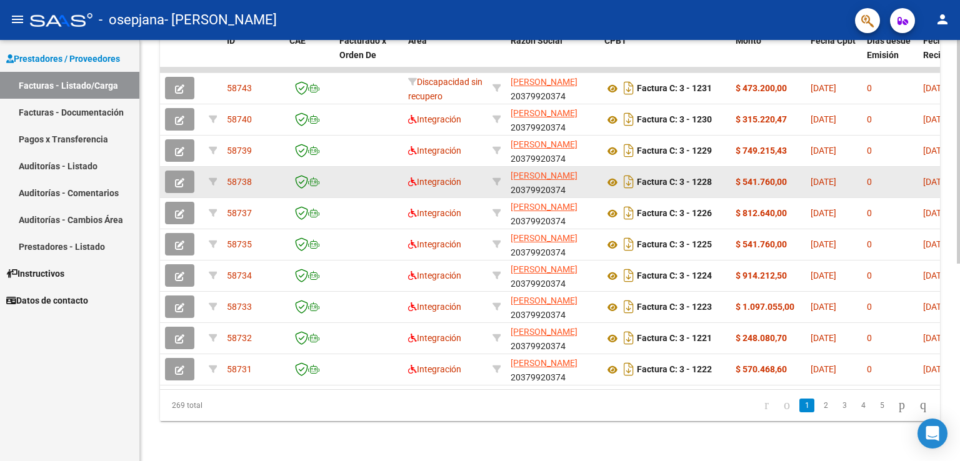
click at [577, 174] on app-link-go-to "[PERSON_NAME]" at bounding box center [543, 176] width 67 height 14
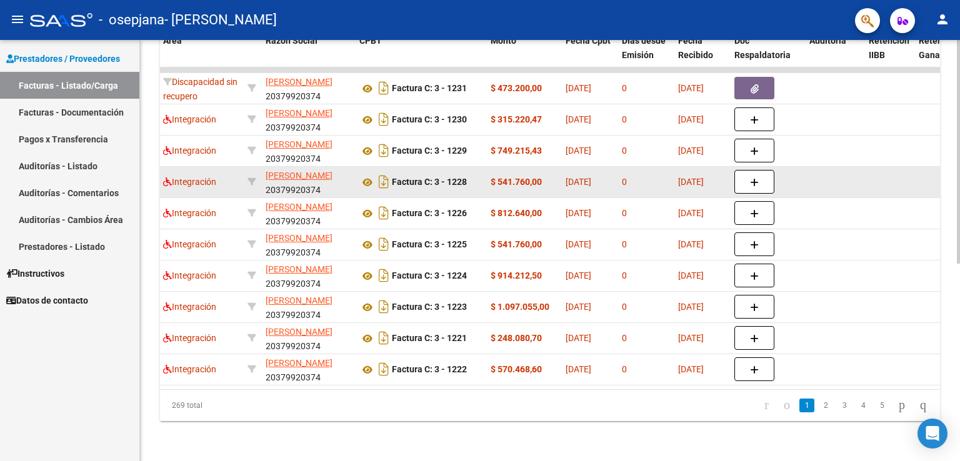
scroll to position [0, 245]
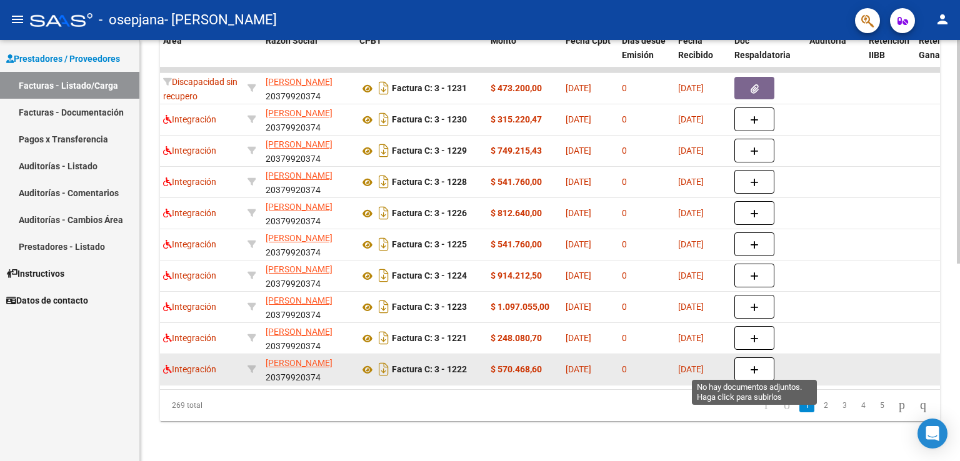
click at [759, 360] on button "button" at bounding box center [754, 369] width 40 height 24
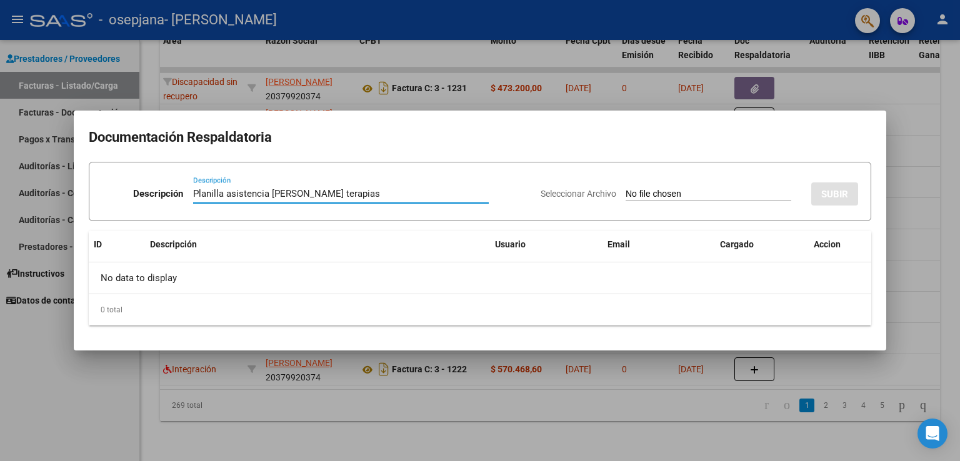
type input "Planilla asistencia [PERSON_NAME] terapias"
click at [640, 192] on input "Seleccionar Archivo" at bounding box center [708, 195] width 166 height 12
type input "C:\fakepath\Planilla terapias [PERSON_NAME].pdf"
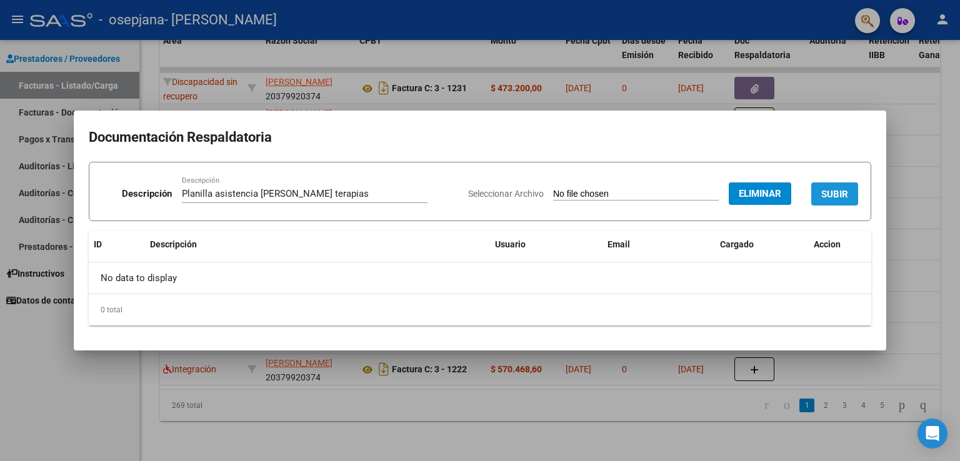
click at [838, 196] on span "SUBIR" at bounding box center [834, 194] width 27 height 11
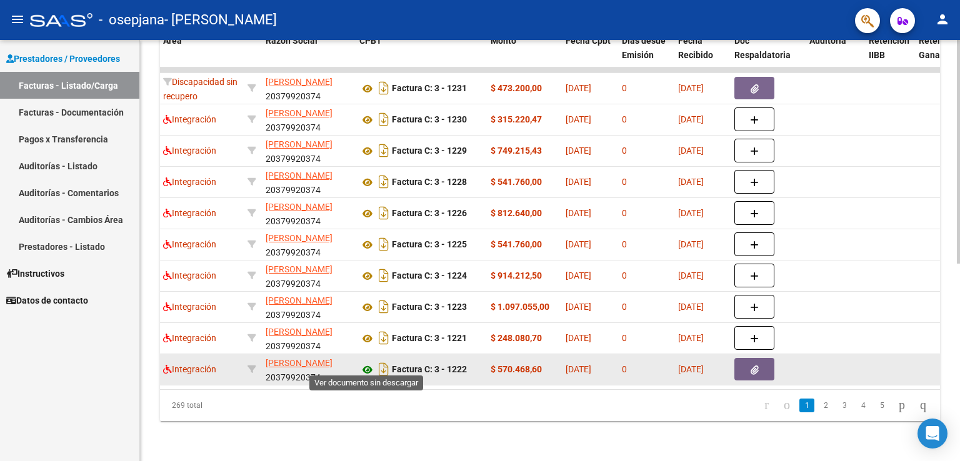
click at [368, 364] on icon at bounding box center [367, 369] width 16 height 15
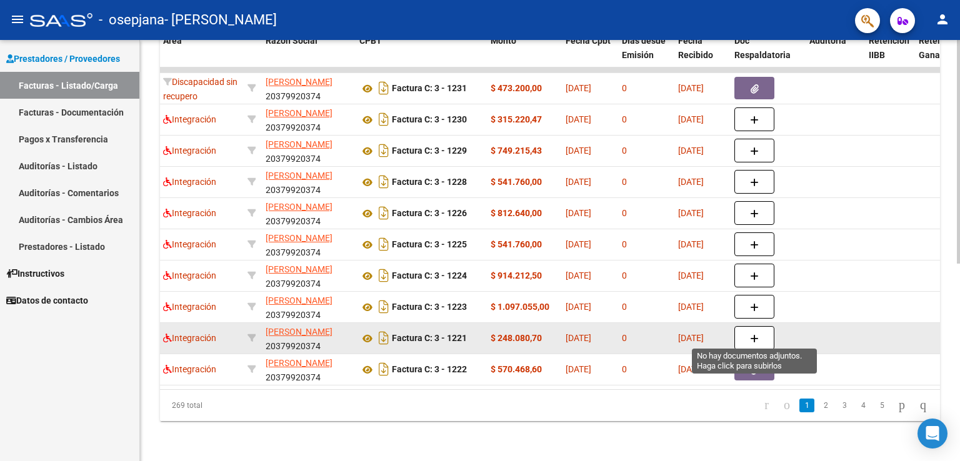
click at [745, 332] on button "button" at bounding box center [754, 338] width 40 height 24
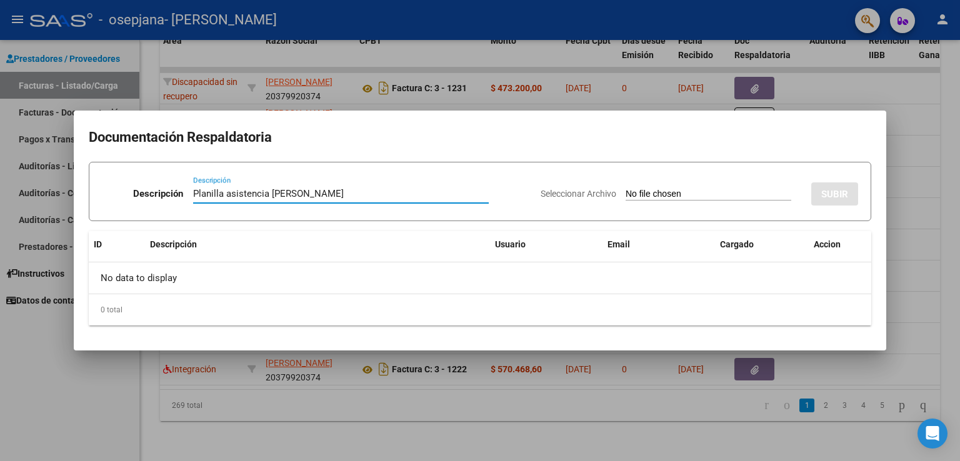
type input "Planilla asistencia [PERSON_NAME]"
click at [658, 195] on input "Seleccionar Archivo" at bounding box center [708, 195] width 166 height 12
type input "C:\fakepath\Planilla asistencia Fonoaudiologia [DATE].pdf"
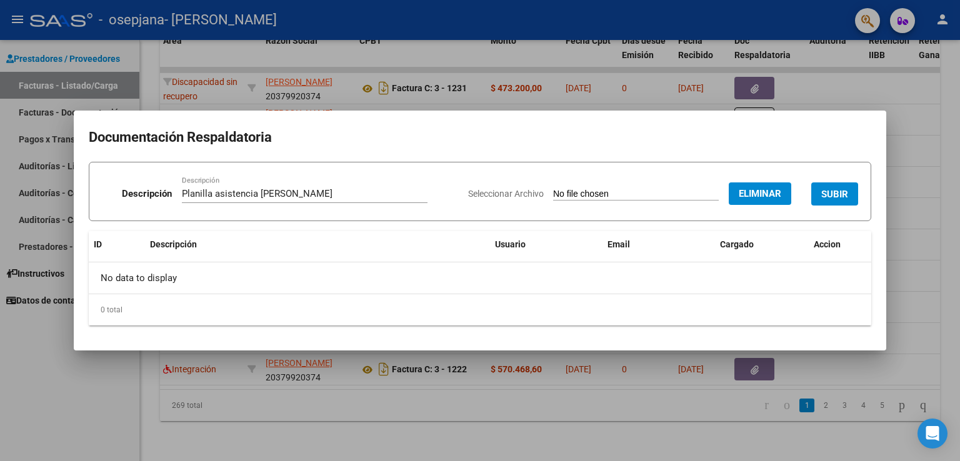
click at [825, 193] on span "SUBIR" at bounding box center [834, 194] width 27 height 11
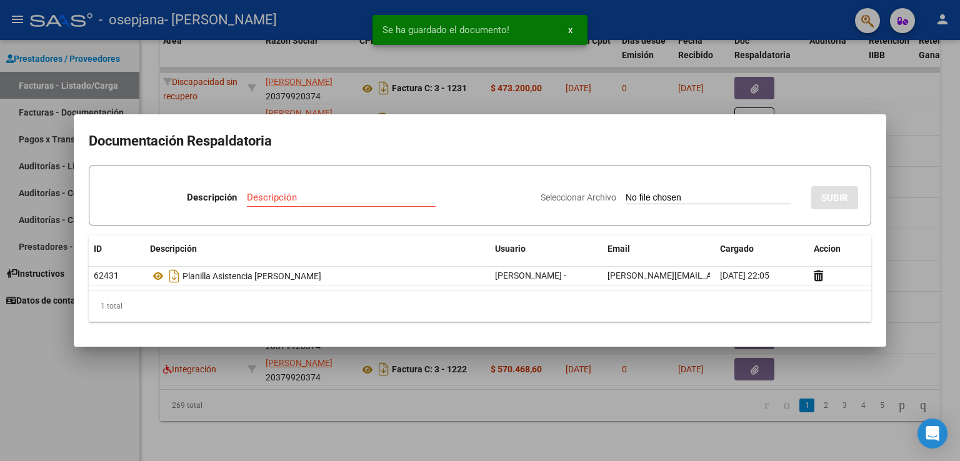
click at [835, 81] on div at bounding box center [480, 230] width 960 height 461
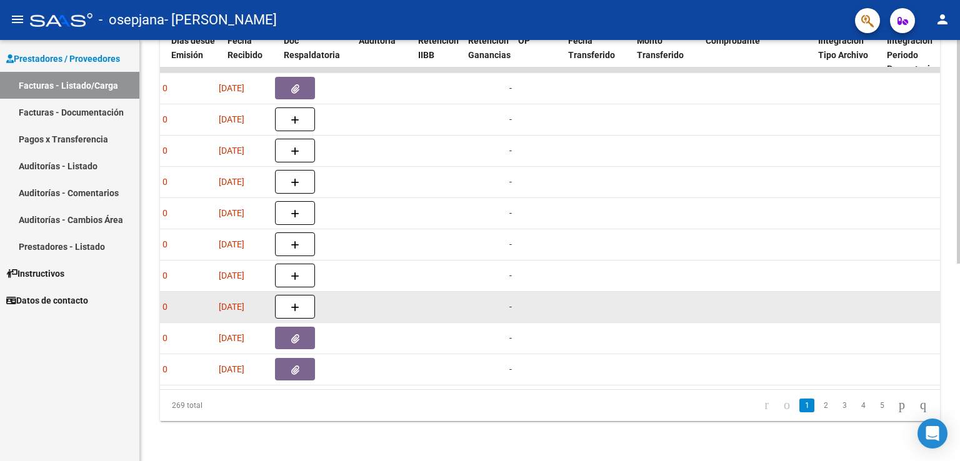
scroll to position [0, 670]
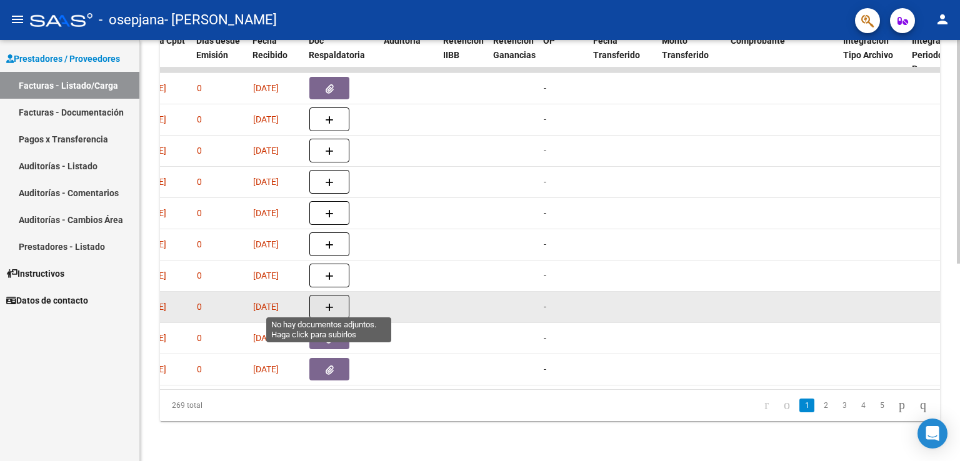
click at [329, 304] on icon "button" at bounding box center [329, 307] width 9 height 9
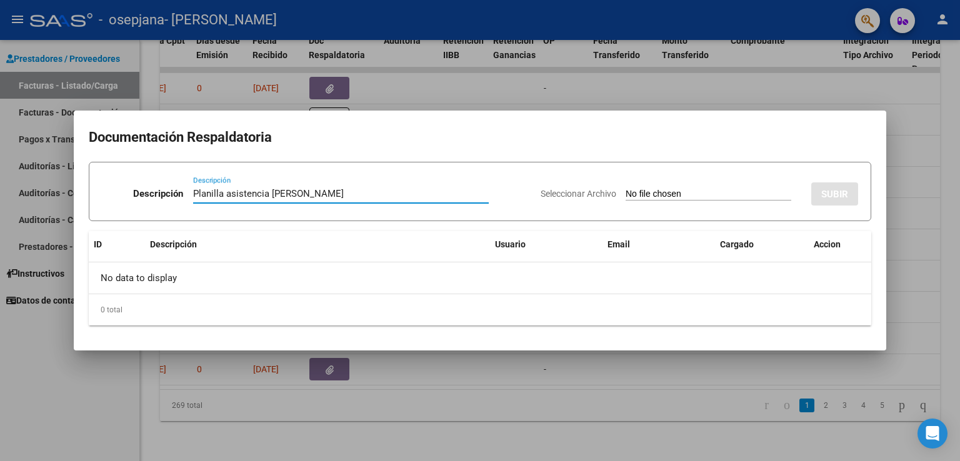
type input "Planilla asistencia [PERSON_NAME]"
click at [655, 189] on input "Seleccionar Archivo" at bounding box center [708, 195] width 166 height 12
type input "C:\fakepath\Planilla asistencia [PERSON_NAME] [DATE].pdf"
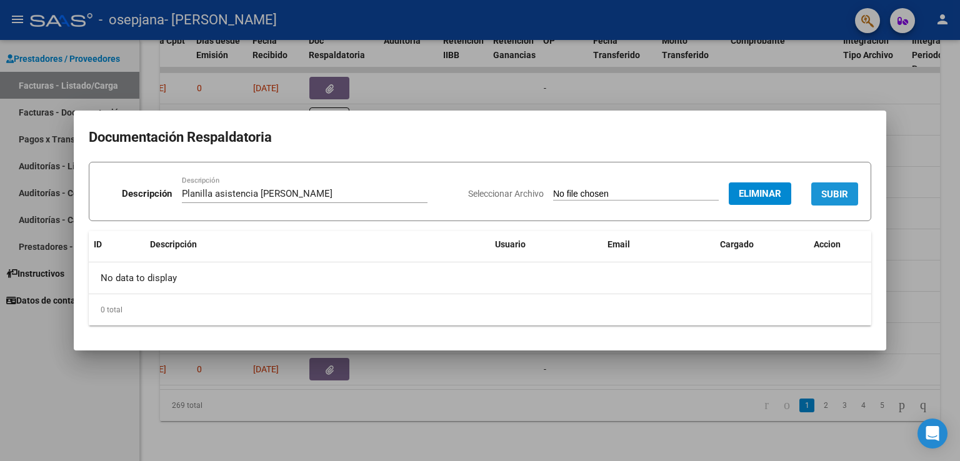
click at [833, 190] on span "SUBIR" at bounding box center [834, 194] width 27 height 11
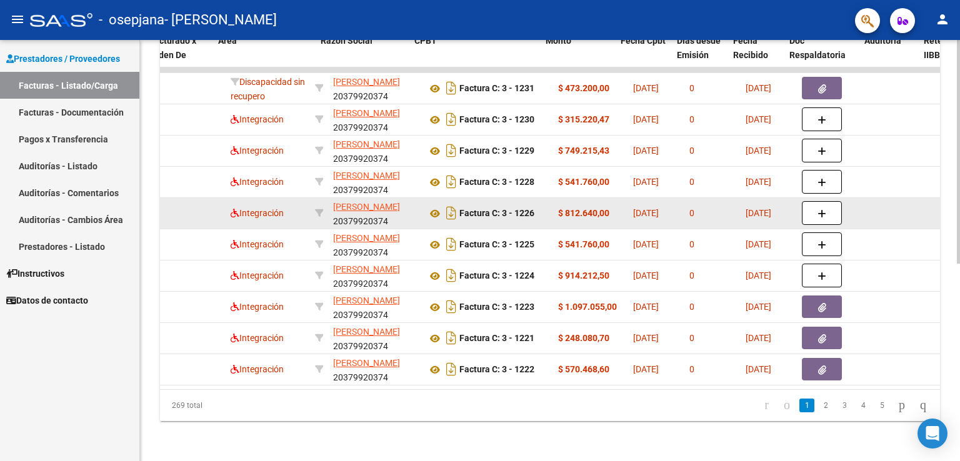
scroll to position [0, 160]
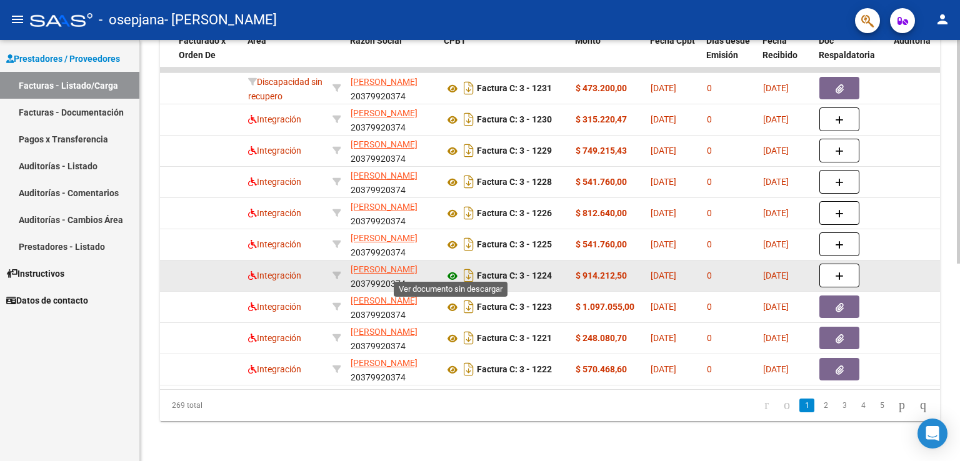
click at [452, 269] on icon at bounding box center [452, 276] width 16 height 15
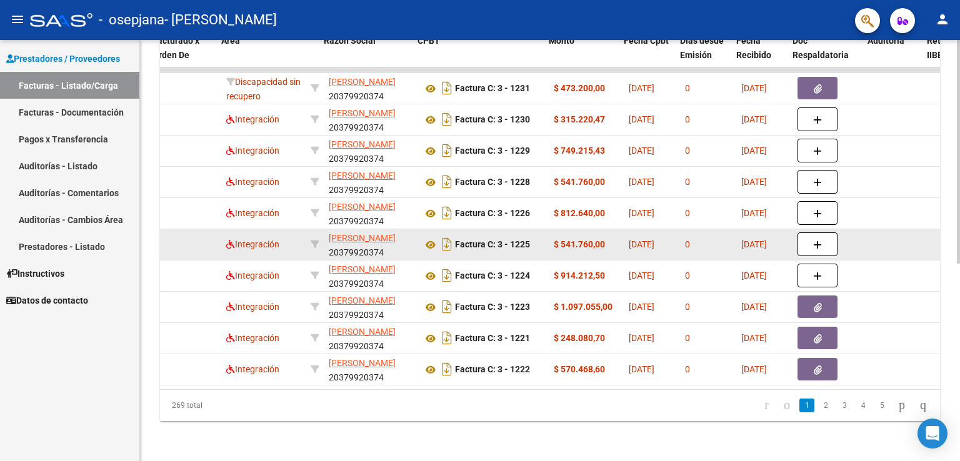
scroll to position [0, 187]
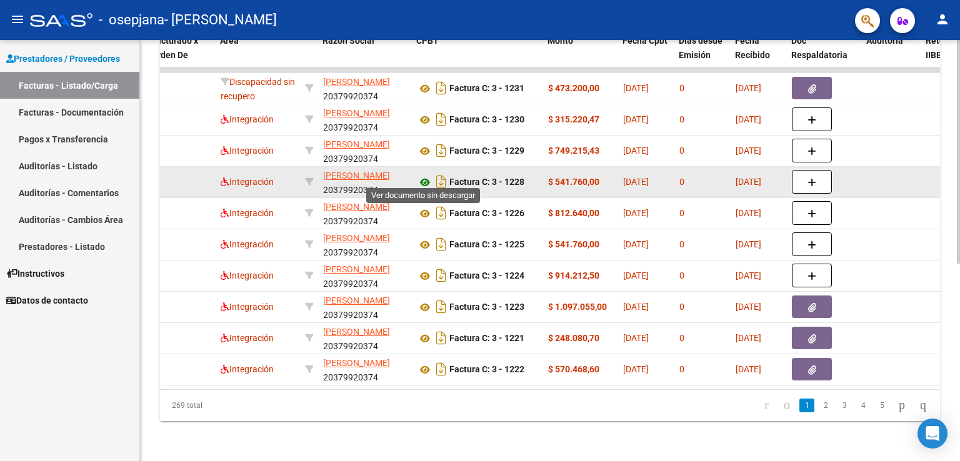
click at [422, 175] on icon at bounding box center [425, 182] width 16 height 15
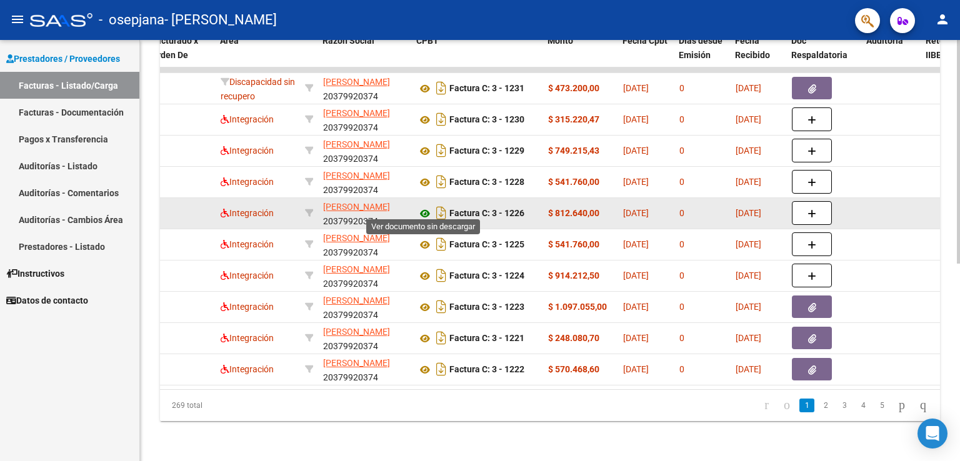
click at [426, 210] on icon at bounding box center [425, 213] width 16 height 15
click at [424, 206] on icon at bounding box center [425, 213] width 16 height 15
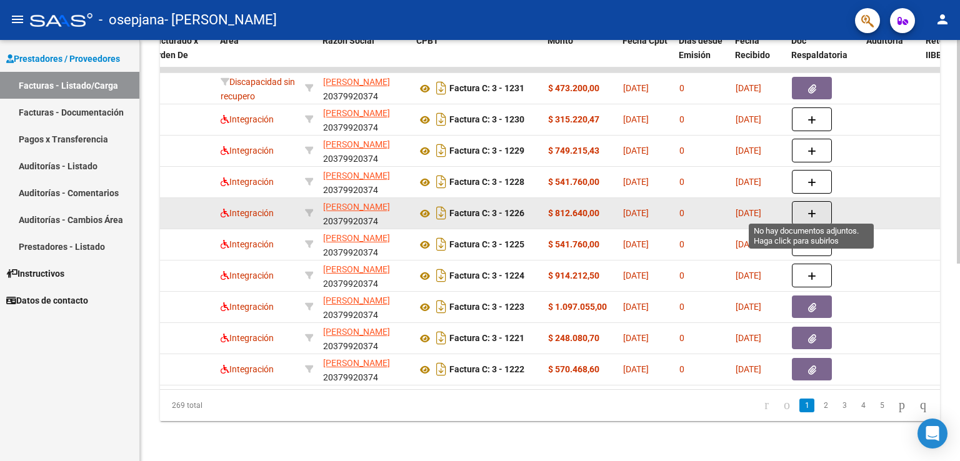
click at [805, 204] on button "button" at bounding box center [812, 213] width 40 height 24
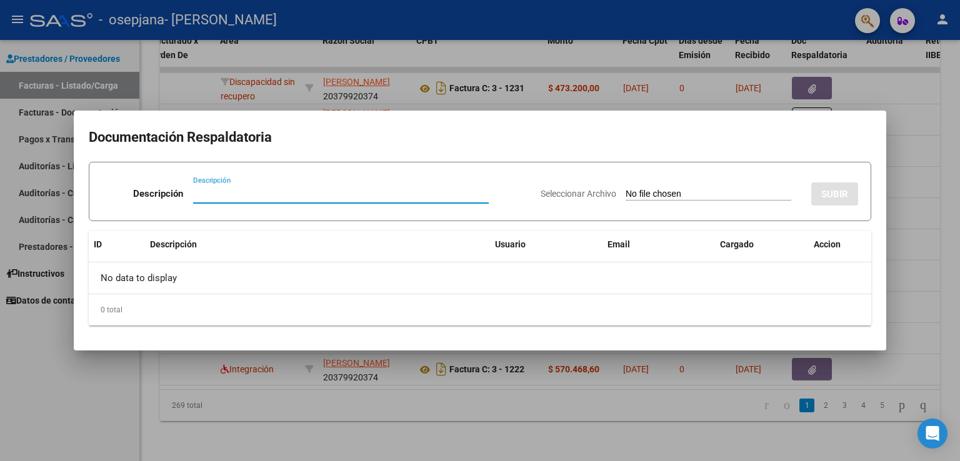
click at [392, 67] on div at bounding box center [480, 230] width 960 height 461
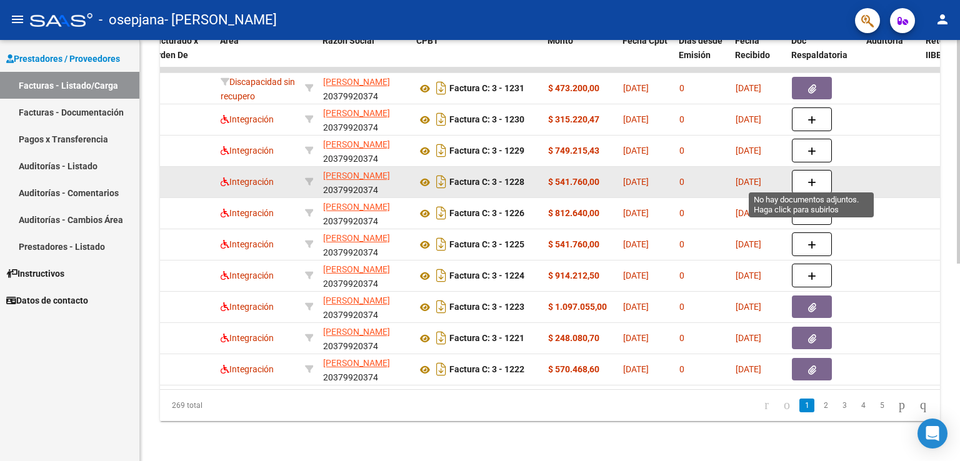
click at [815, 180] on icon "button" at bounding box center [811, 182] width 9 height 9
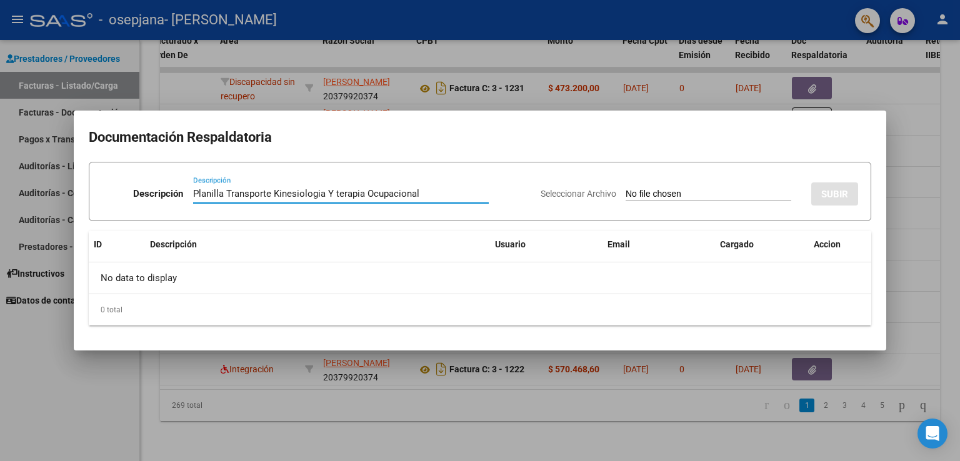
type input "Planilla Transporte Kinesiologia Y terapia Ocupacional"
click at [625, 192] on input "Seleccionar Archivo" at bounding box center [708, 195] width 166 height 12
type input "C:\fakepath\Planilla asistencia Kinesiologia y TO Julio.pdf"
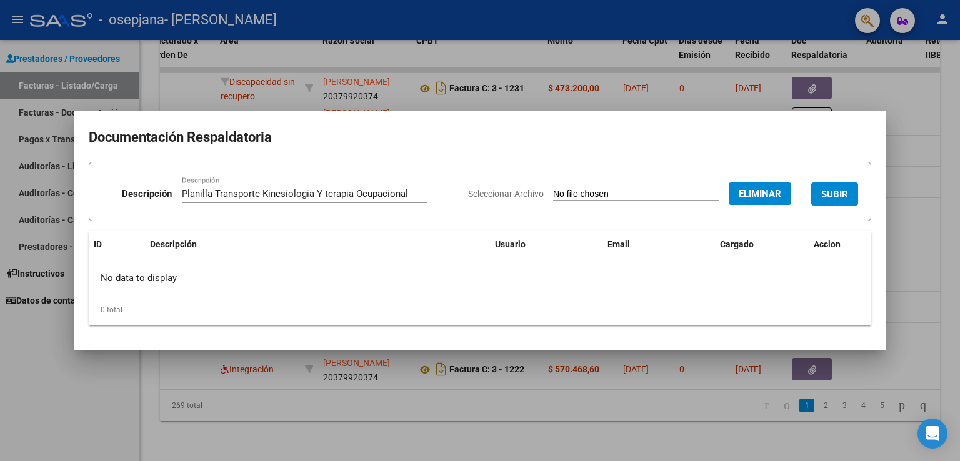
click at [834, 191] on span "SUBIR" at bounding box center [834, 194] width 27 height 11
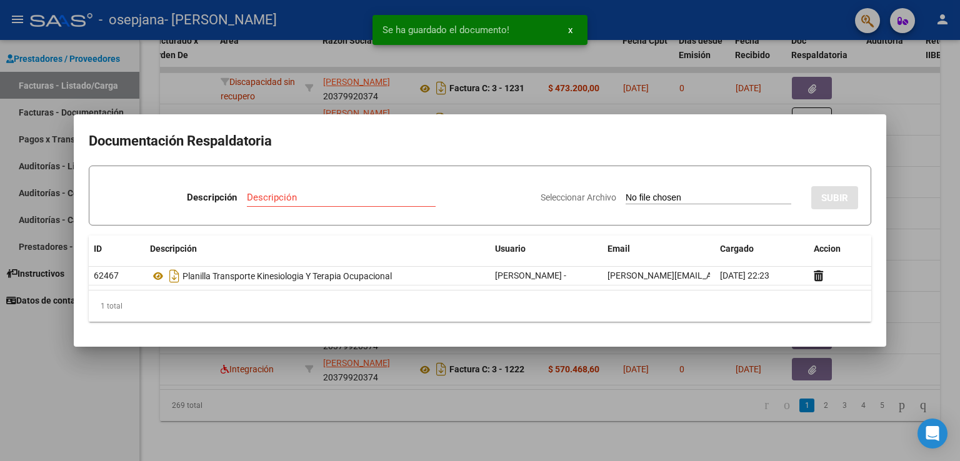
click at [922, 149] on div at bounding box center [480, 230] width 960 height 461
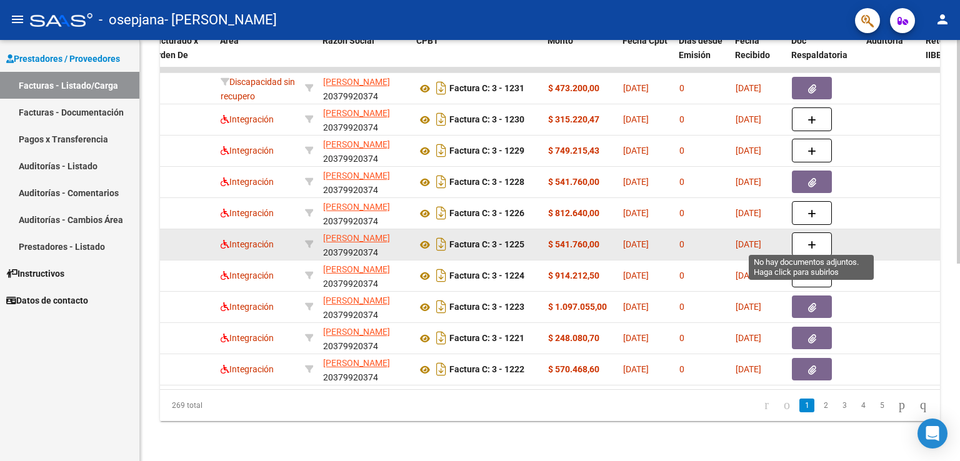
click at [812, 241] on icon "button" at bounding box center [811, 245] width 9 height 9
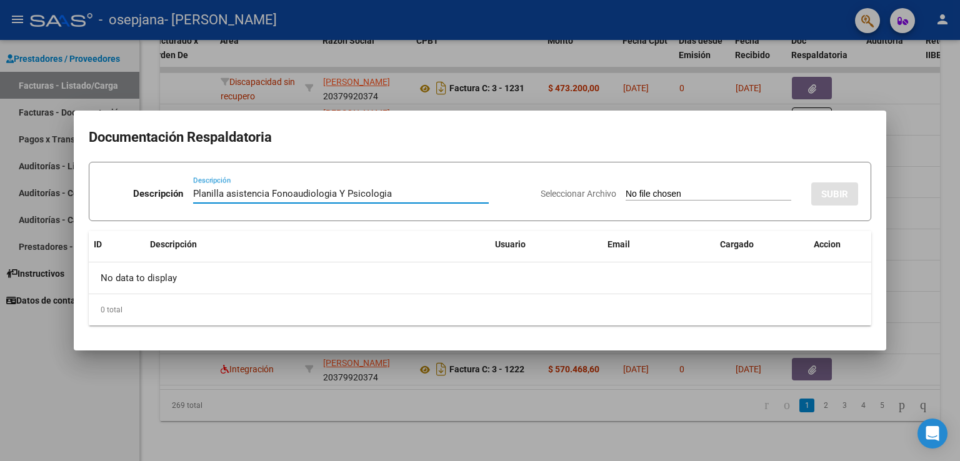
type input "Planilla asistencia Fonoaudiologia Y Psicologia"
click at [692, 193] on input "Seleccionar Archivo" at bounding box center [708, 195] width 166 height 12
click at [655, 199] on input "Seleccionar Archivo" at bounding box center [708, 195] width 166 height 12
type input "C:\fakepath\Planilla asistencia Fonoaudiologia Y psicologia [PERSON_NAME].pdf"
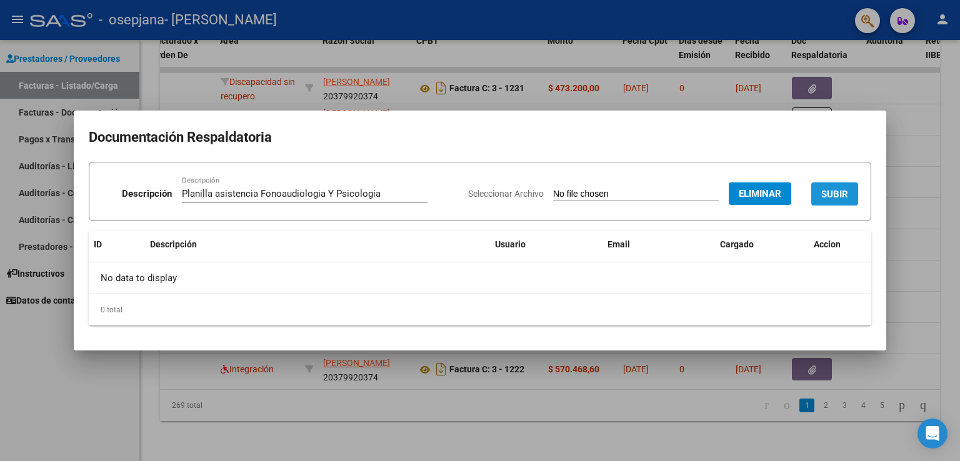
click at [845, 191] on span "SUBIR" at bounding box center [834, 194] width 27 height 11
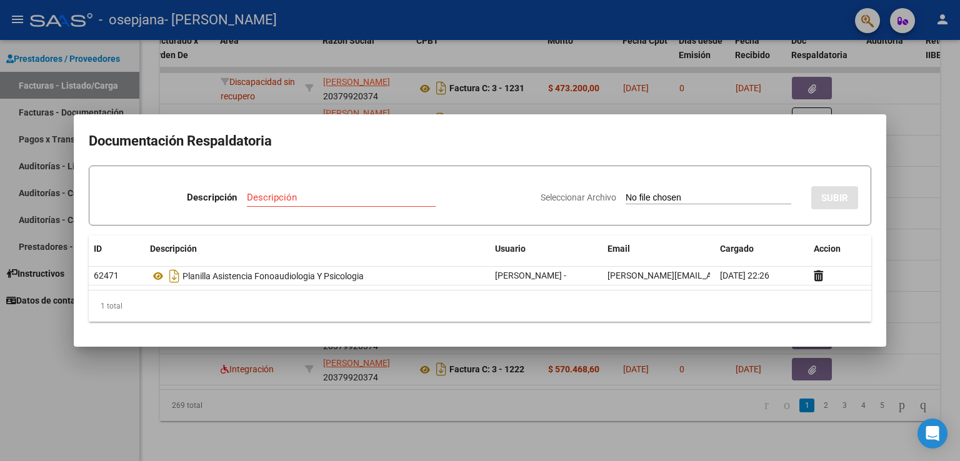
click at [604, 88] on div at bounding box center [480, 230] width 960 height 461
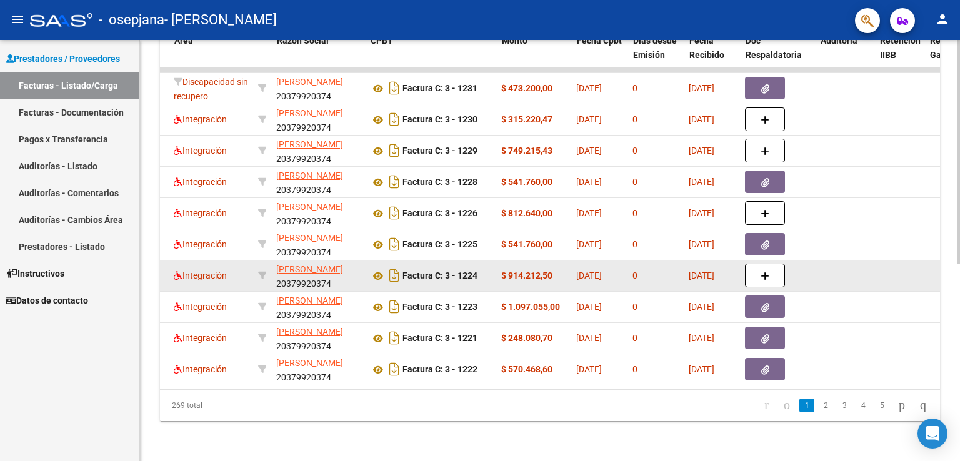
scroll to position [0, 234]
click at [378, 270] on icon at bounding box center [379, 276] width 16 height 15
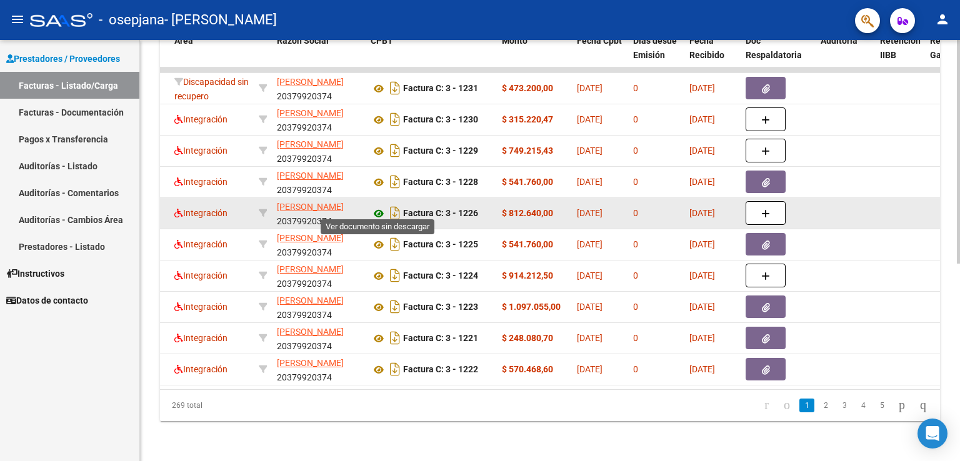
click at [380, 206] on icon at bounding box center [379, 213] width 16 height 15
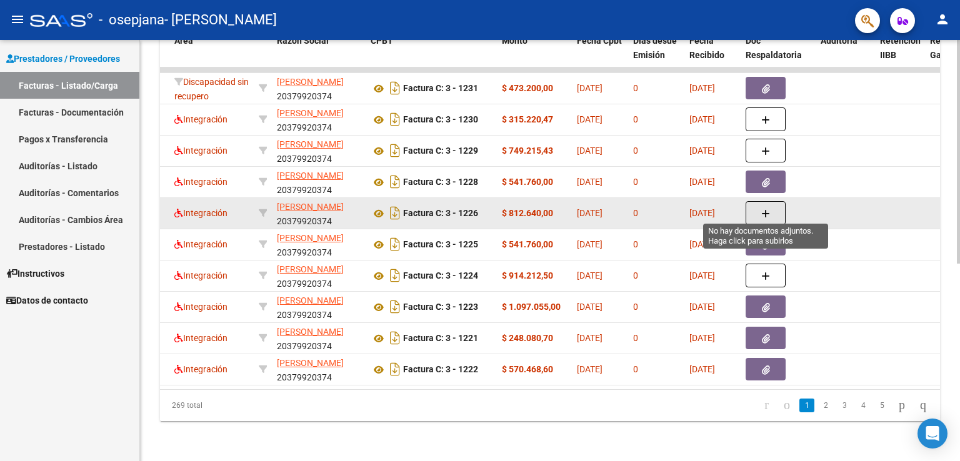
click at [766, 209] on icon "button" at bounding box center [765, 213] width 9 height 9
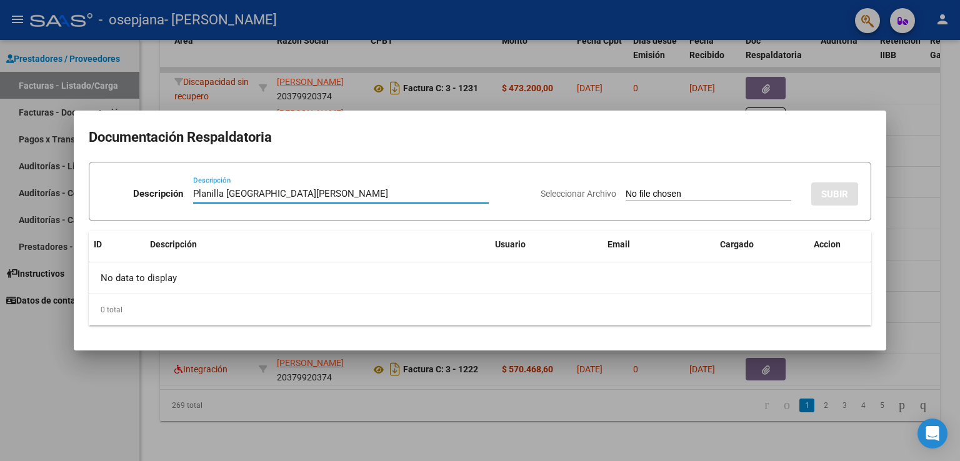
type input "Planilla [GEOGRAPHIC_DATA][PERSON_NAME]"
click at [710, 191] on input "Seleccionar Archivo" at bounding box center [708, 195] width 166 height 12
type input "C:\fakepath\WhatsApp Image [DATE] 10.47.04 PM.jpeg"
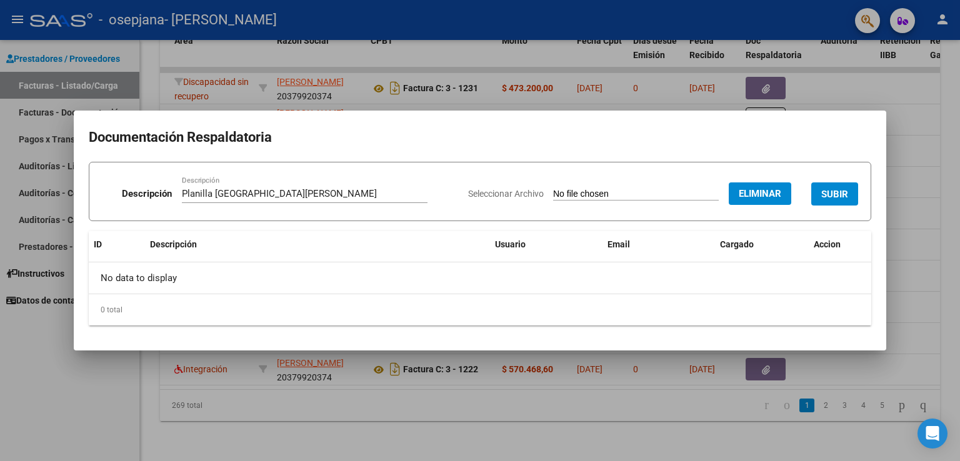
click at [837, 195] on span "SUBIR" at bounding box center [834, 194] width 27 height 11
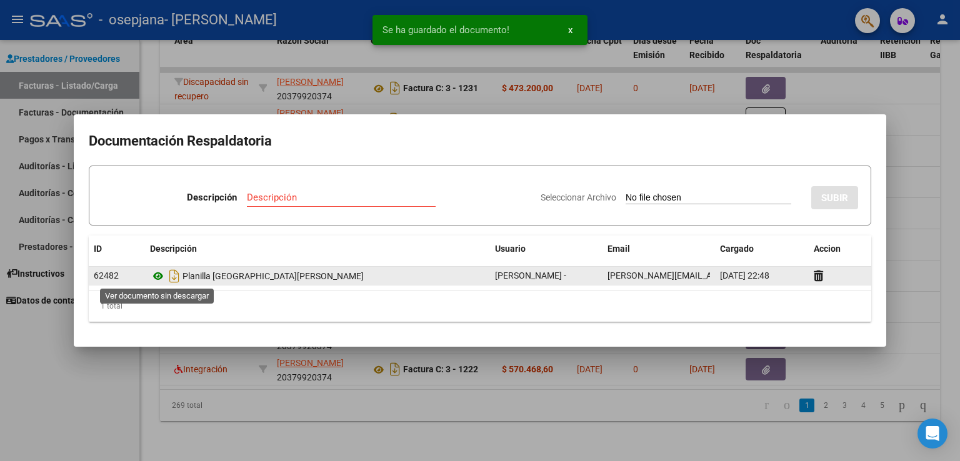
click at [155, 276] on icon at bounding box center [158, 276] width 16 height 15
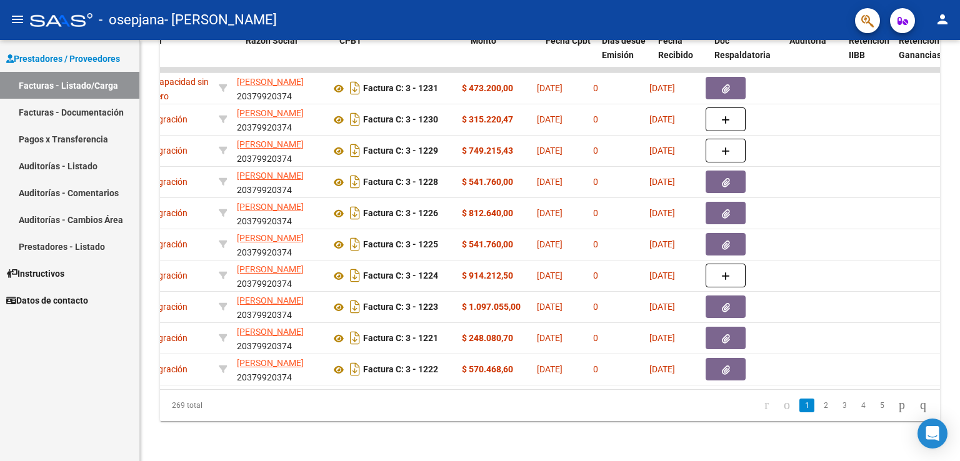
scroll to position [0, 255]
